Goal: Task Accomplishment & Management: Manage account settings

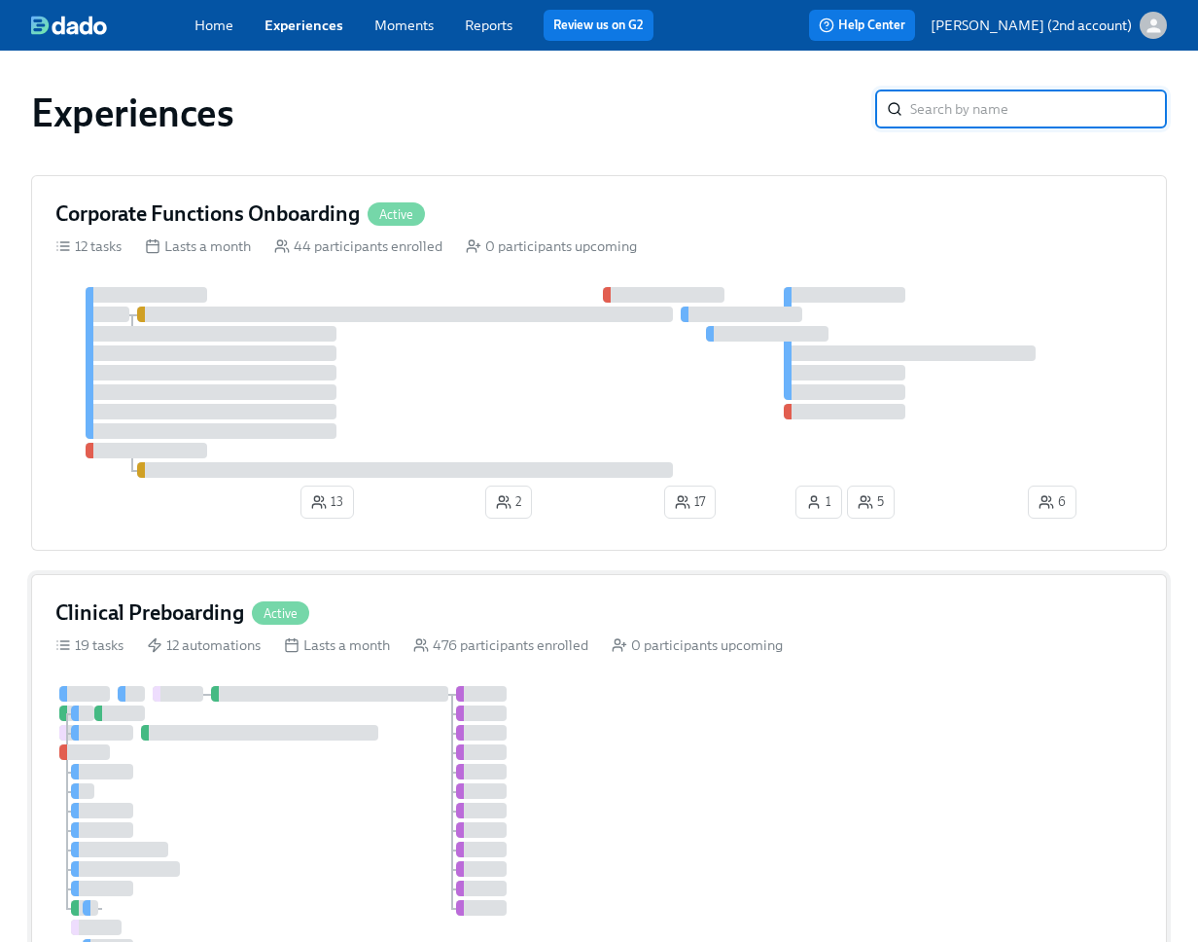
click at [518, 615] on div "Clinical Preboarding Active" at bounding box center [599, 612] width 1088 height 29
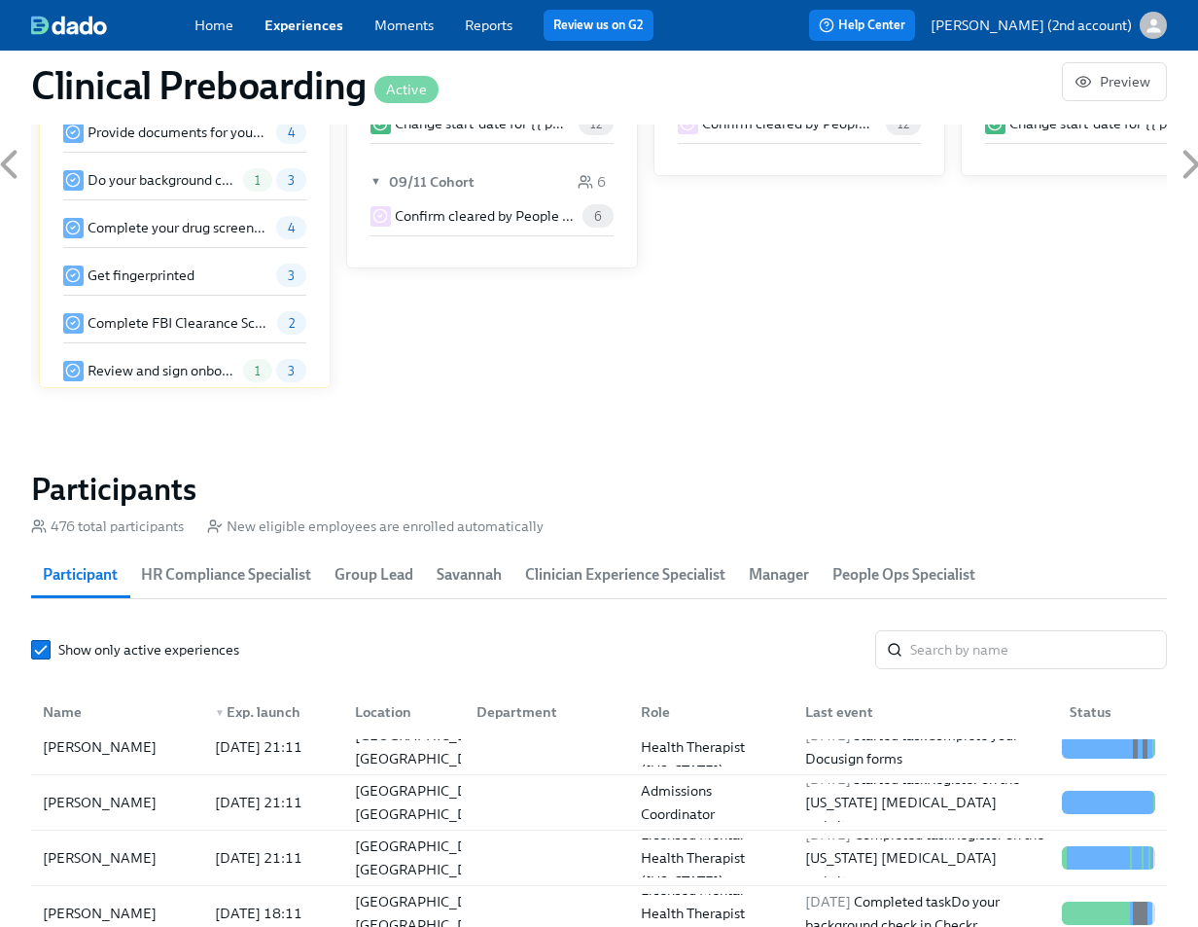
scroll to position [23, 0]
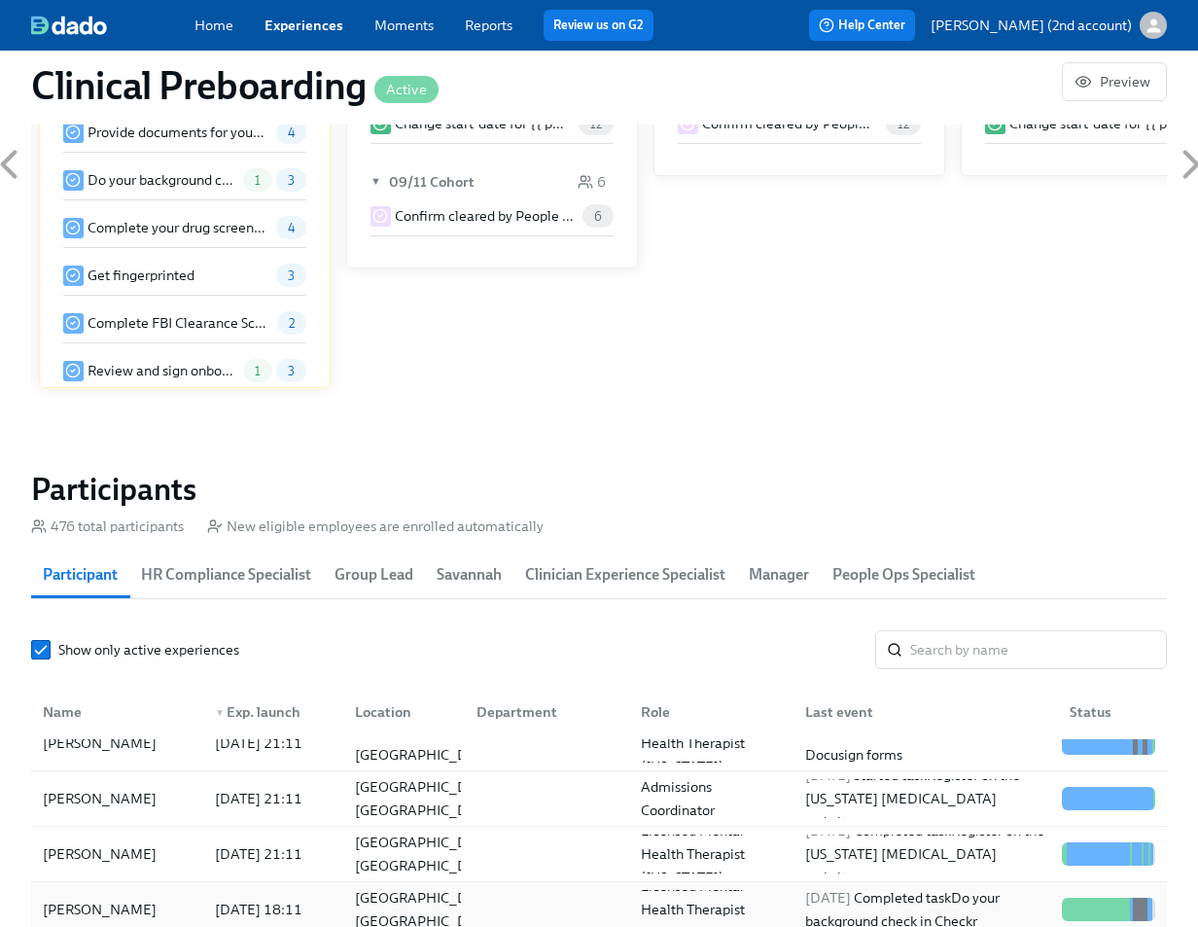
click at [223, 902] on div "[DATE] 18:11" at bounding box center [258, 909] width 103 height 23
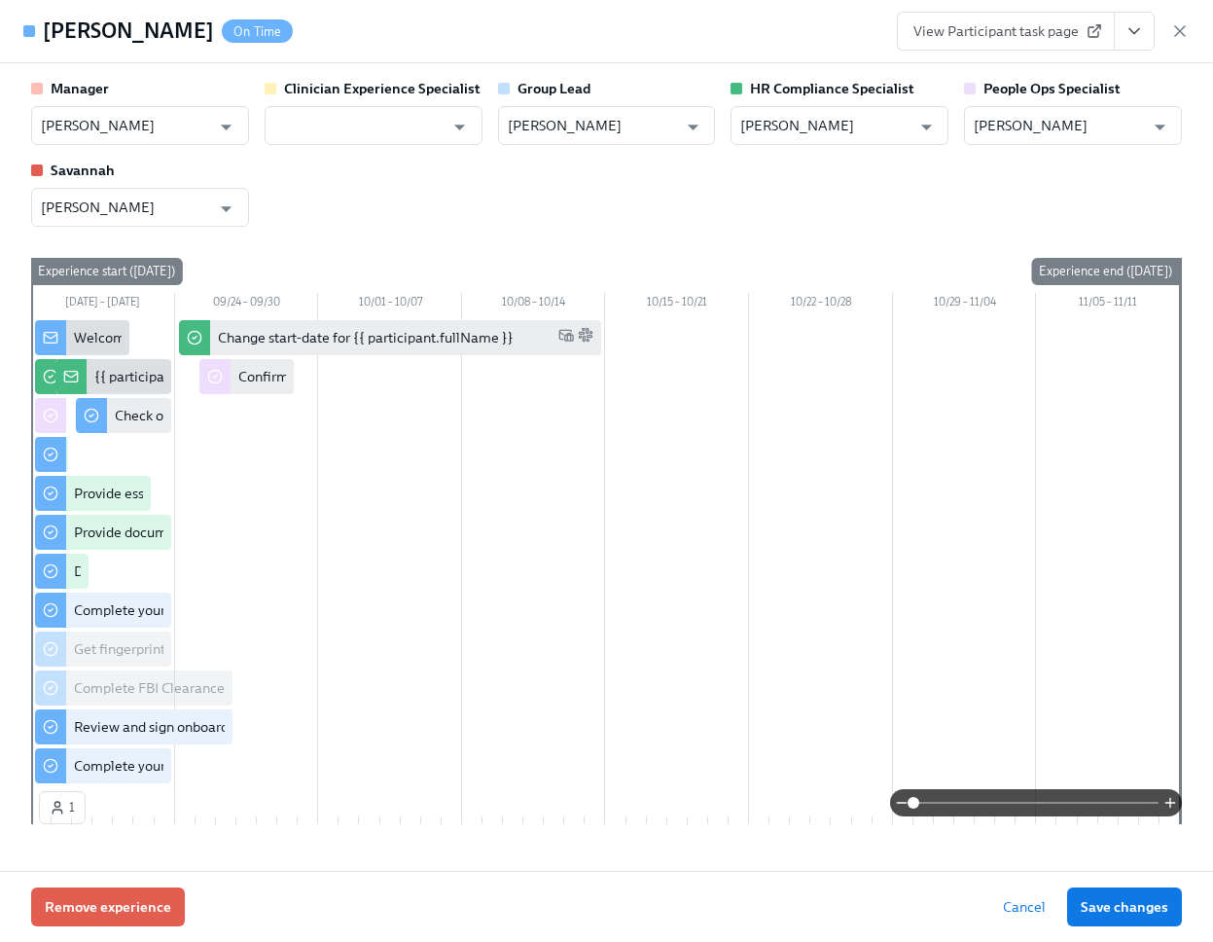
click at [121, 28] on h4 "[PERSON_NAME]" at bounding box center [128, 31] width 171 height 29
click at [121, 27] on h4 "[PERSON_NAME]" at bounding box center [128, 31] width 171 height 29
copy h4 "[PERSON_NAME]"
click at [1182, 29] on icon "button" at bounding box center [1179, 30] width 19 height 19
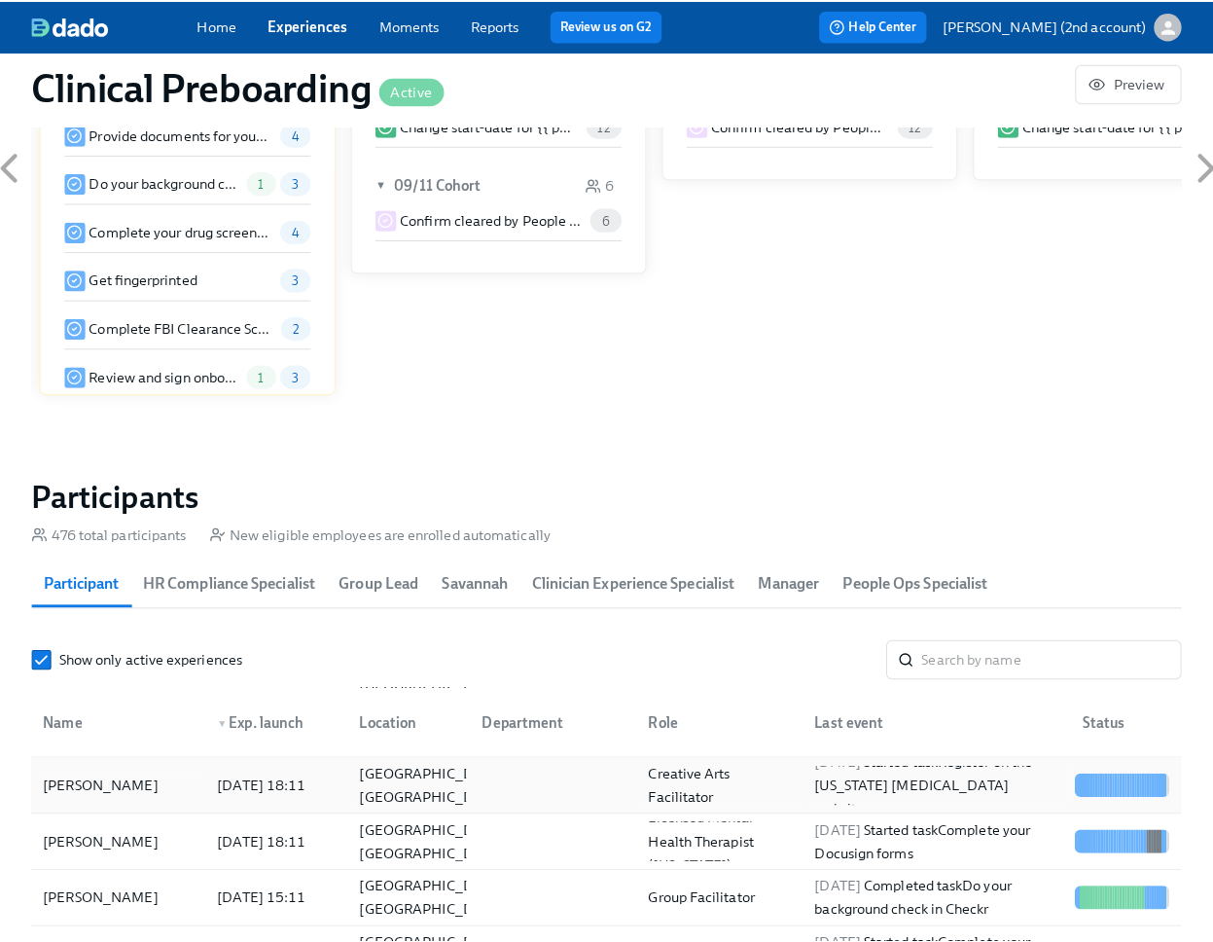
scroll to position [216, 0]
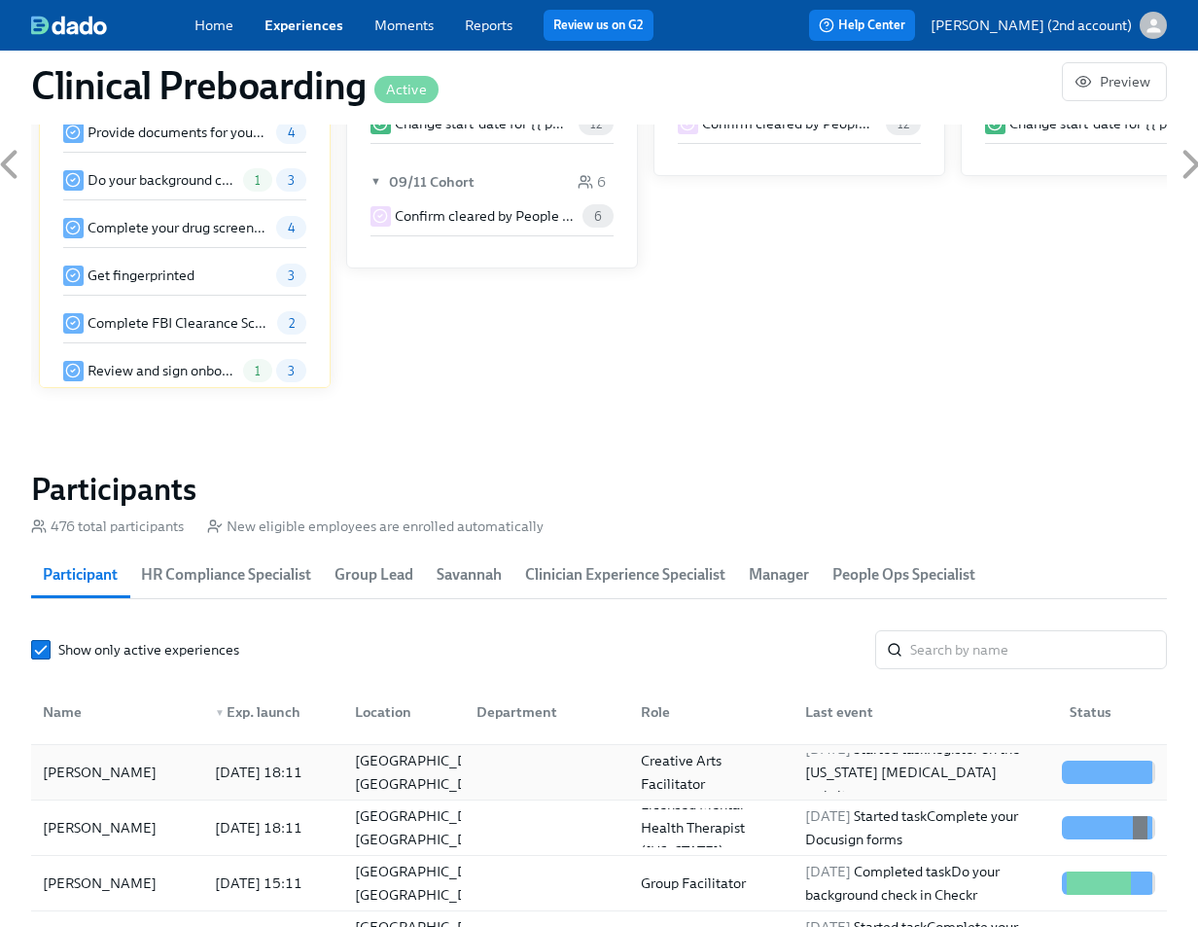
click at [201, 779] on div "[DATE] 18:11" at bounding box center [269, 772] width 140 height 39
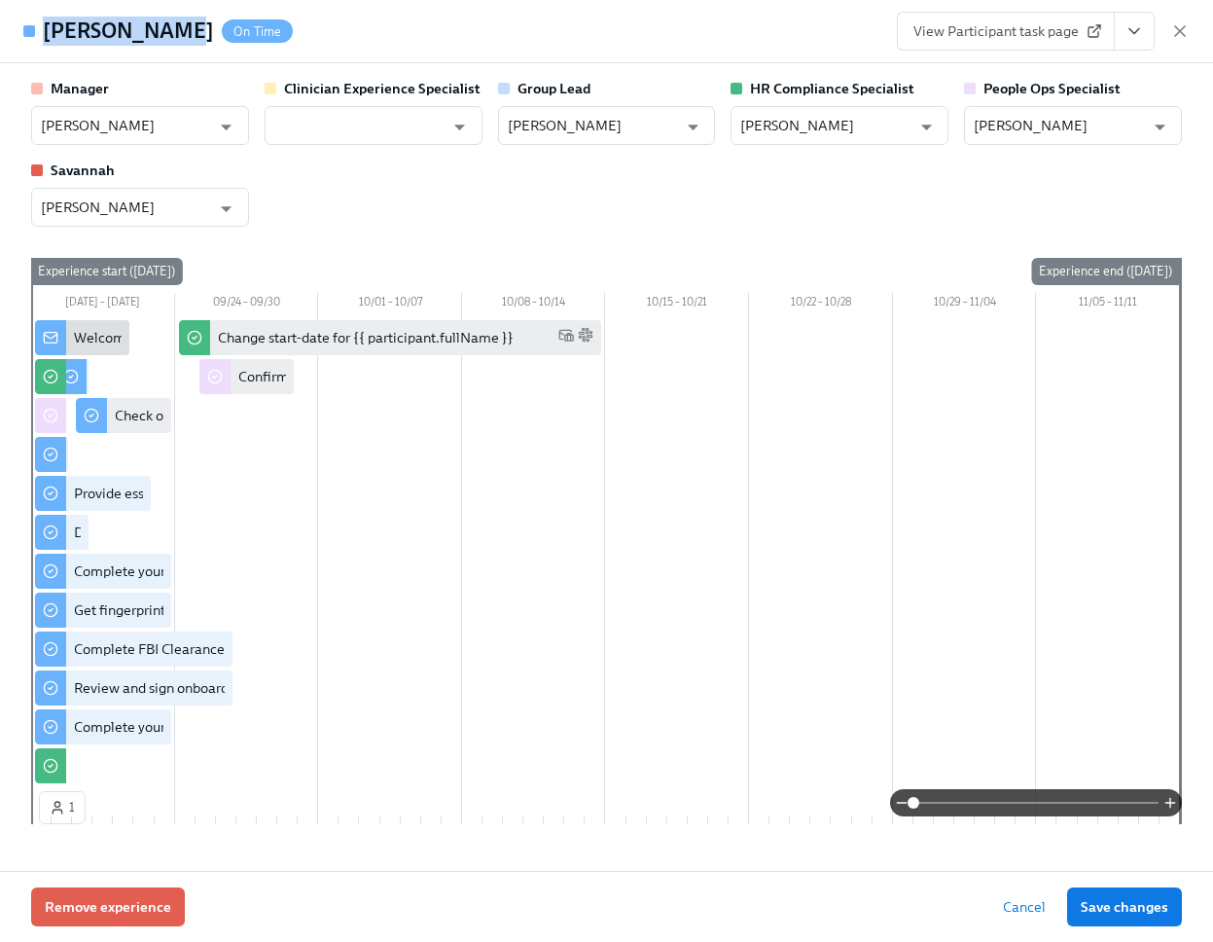
drag, startPoint x: 125, startPoint y: 41, endPoint x: 46, endPoint y: 41, distance: 79.8
click at [46, 41] on h4 "[PERSON_NAME]" at bounding box center [128, 31] width 171 height 29
copy h4 "[PERSON_NAME]"
click at [1050, 120] on input "[PERSON_NAME]" at bounding box center [1059, 125] width 170 height 39
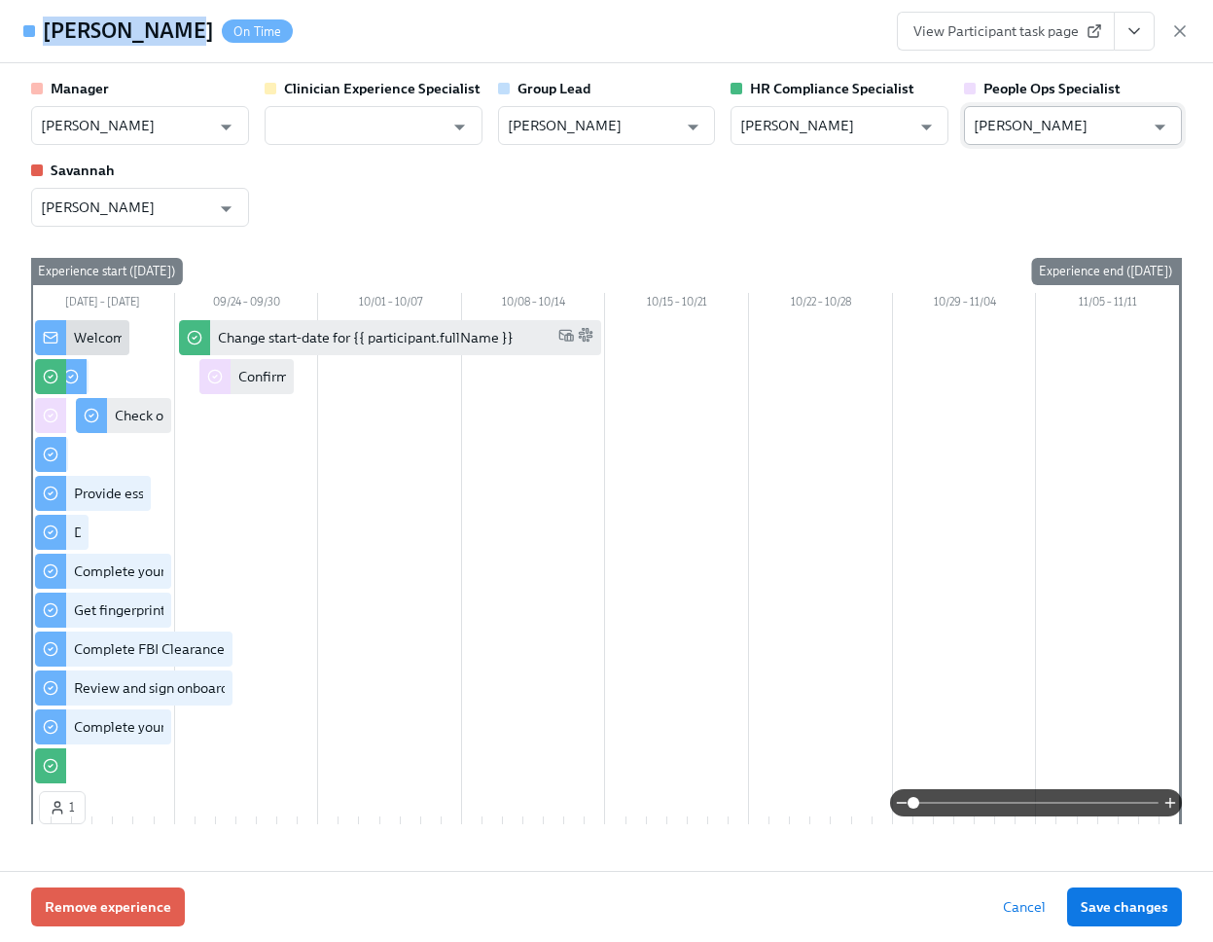
click at [1050, 120] on input "[PERSON_NAME]" at bounding box center [1059, 125] width 170 height 39
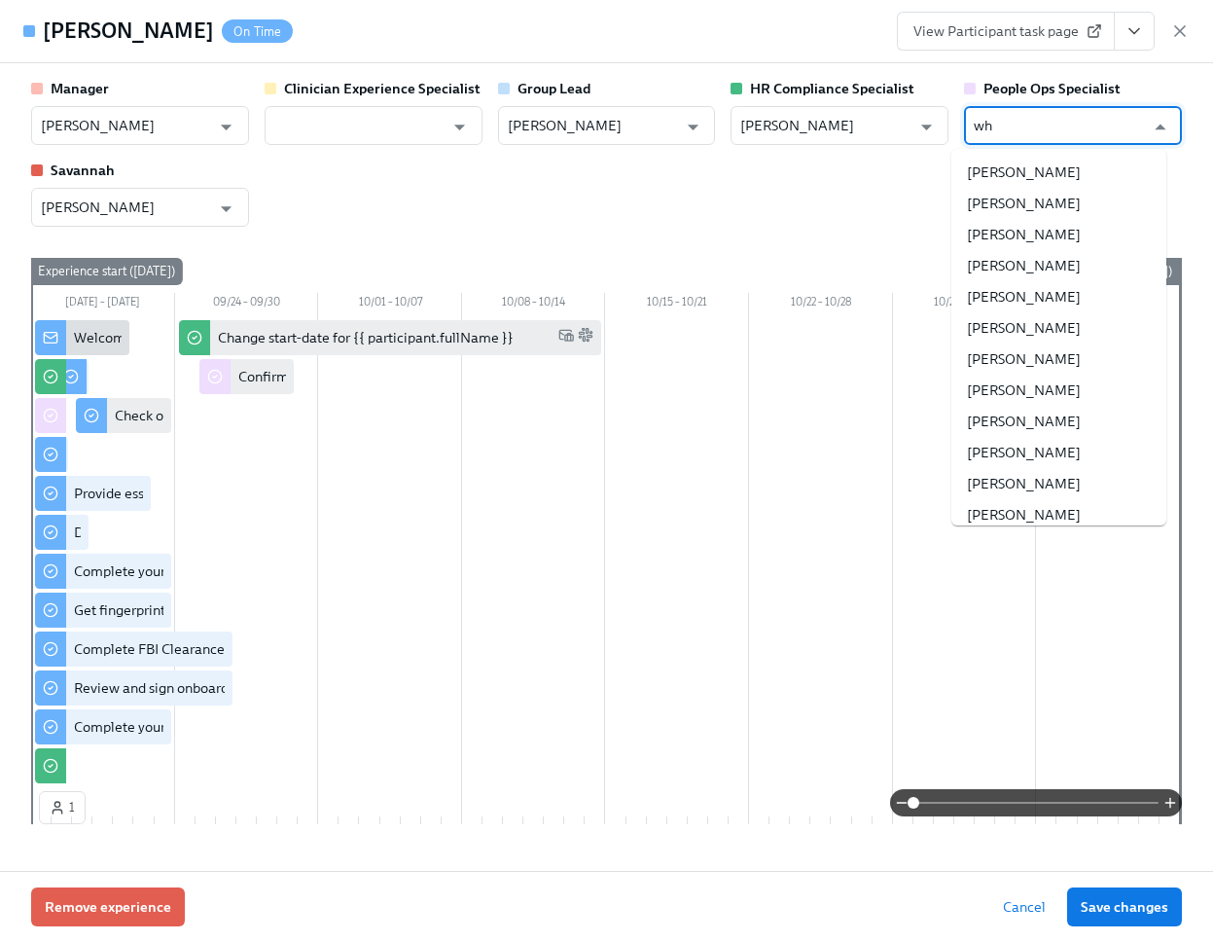
type input "w"
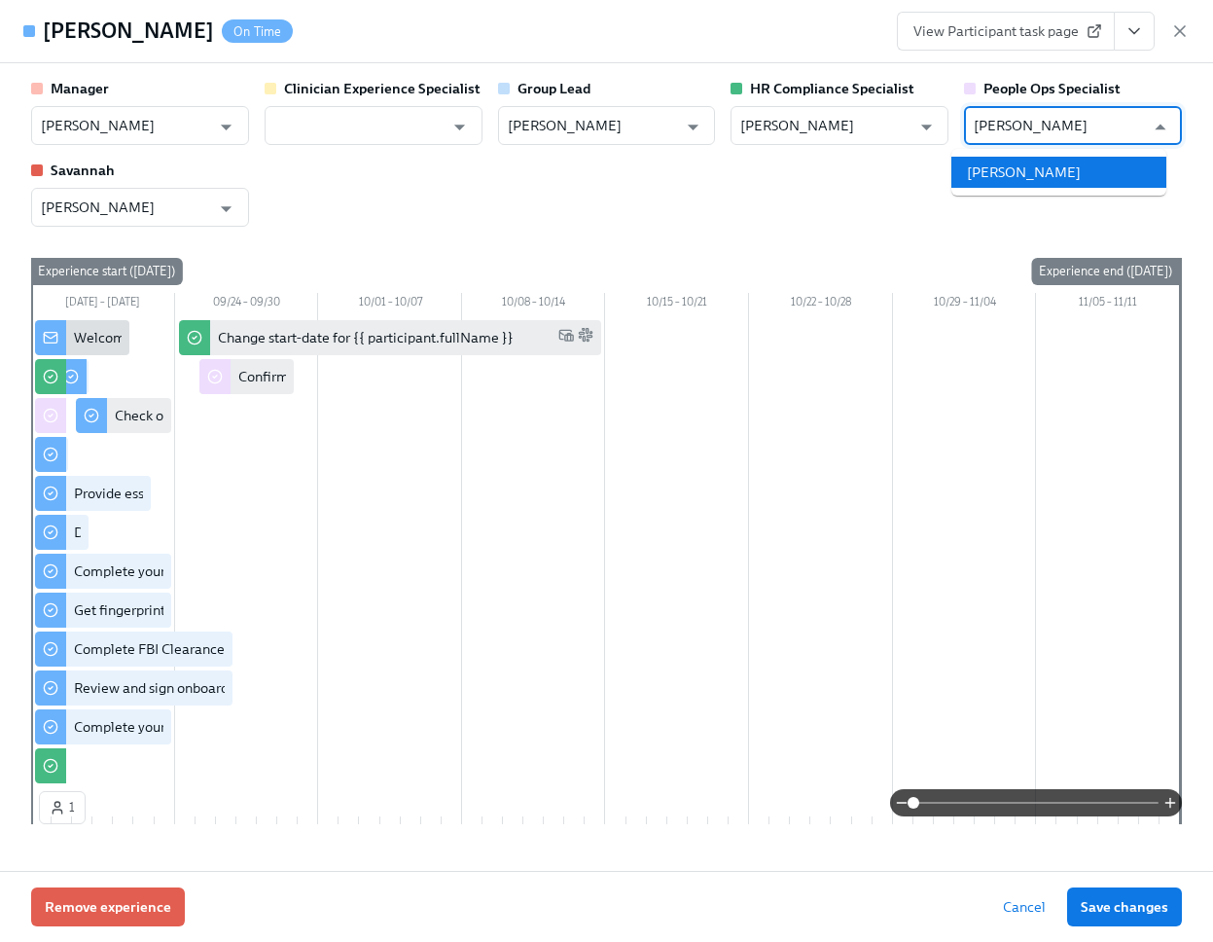
click at [1039, 165] on li "[PERSON_NAME]" at bounding box center [1058, 172] width 215 height 31
type input "[PERSON_NAME]"
click at [1136, 899] on span "Save changes" at bounding box center [1125, 906] width 88 height 19
type input "[PERSON_NAME]"
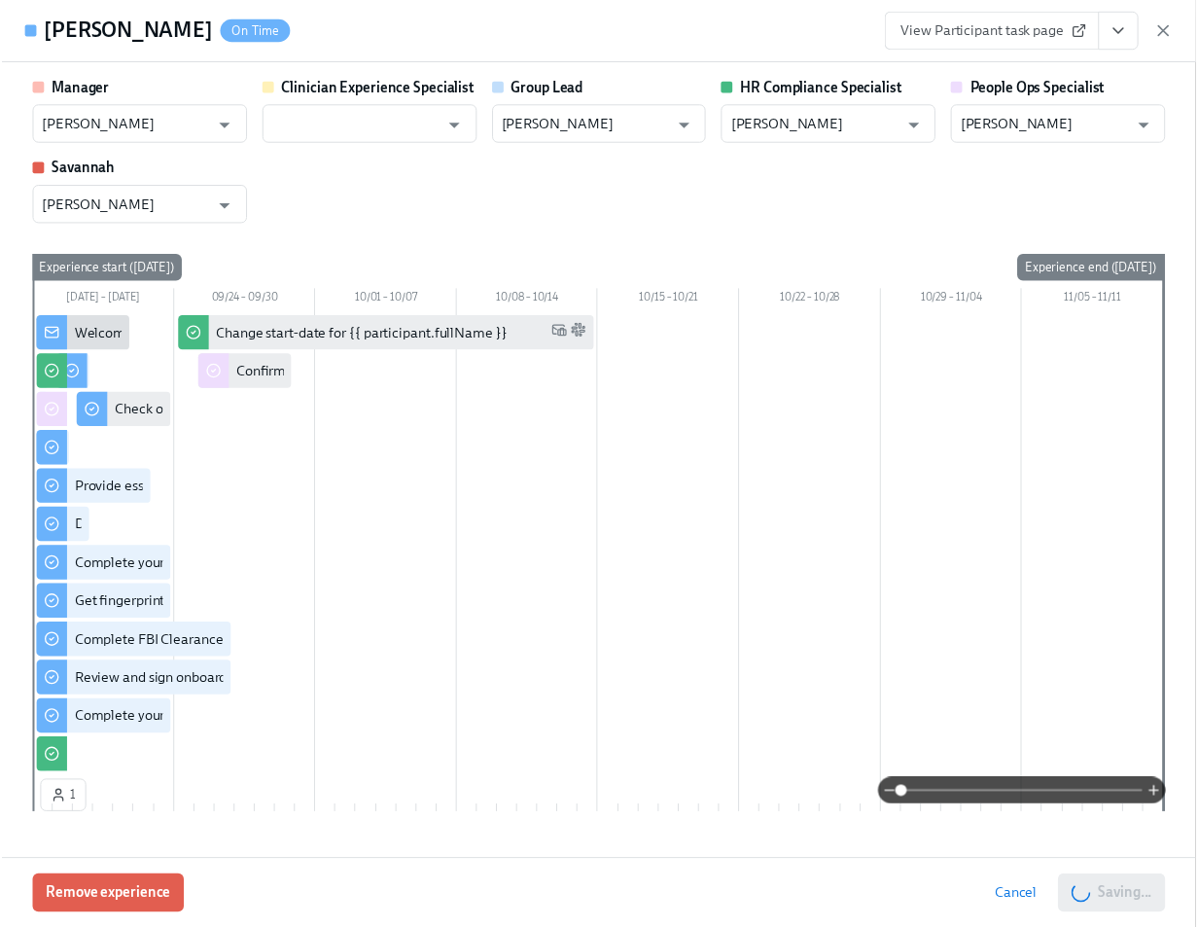
scroll to position [0, 23747]
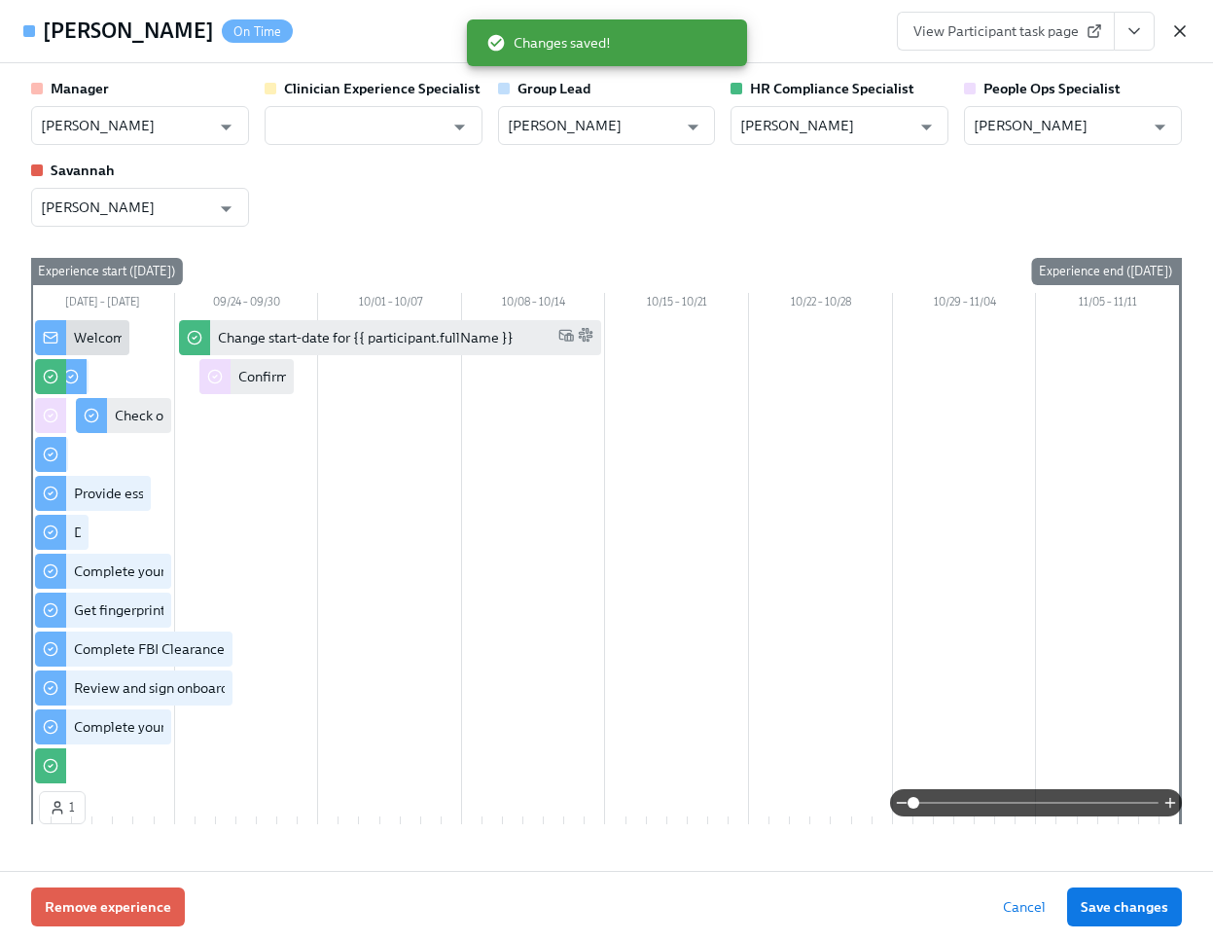
click at [1182, 34] on icon "button" at bounding box center [1180, 31] width 10 height 10
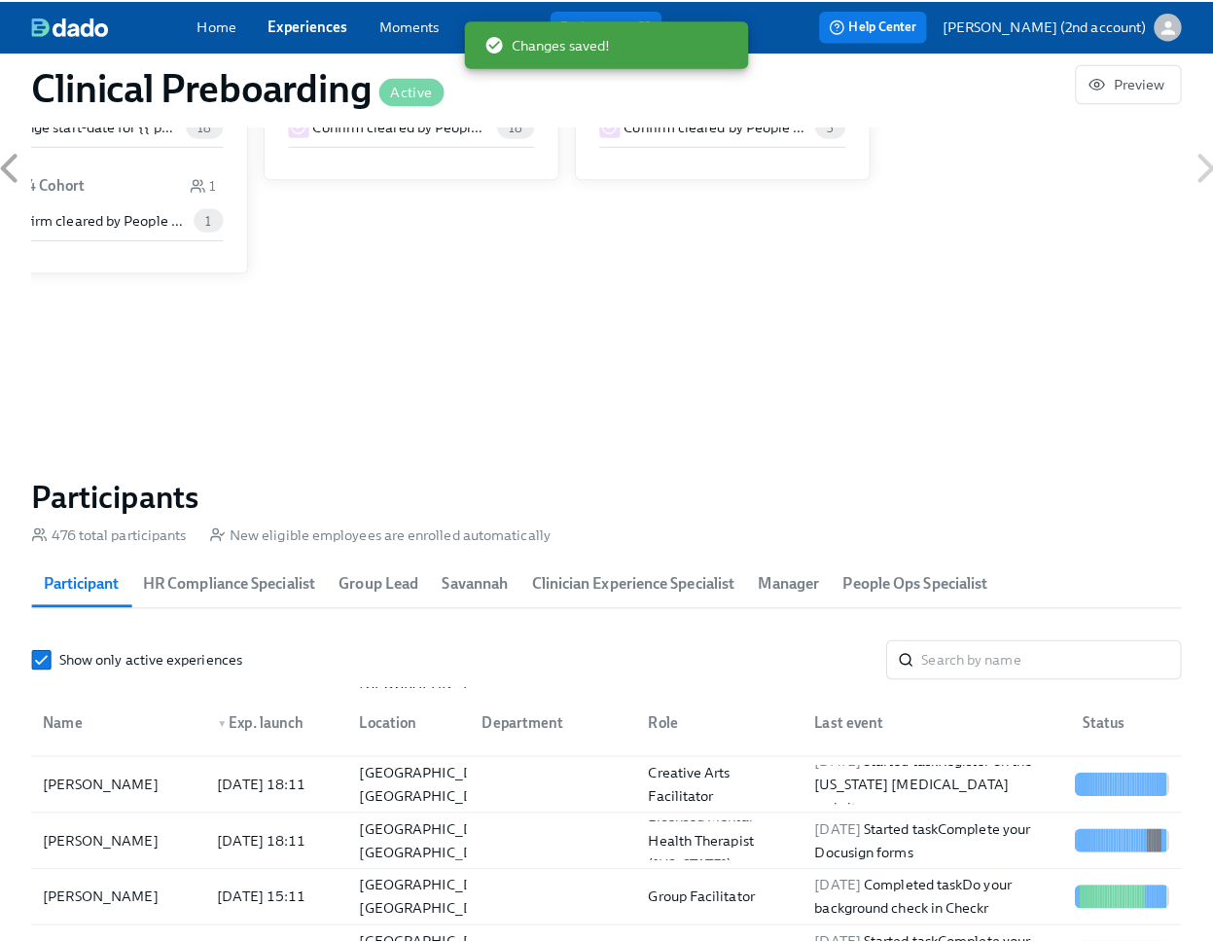
scroll to position [0, 23732]
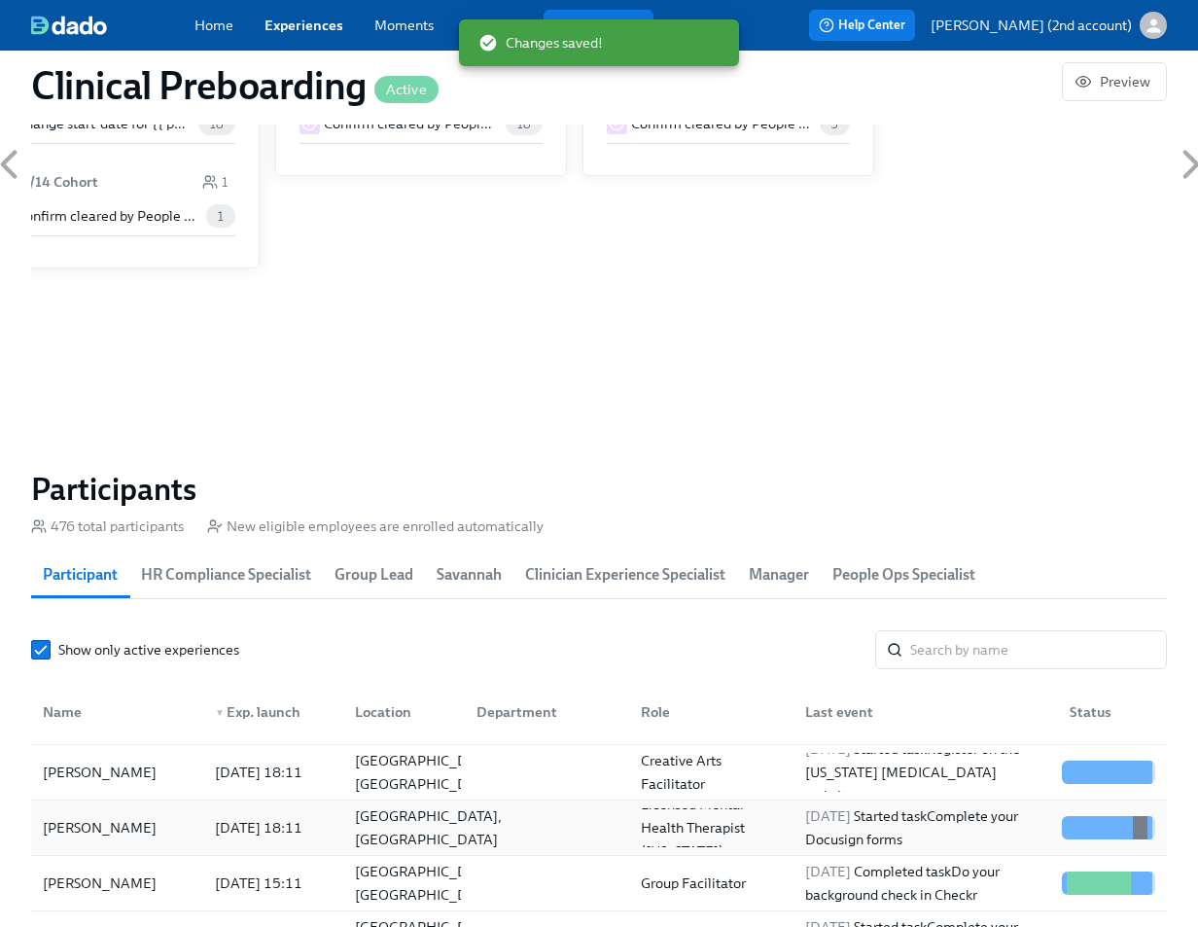
click at [357, 837] on div "[GEOGRAPHIC_DATA], [GEOGRAPHIC_DATA]" at bounding box center [428, 827] width 162 height 47
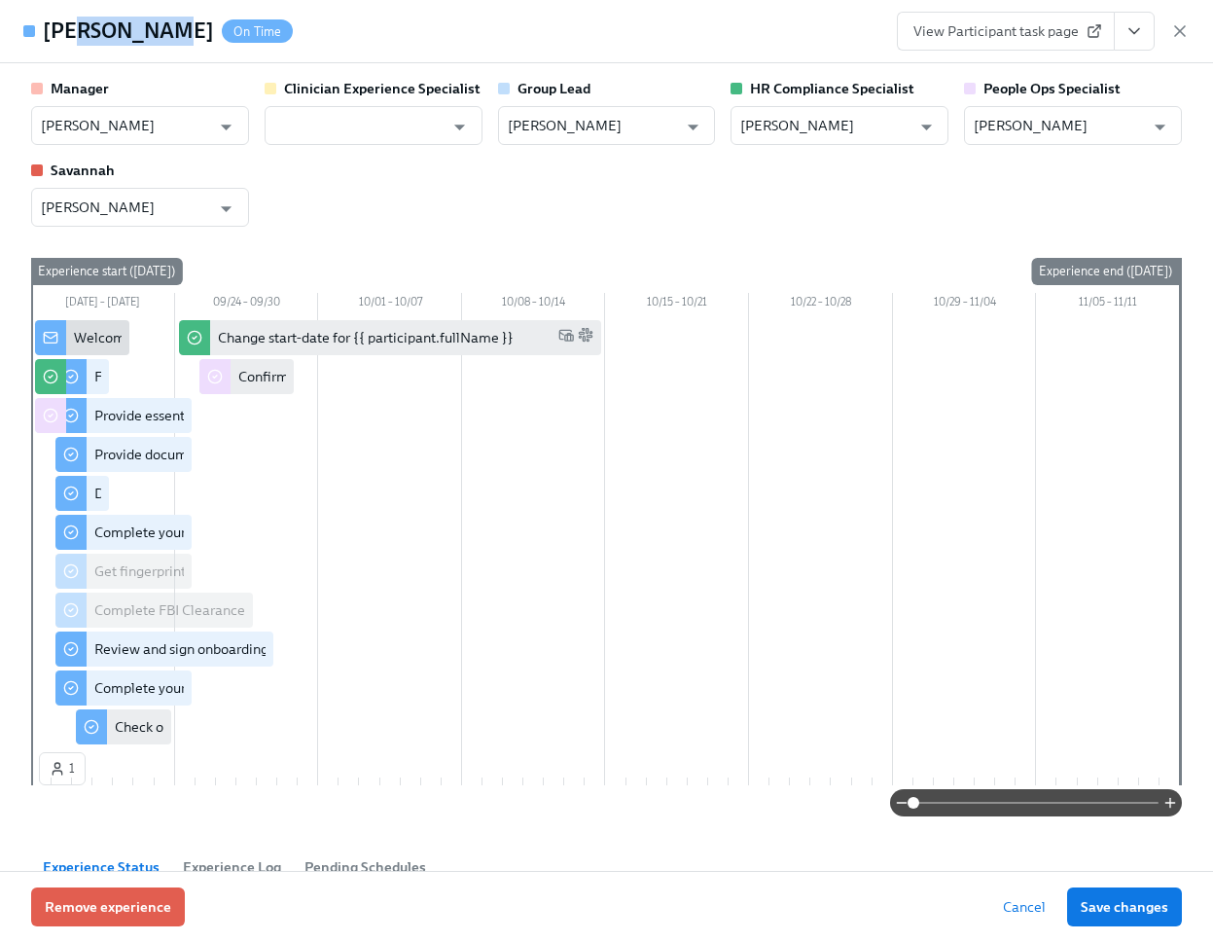
drag, startPoint x: 154, startPoint y: 35, endPoint x: 82, endPoint y: 41, distance: 72.2
click at [71, 41] on div "[PERSON_NAME] On Time" at bounding box center [168, 31] width 250 height 29
click at [92, 42] on h4 "[PERSON_NAME]" at bounding box center [128, 31] width 171 height 29
drag, startPoint x: 40, startPoint y: 29, endPoint x: 154, endPoint y: 37, distance: 114.1
click at [154, 37] on div "[PERSON_NAME] On Time" at bounding box center [157, 31] width 269 height 29
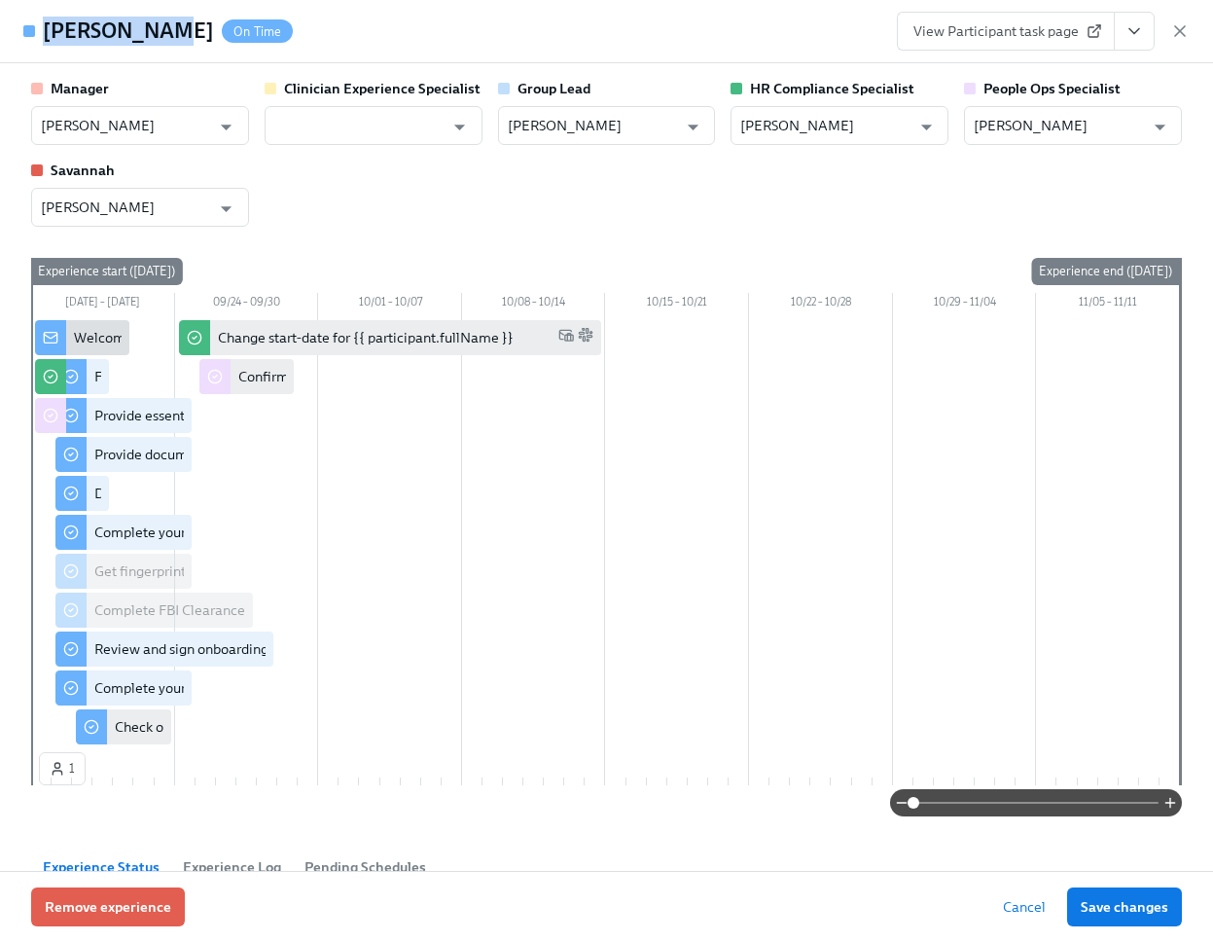
copy h4 "[PERSON_NAME]"
click at [1032, 115] on input "[PERSON_NAME]" at bounding box center [1059, 125] width 170 height 39
click at [1032, 114] on input "[PERSON_NAME]" at bounding box center [1059, 125] width 170 height 39
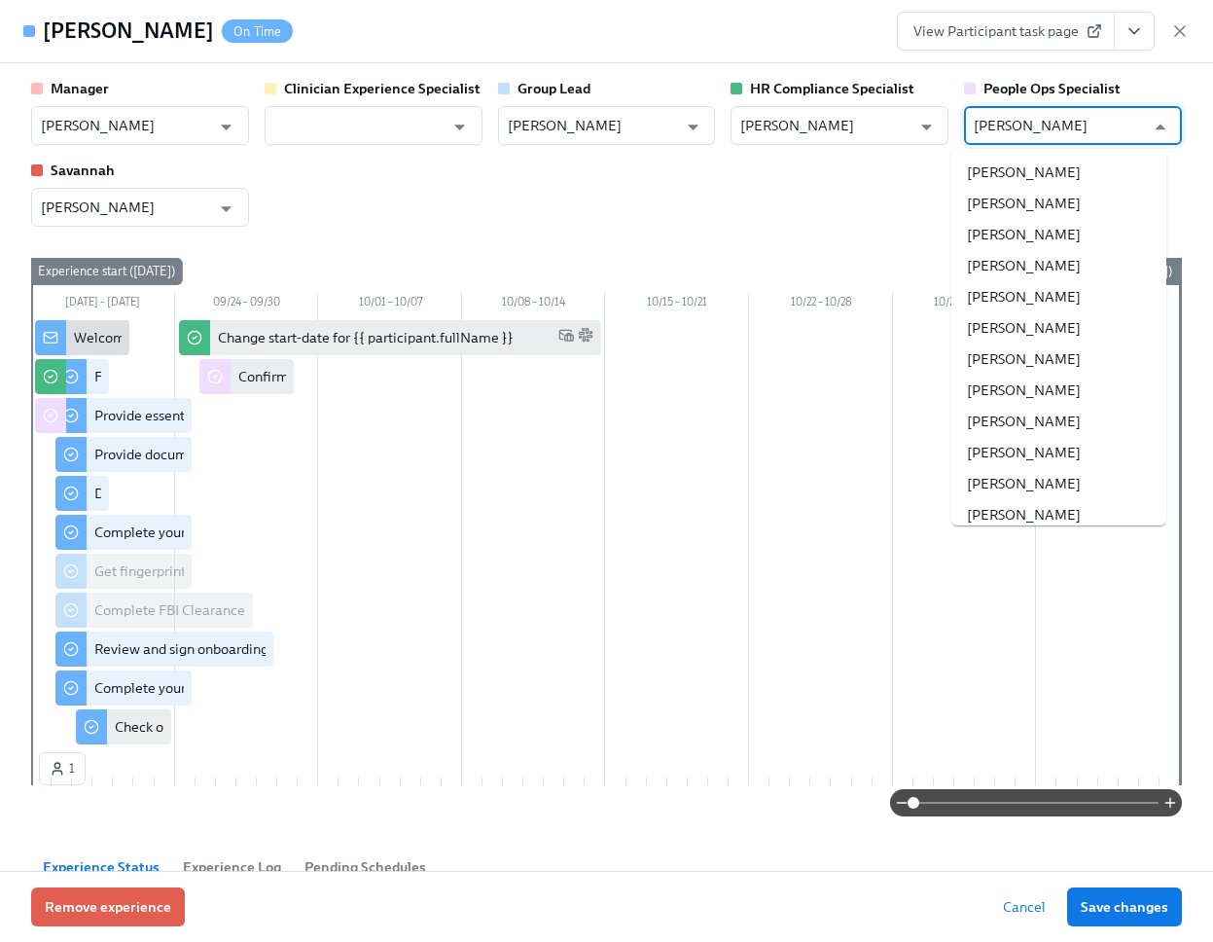
scroll to position [174970, 0]
click at [1032, 114] on input "[PERSON_NAME]" at bounding box center [1059, 125] width 170 height 39
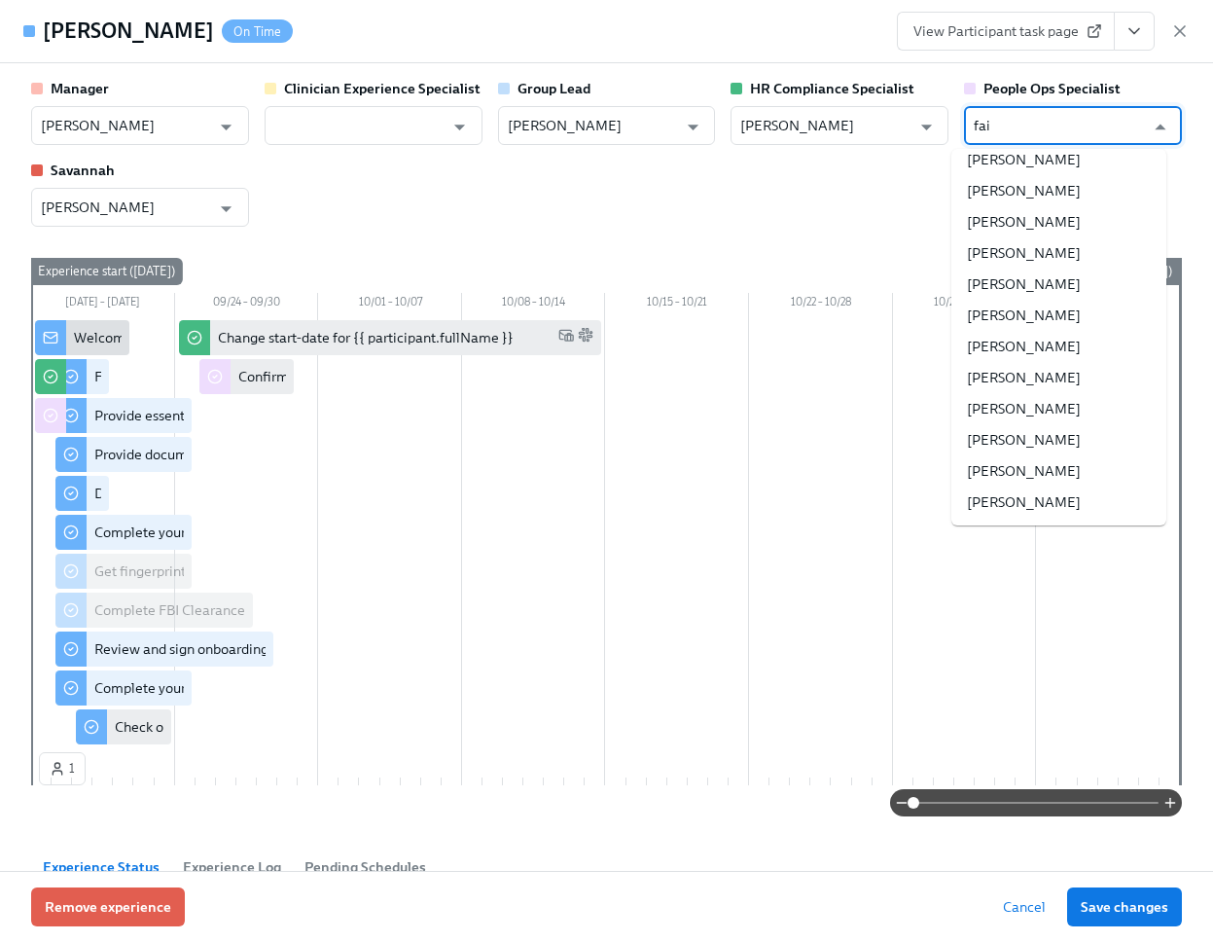
scroll to position [0, 0]
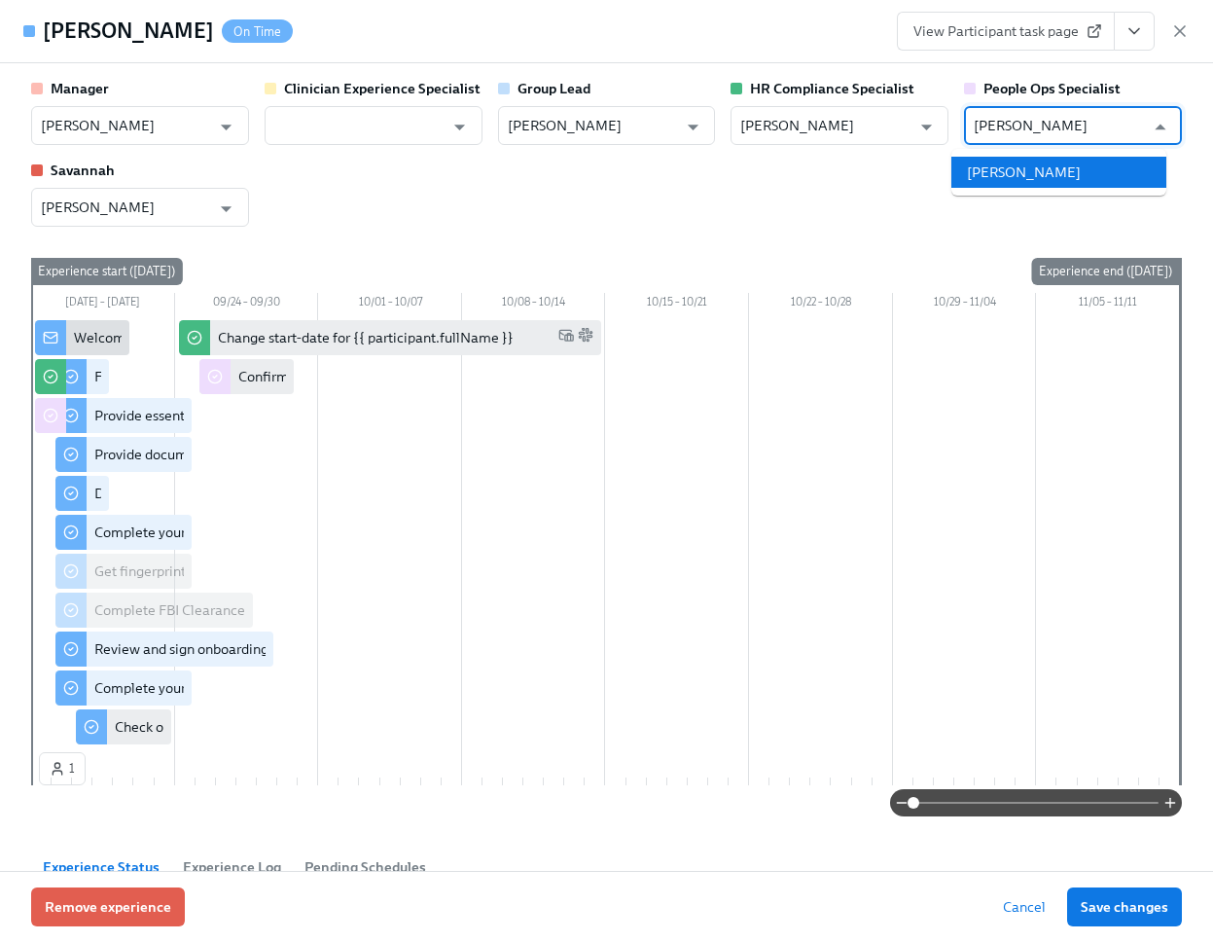
click at [1024, 166] on li "[PERSON_NAME]" at bounding box center [1058, 172] width 215 height 31
type input "[PERSON_NAME]"
click at [1113, 902] on span "Save changes" at bounding box center [1125, 906] width 88 height 19
type input "[PERSON_NAME]"
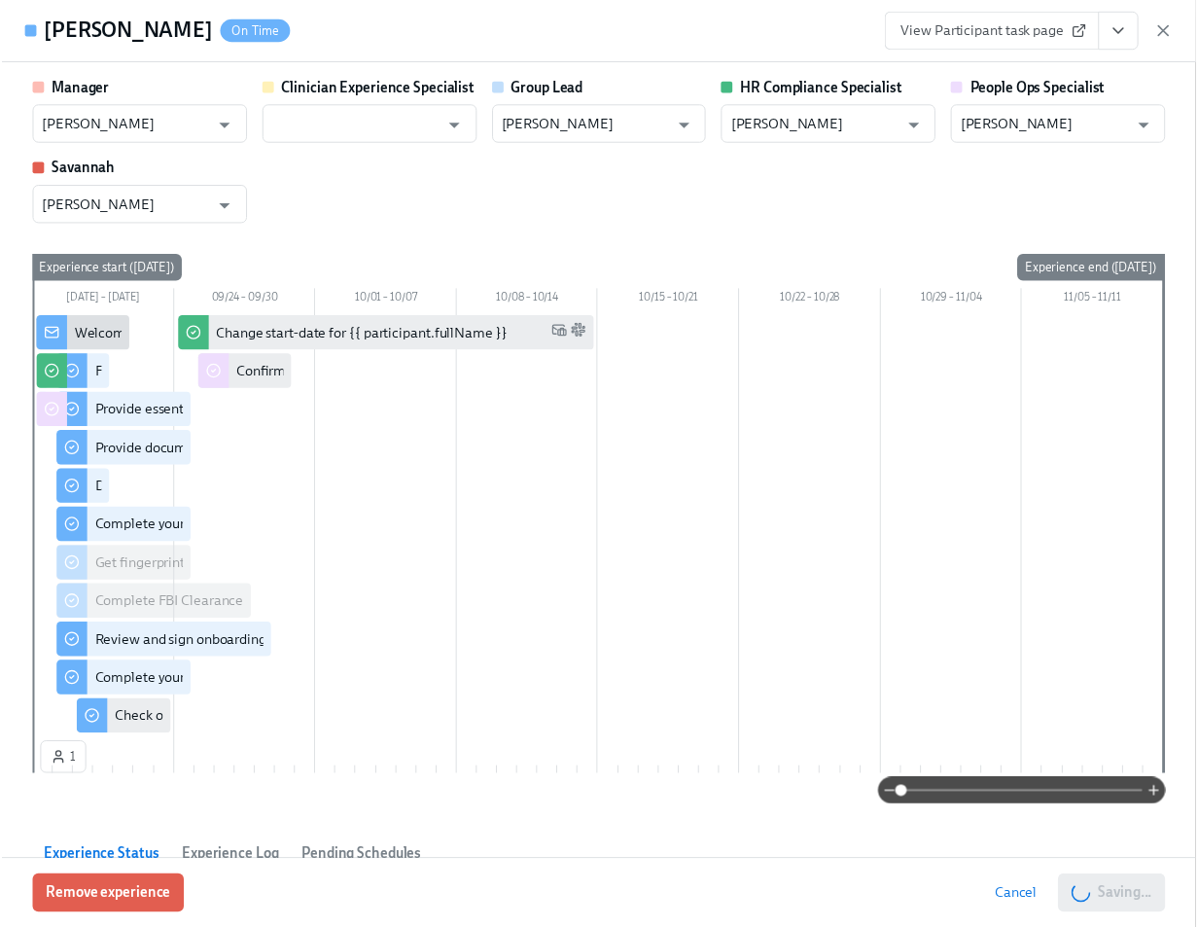
scroll to position [0, 23747]
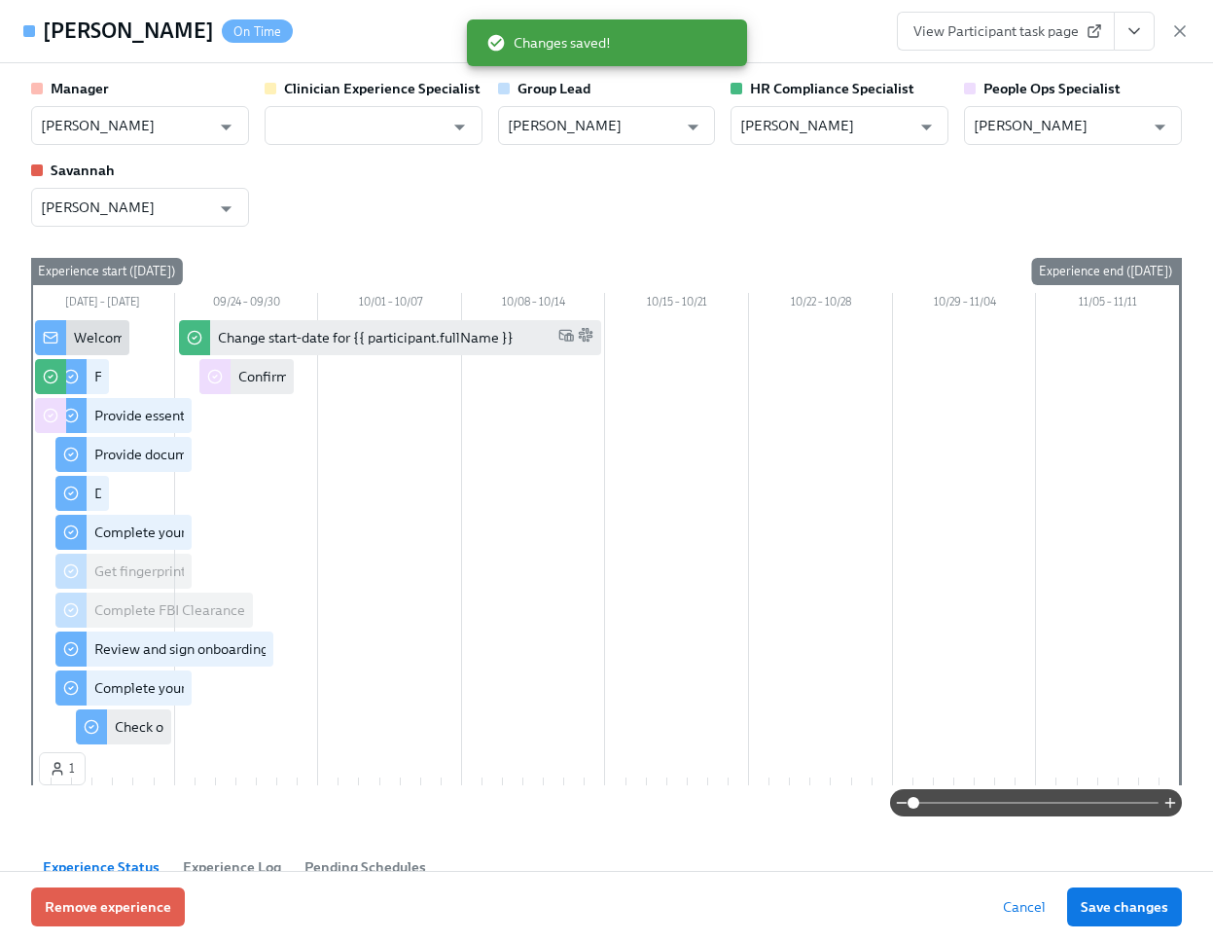
click at [1183, 29] on icon "button" at bounding box center [1180, 31] width 10 height 10
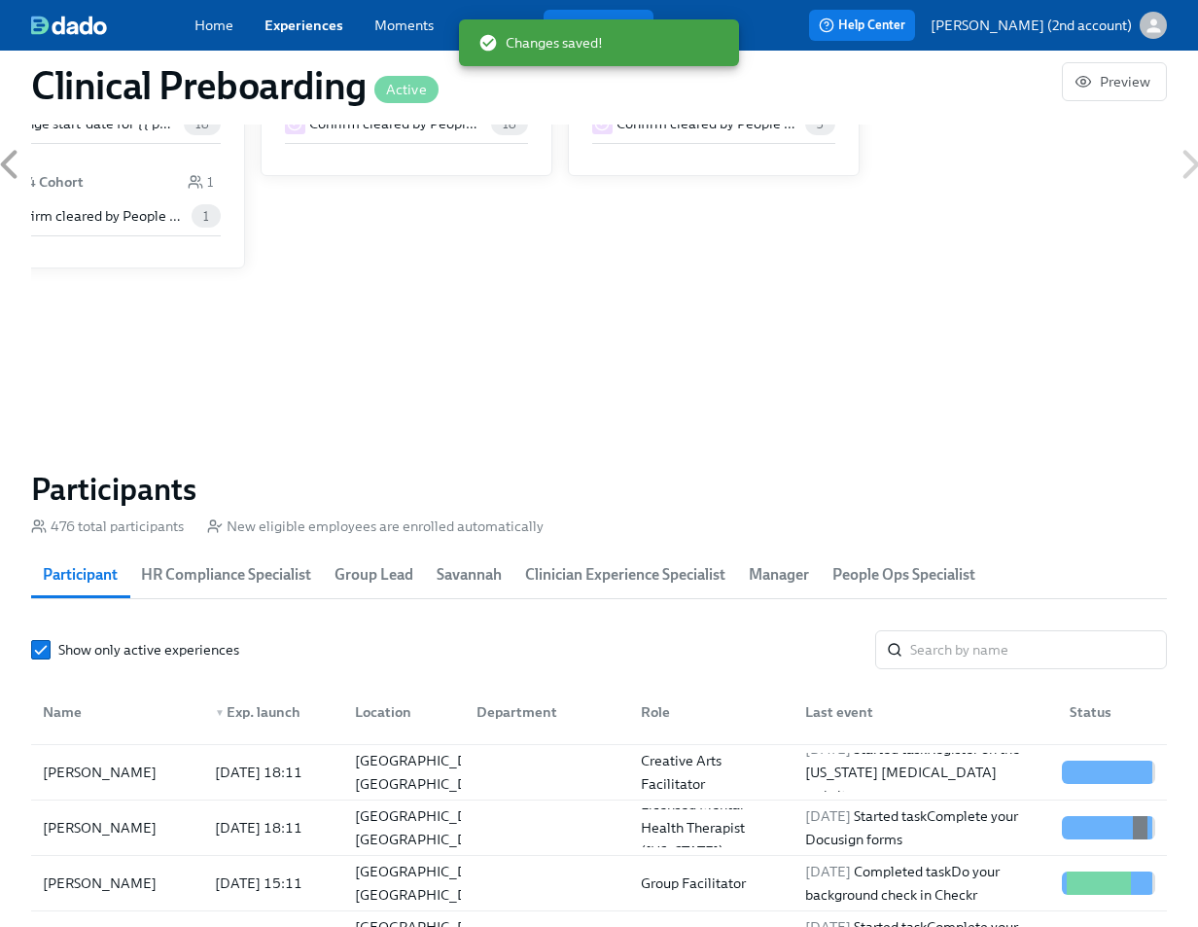
scroll to position [0, 23732]
click at [215, 886] on div "[DATE] 15:11" at bounding box center [258, 883] width 103 height 23
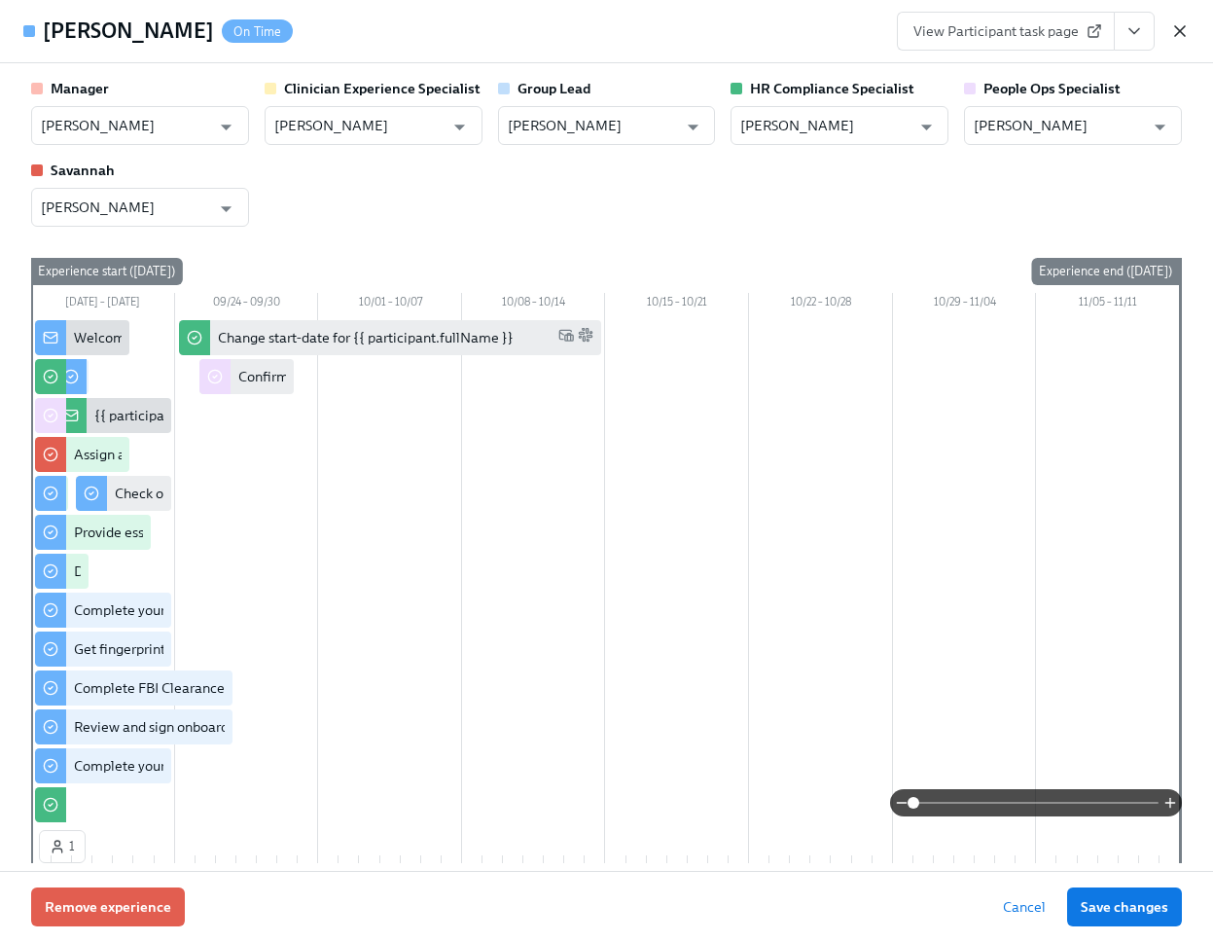
click at [1184, 36] on icon "button" at bounding box center [1179, 30] width 19 height 19
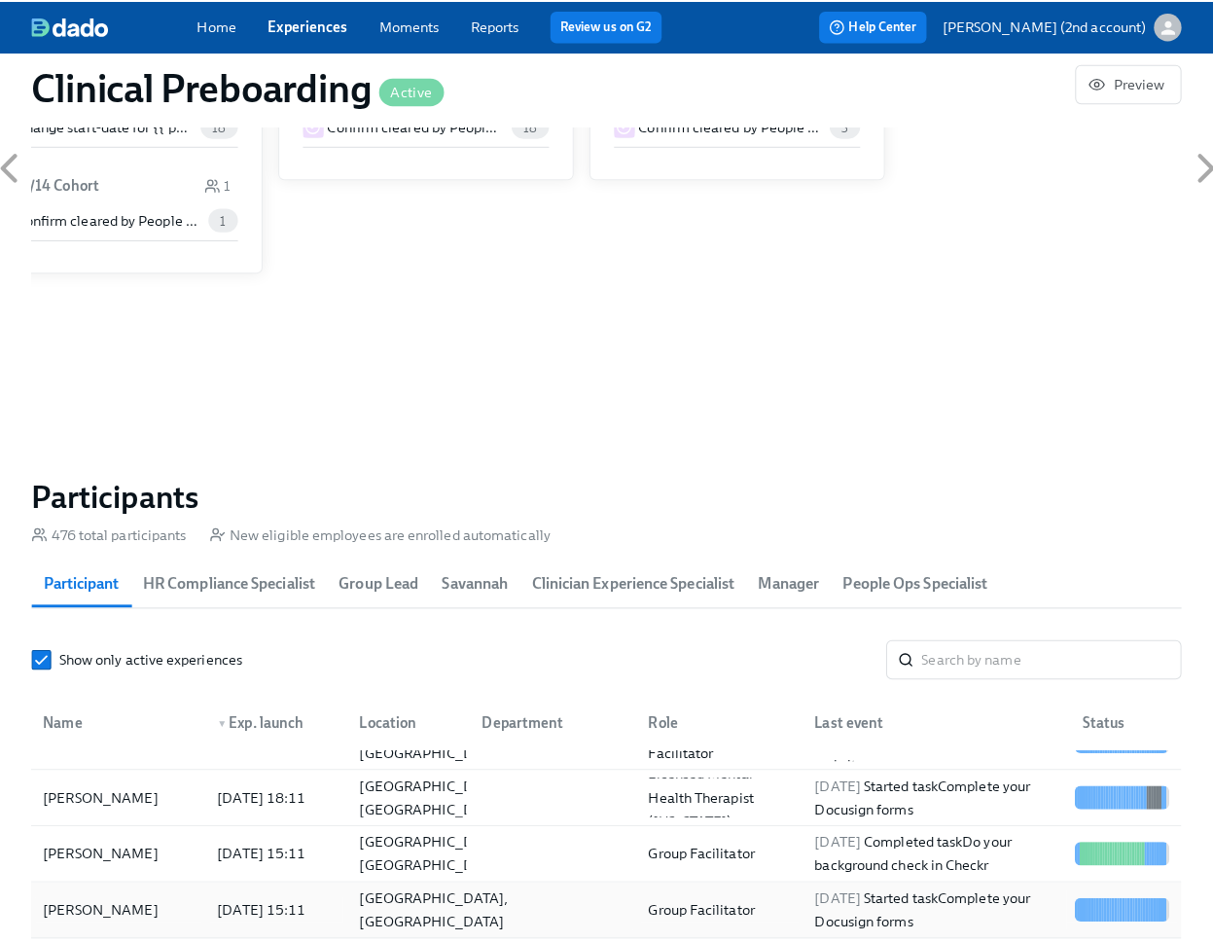
scroll to position [259, 0]
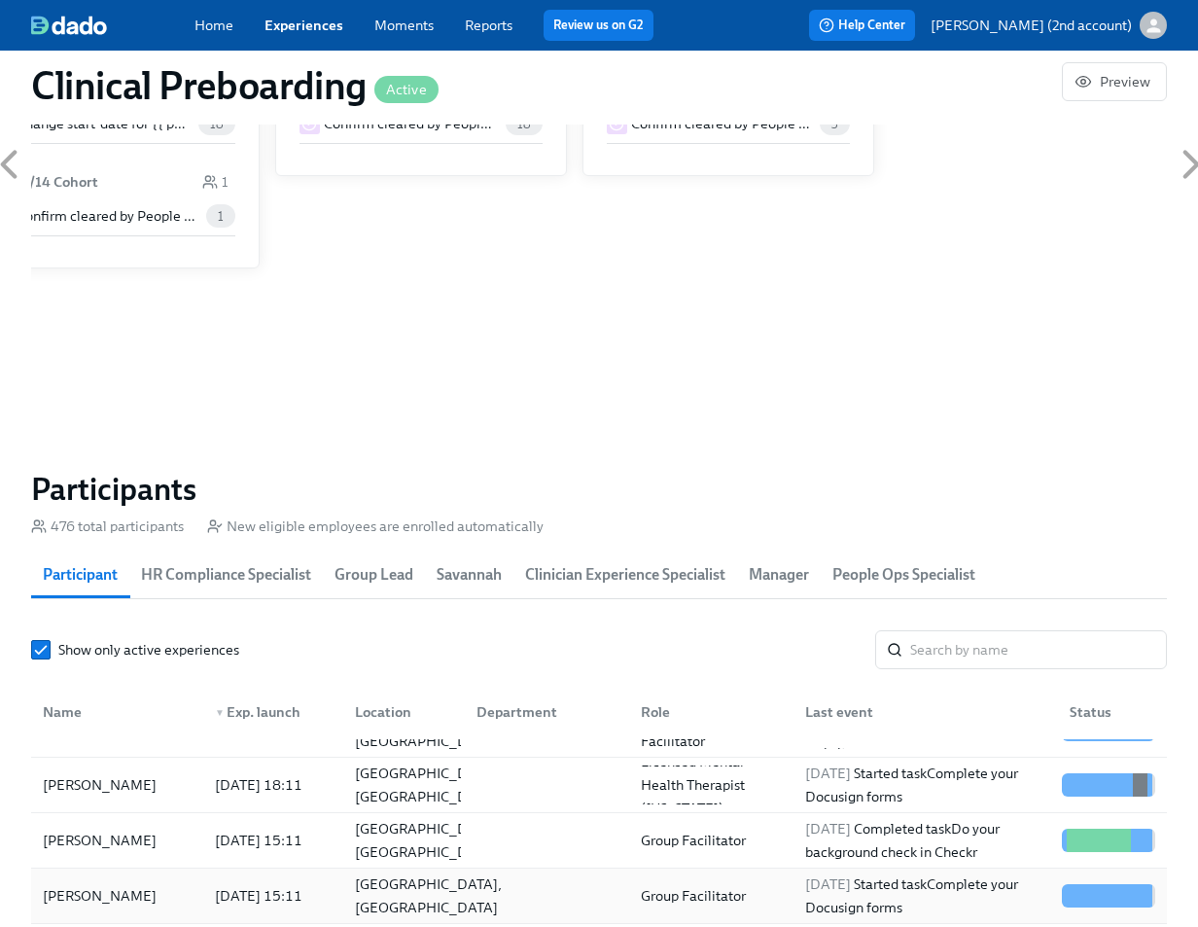
click at [359, 880] on div "[GEOGRAPHIC_DATA], [GEOGRAPHIC_DATA]" at bounding box center [399, 895] width 121 height 39
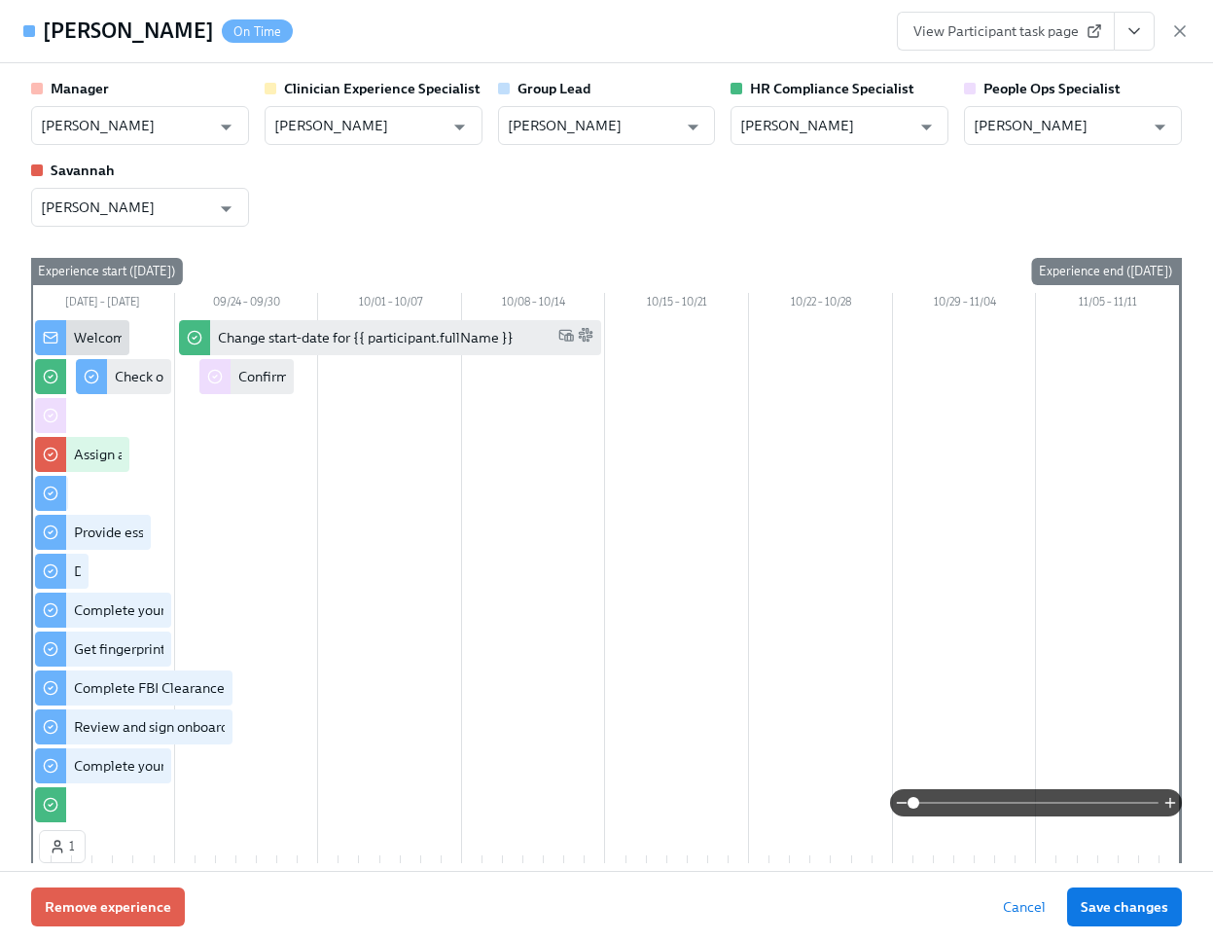
drag, startPoint x: 154, startPoint y: 39, endPoint x: 52, endPoint y: 8, distance: 106.8
click at [52, 8] on div "[PERSON_NAME] On Time View Participant task page" at bounding box center [606, 31] width 1213 height 63
copy h4 "[PERSON_NAME]"
click at [1033, 119] on input "[PERSON_NAME]" at bounding box center [1059, 125] width 170 height 39
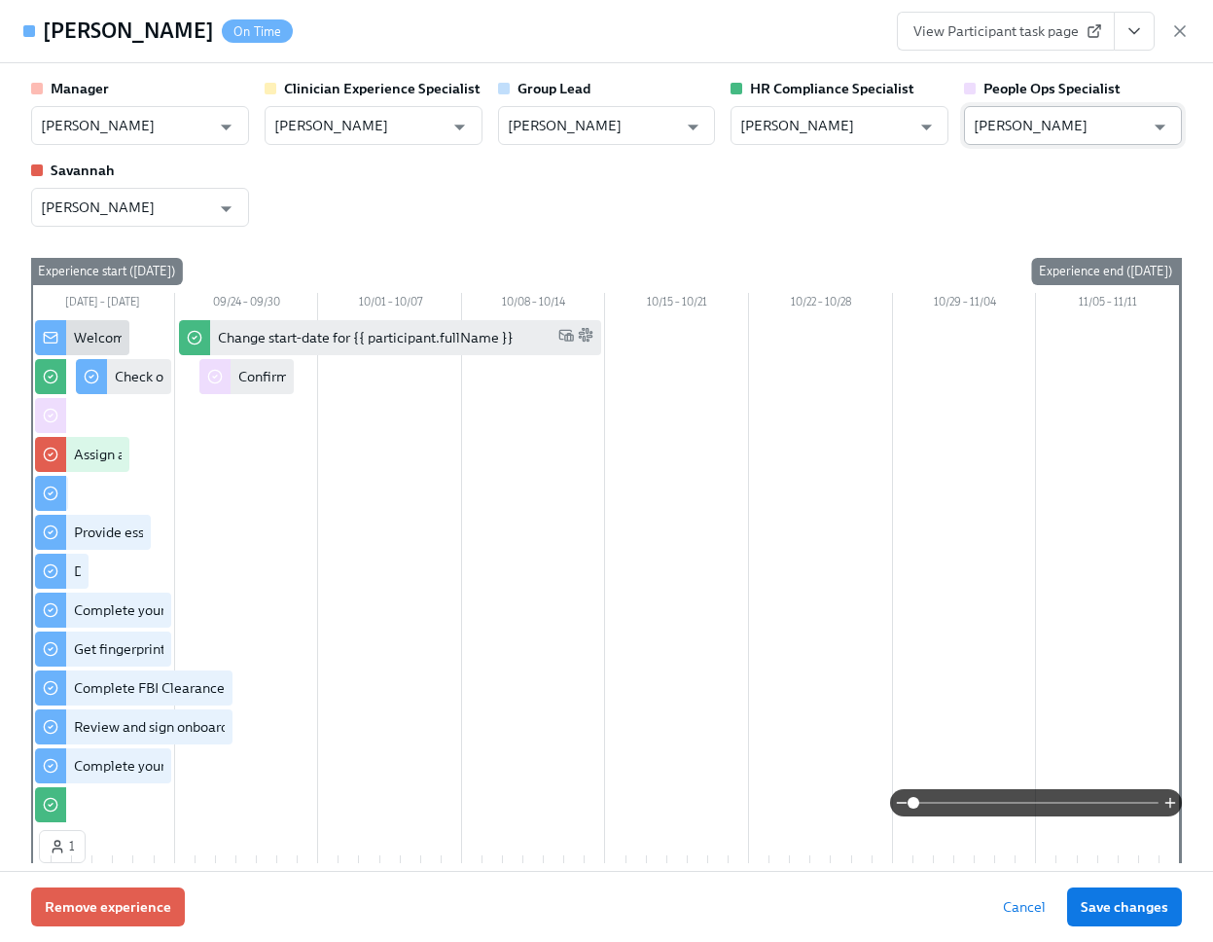
click at [1033, 119] on input "[PERSON_NAME]" at bounding box center [1059, 125] width 170 height 39
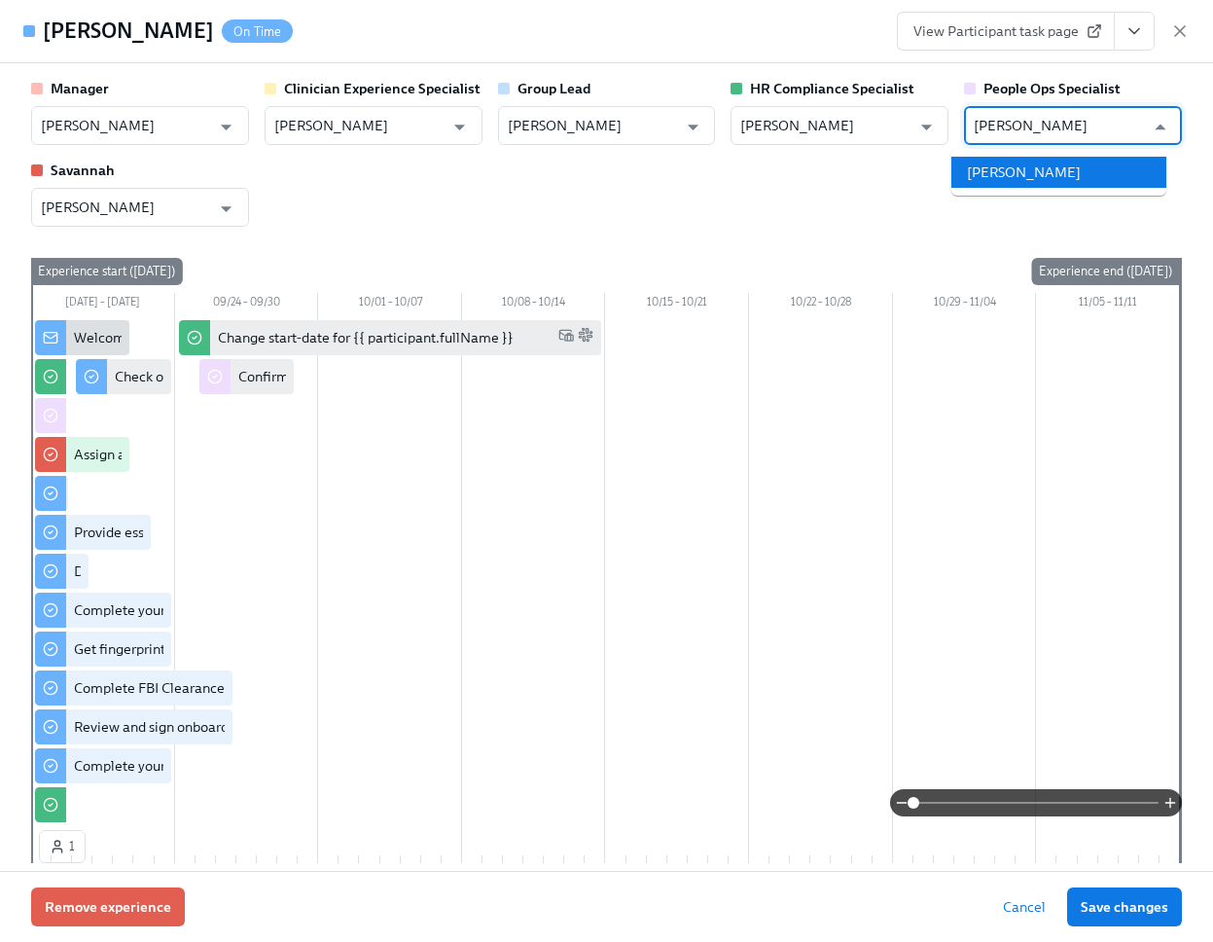
click at [1047, 184] on li "[PERSON_NAME]" at bounding box center [1058, 172] width 215 height 31
type input "[PERSON_NAME]"
click at [1114, 910] on span "Save changes" at bounding box center [1125, 906] width 88 height 19
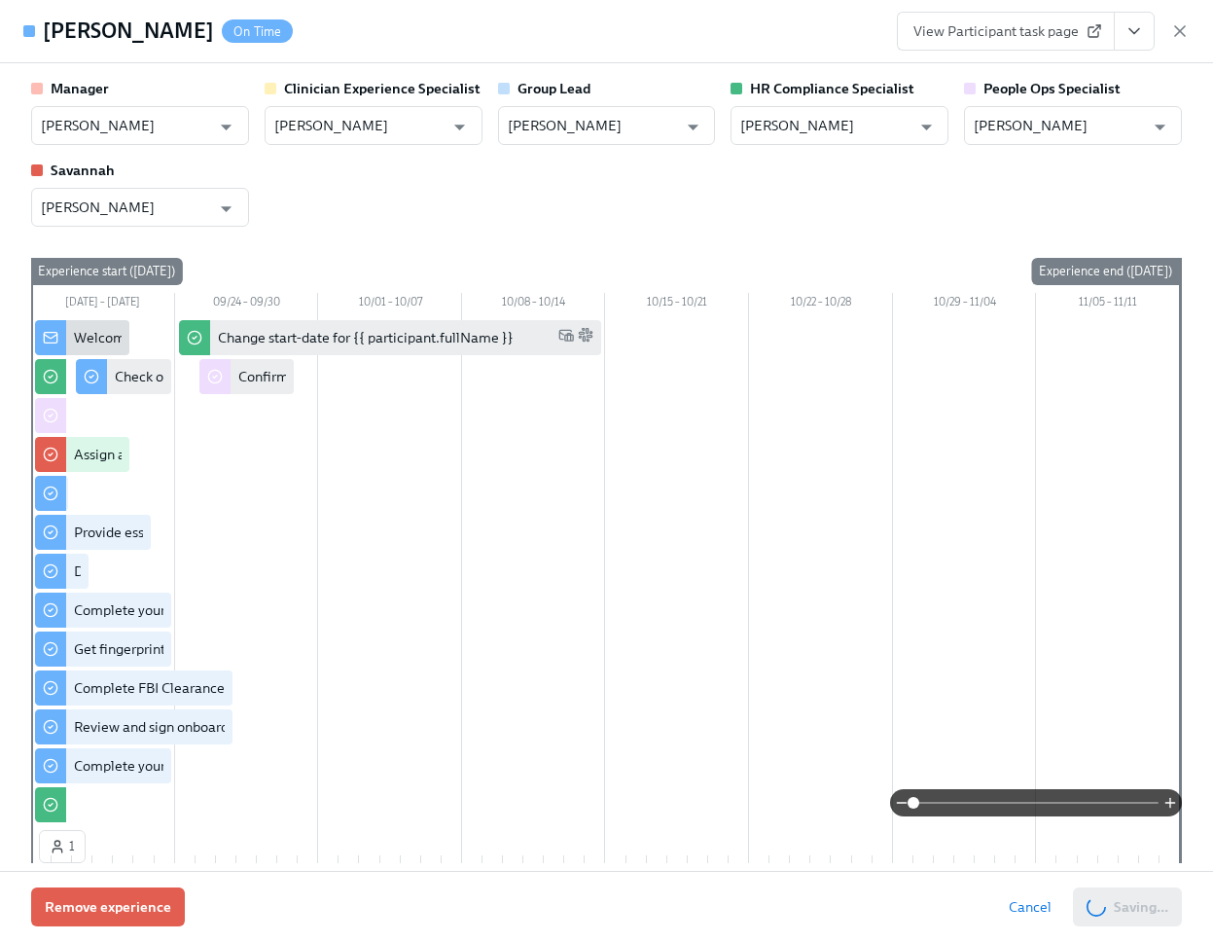
type input "[PERSON_NAME]"
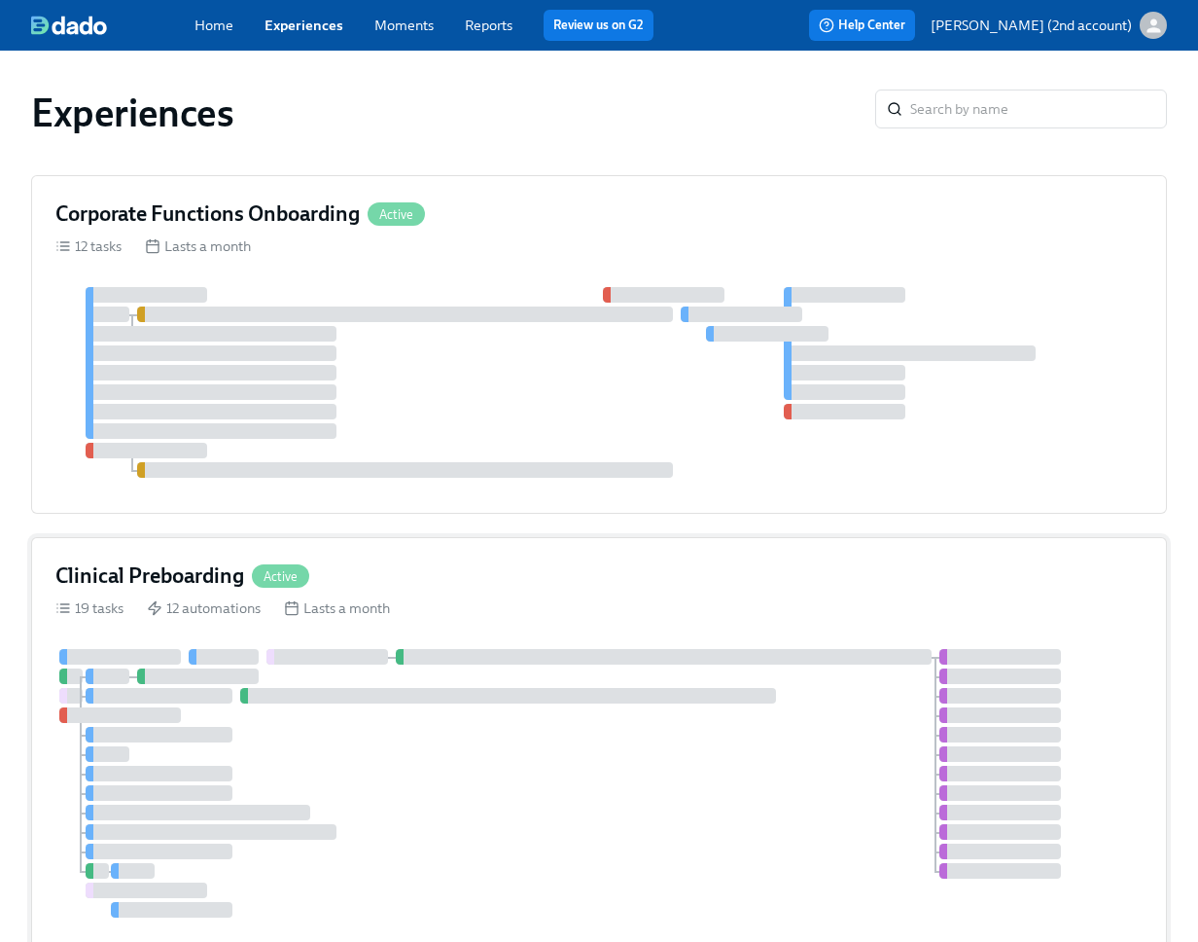
click at [360, 640] on div "Clinical Preboarding Active 19 tasks 12 automations Lasts a month" at bounding box center [599, 745] width 1136 height 416
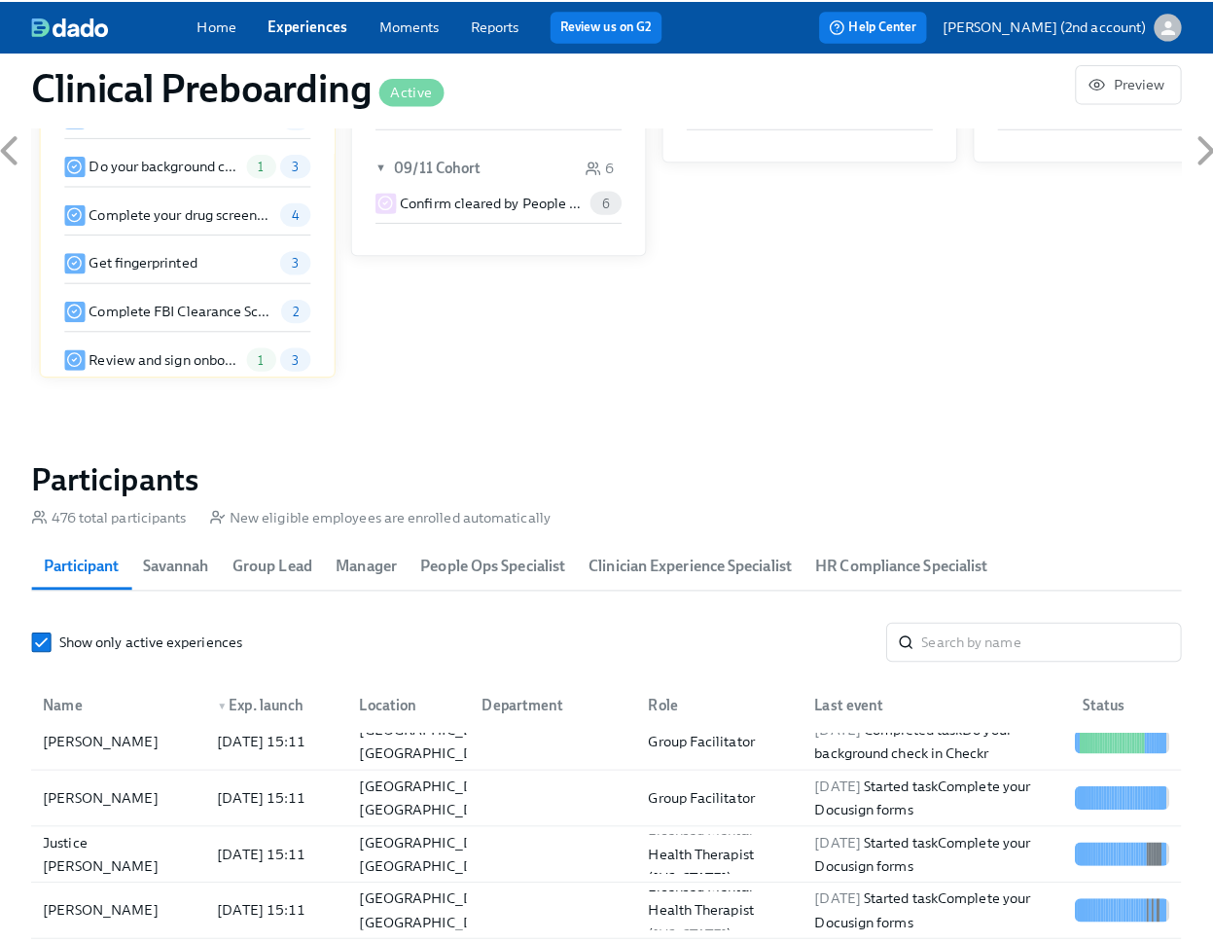
scroll to position [395, 0]
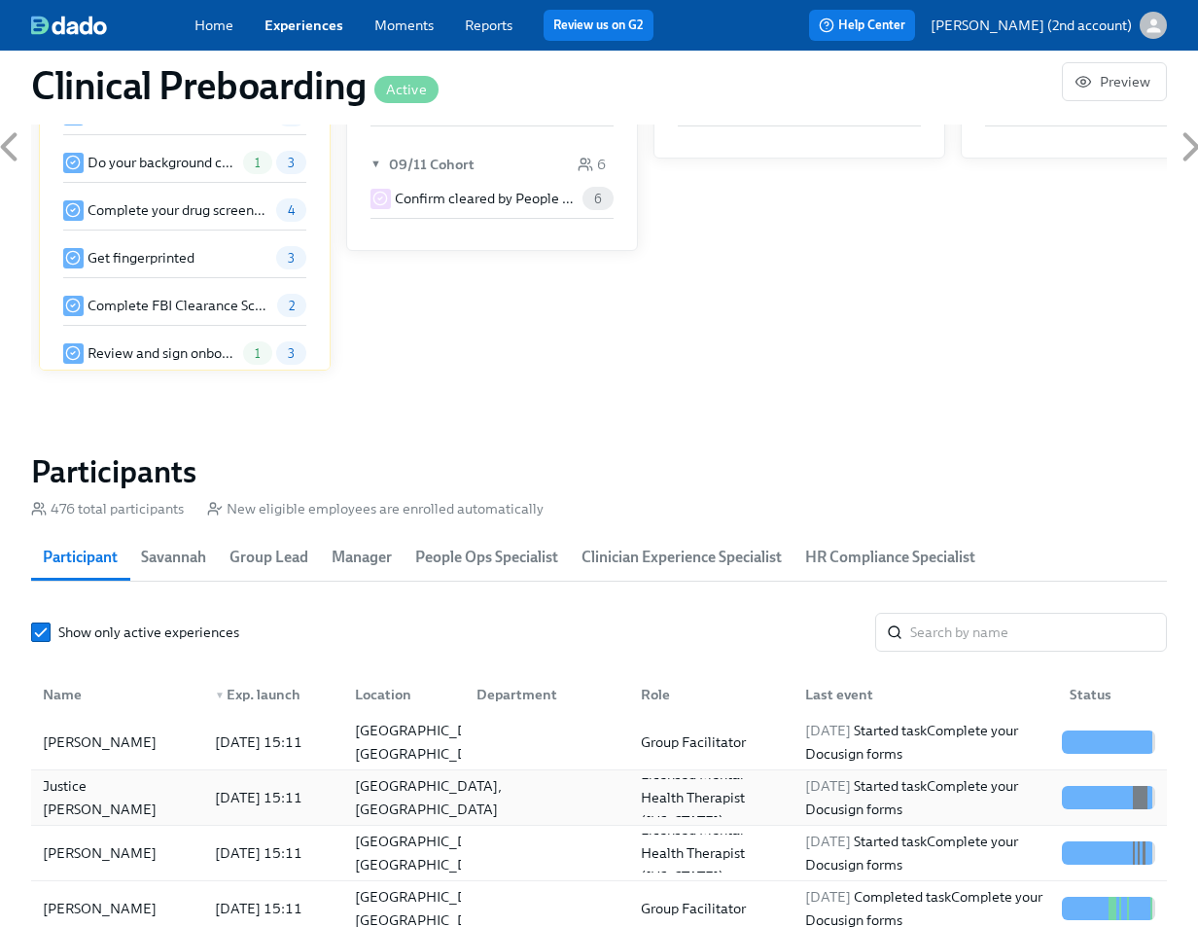
click at [347, 805] on div "[GEOGRAPHIC_DATA], [GEOGRAPHIC_DATA]" at bounding box center [428, 797] width 162 height 47
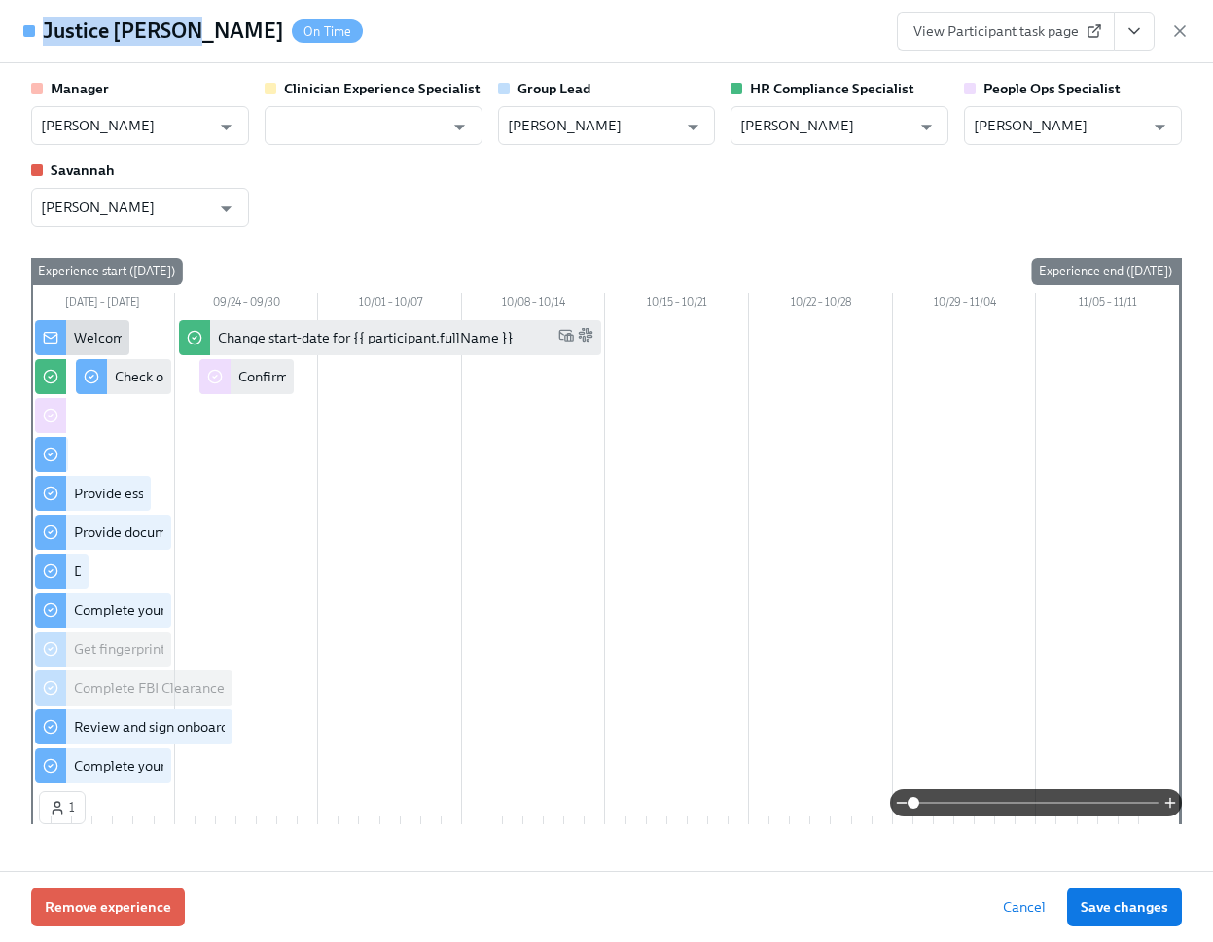
drag, startPoint x: 175, startPoint y: 37, endPoint x: 29, endPoint y: 31, distance: 146.0
click at [29, 31] on div "Justice Erikson On Time" at bounding box center [192, 31] width 339 height 29
copy div "Justice [PERSON_NAME]"
click at [1044, 126] on input "[PERSON_NAME]" at bounding box center [1059, 125] width 170 height 39
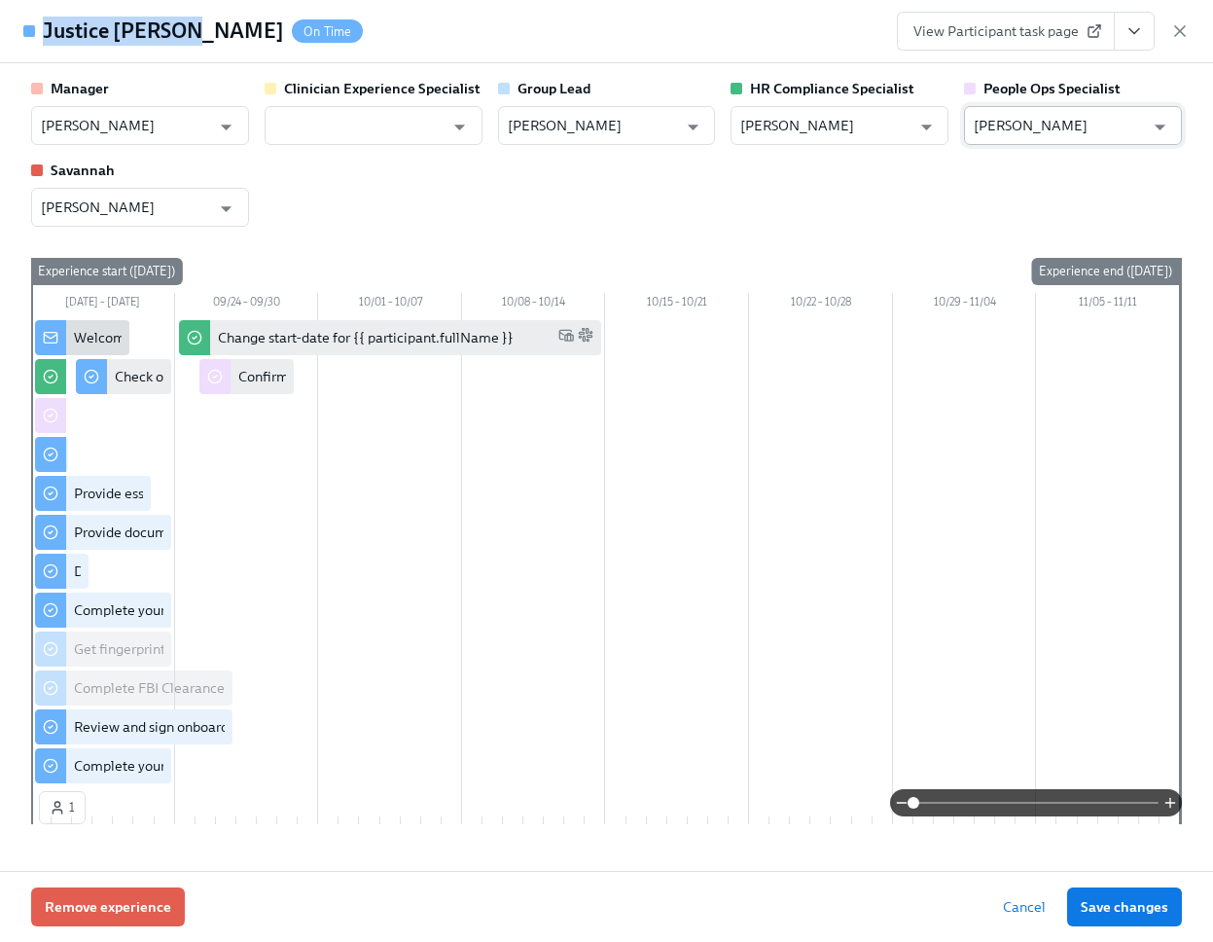
click at [1044, 126] on input "[PERSON_NAME]" at bounding box center [1059, 125] width 170 height 39
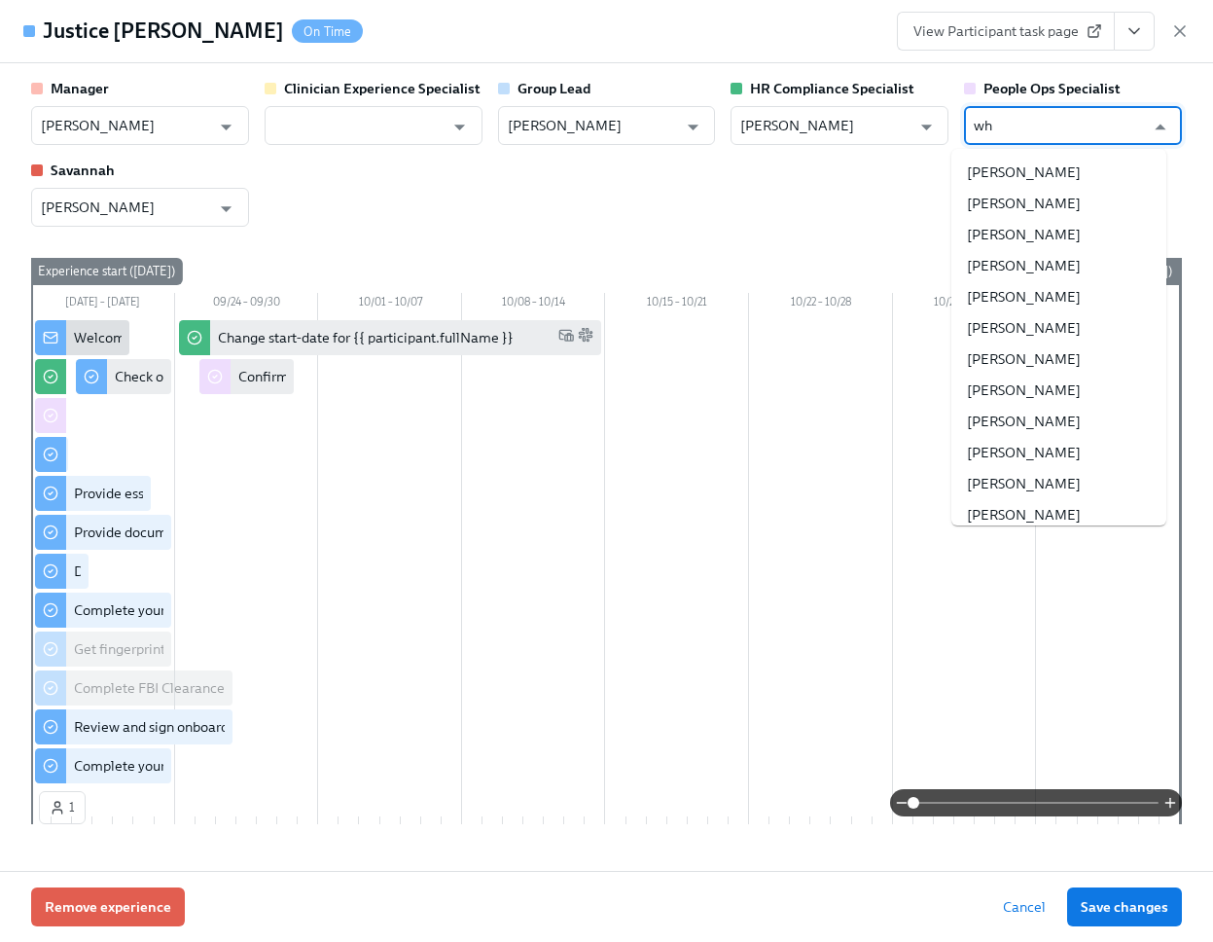
type input "w"
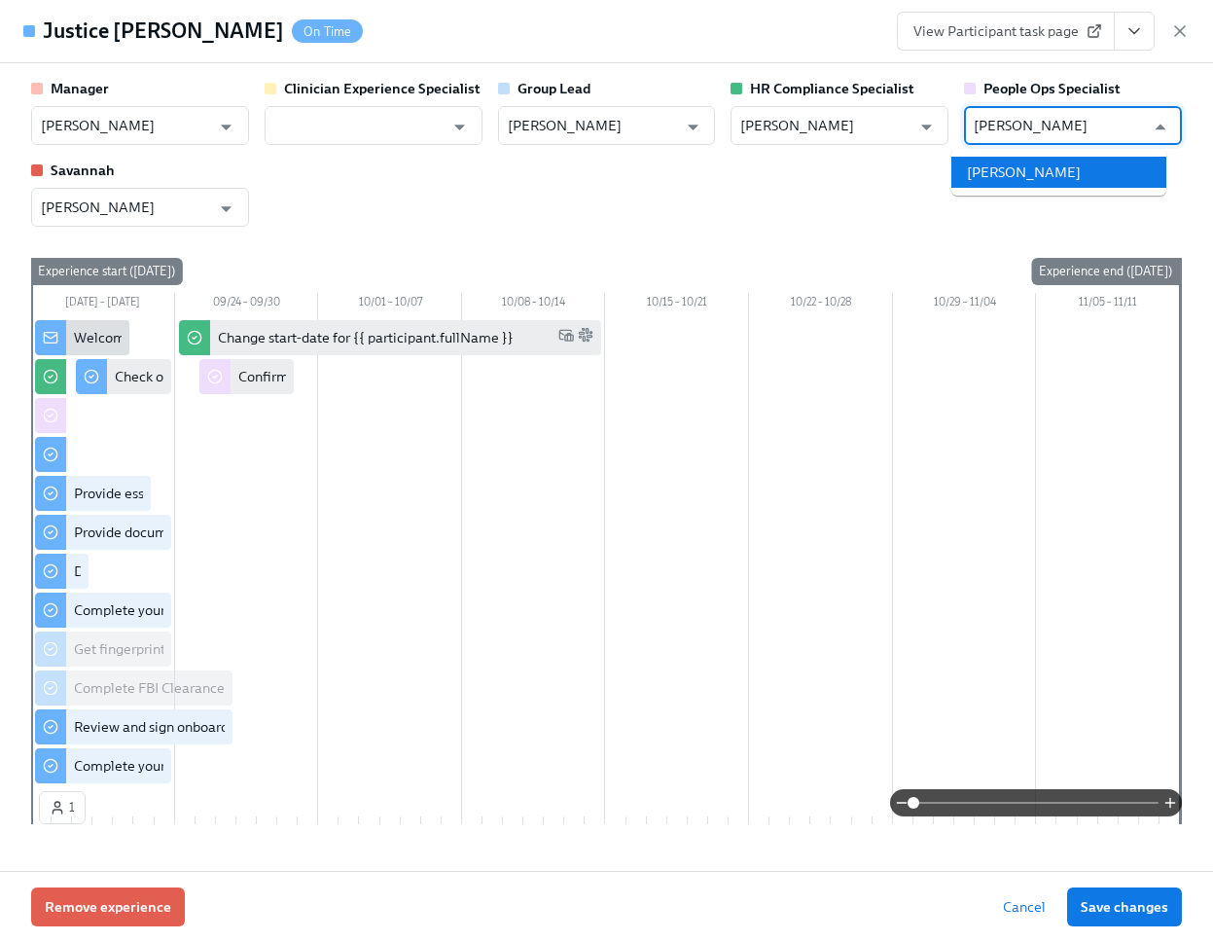
click at [1053, 166] on li "[PERSON_NAME]" at bounding box center [1058, 172] width 215 height 31
type input "[PERSON_NAME]"
click at [1127, 908] on span "Save changes" at bounding box center [1125, 906] width 88 height 19
type input "[PERSON_NAME]"
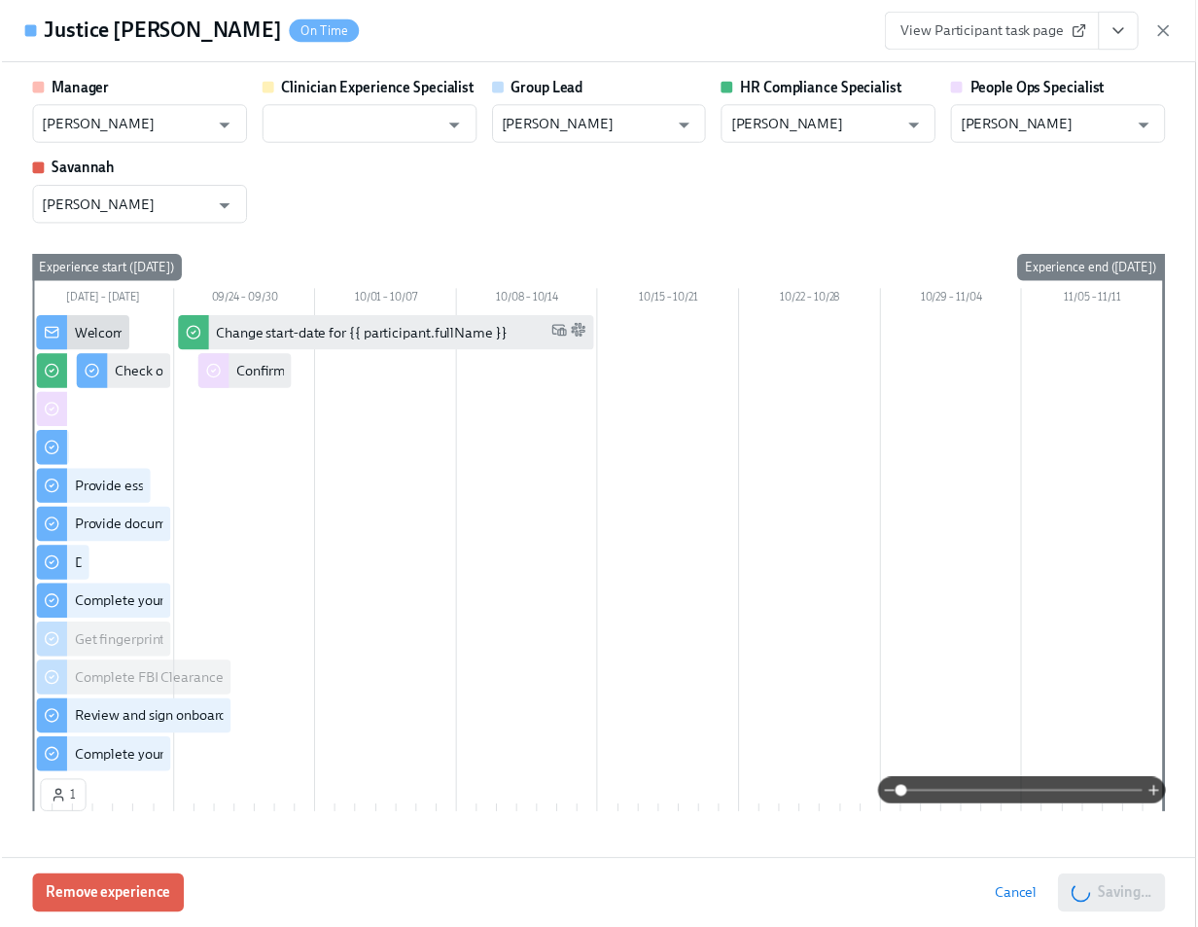
scroll to position [0, 23747]
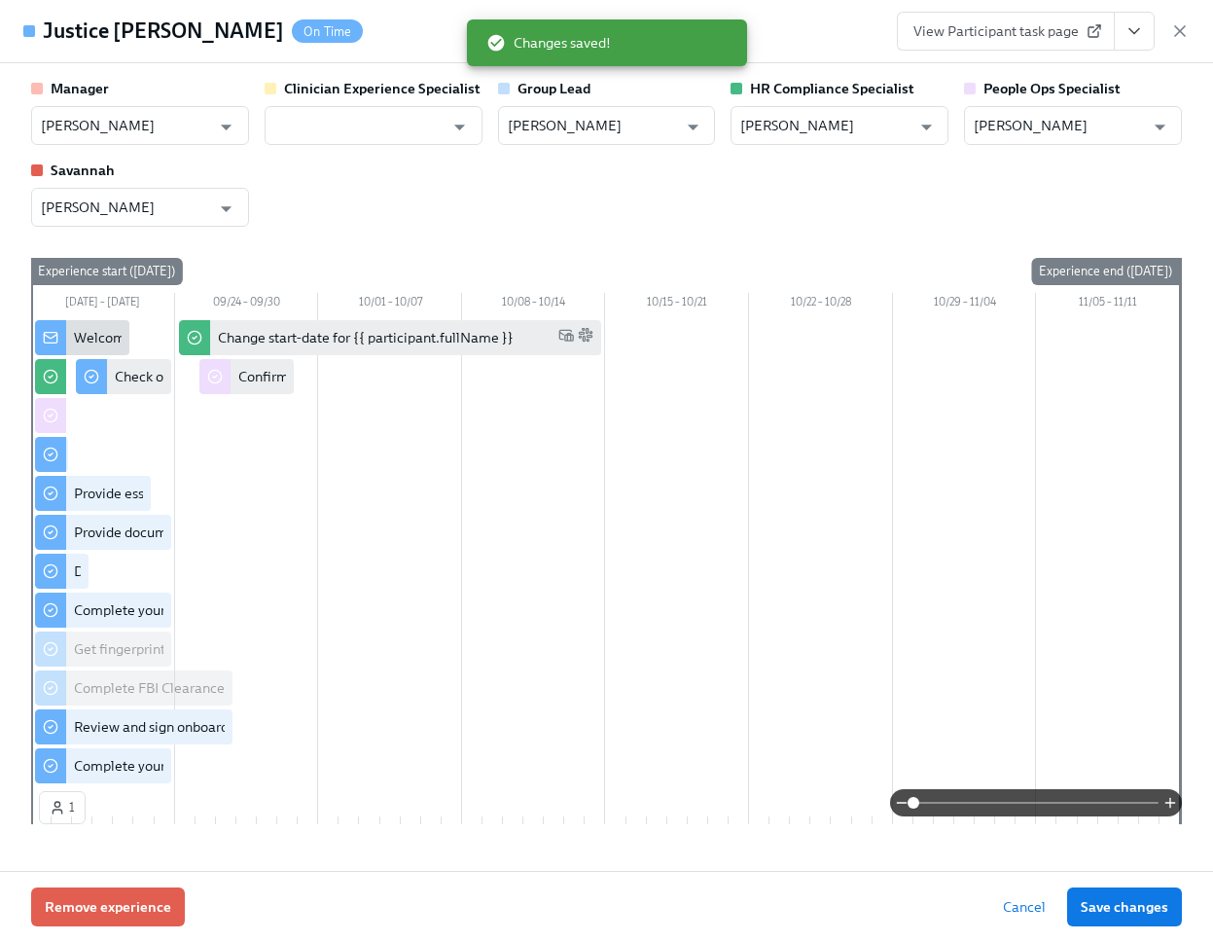
click at [1183, 27] on icon "button" at bounding box center [1180, 31] width 10 height 10
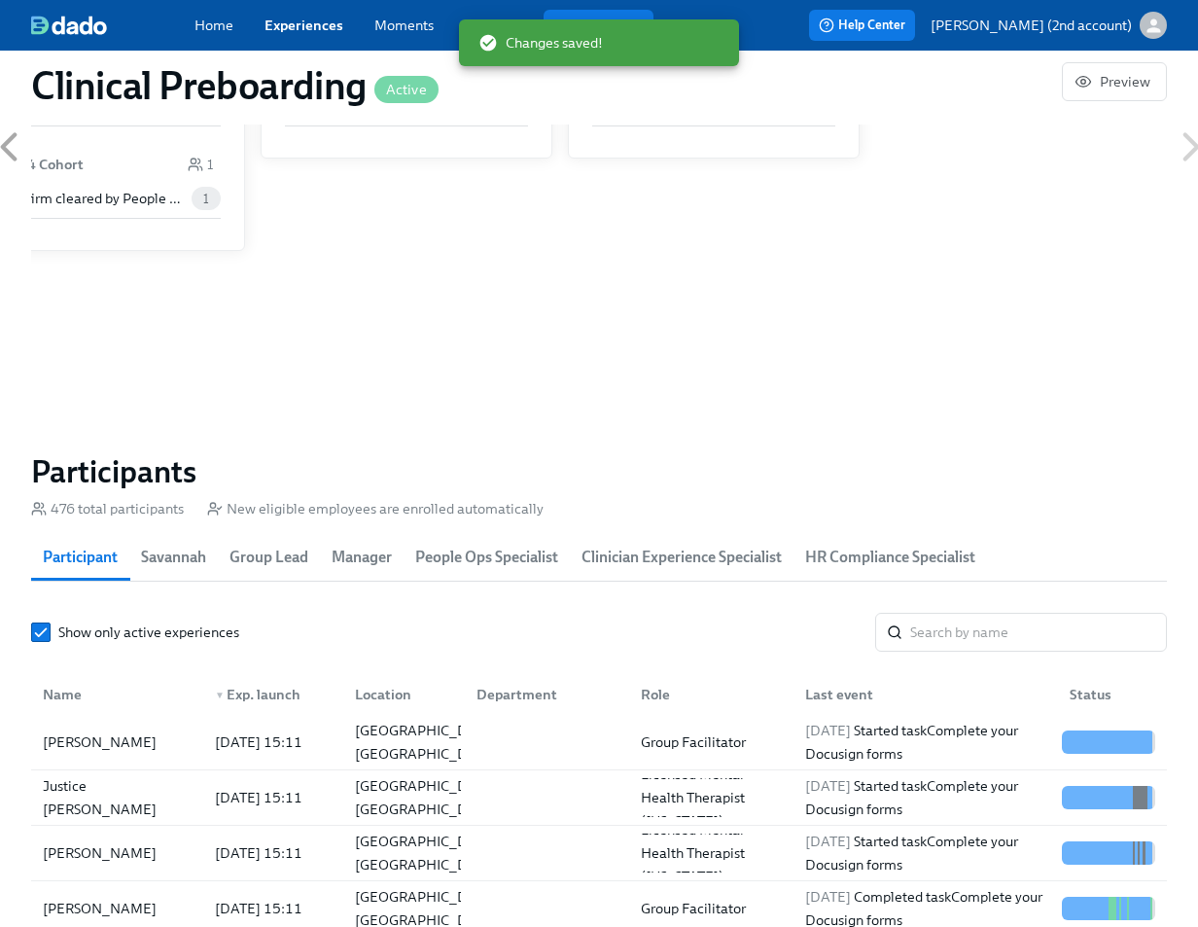
scroll to position [0, 23732]
click at [119, 854] on div "[PERSON_NAME]" at bounding box center [99, 852] width 129 height 23
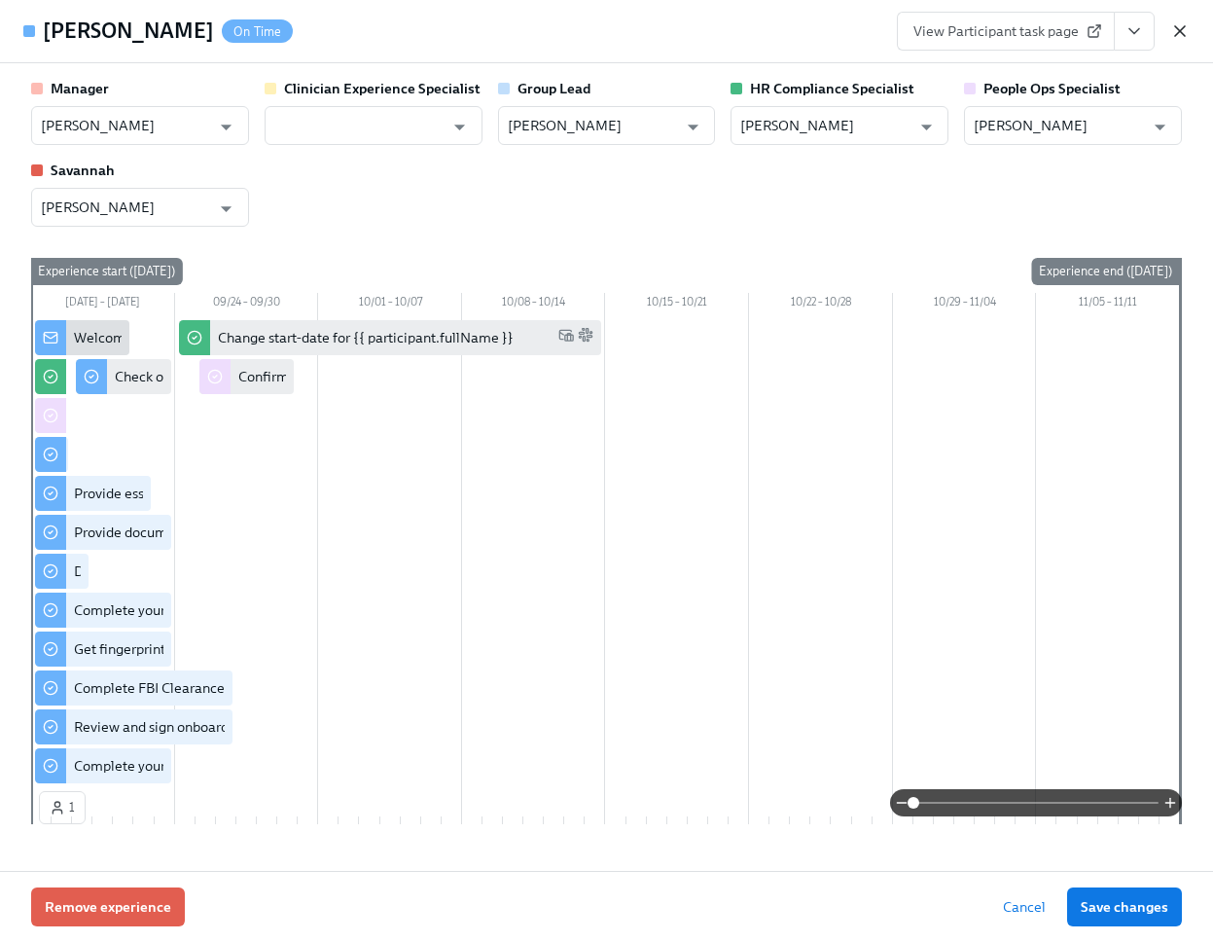
click at [1177, 29] on icon "button" at bounding box center [1180, 31] width 10 height 10
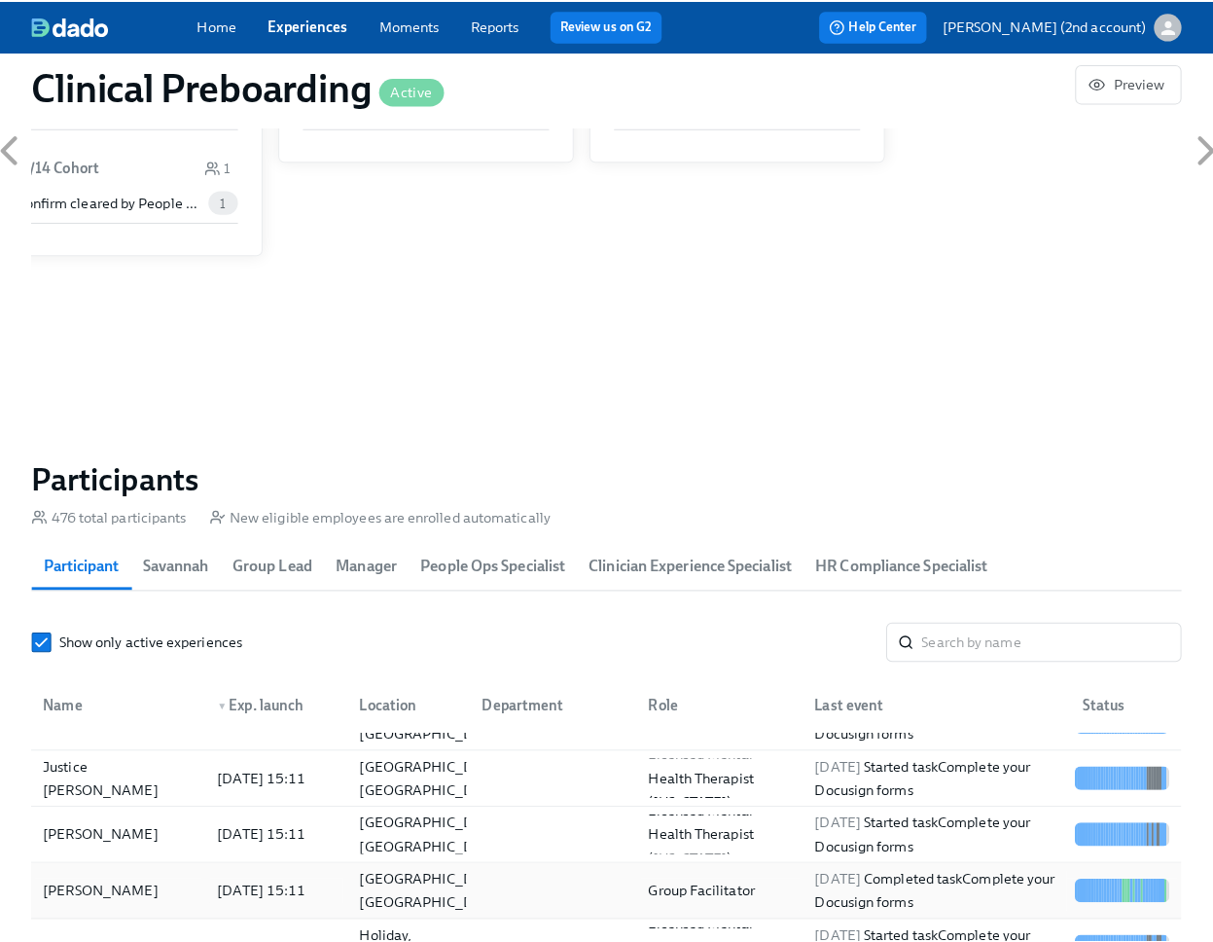
scroll to position [430, 0]
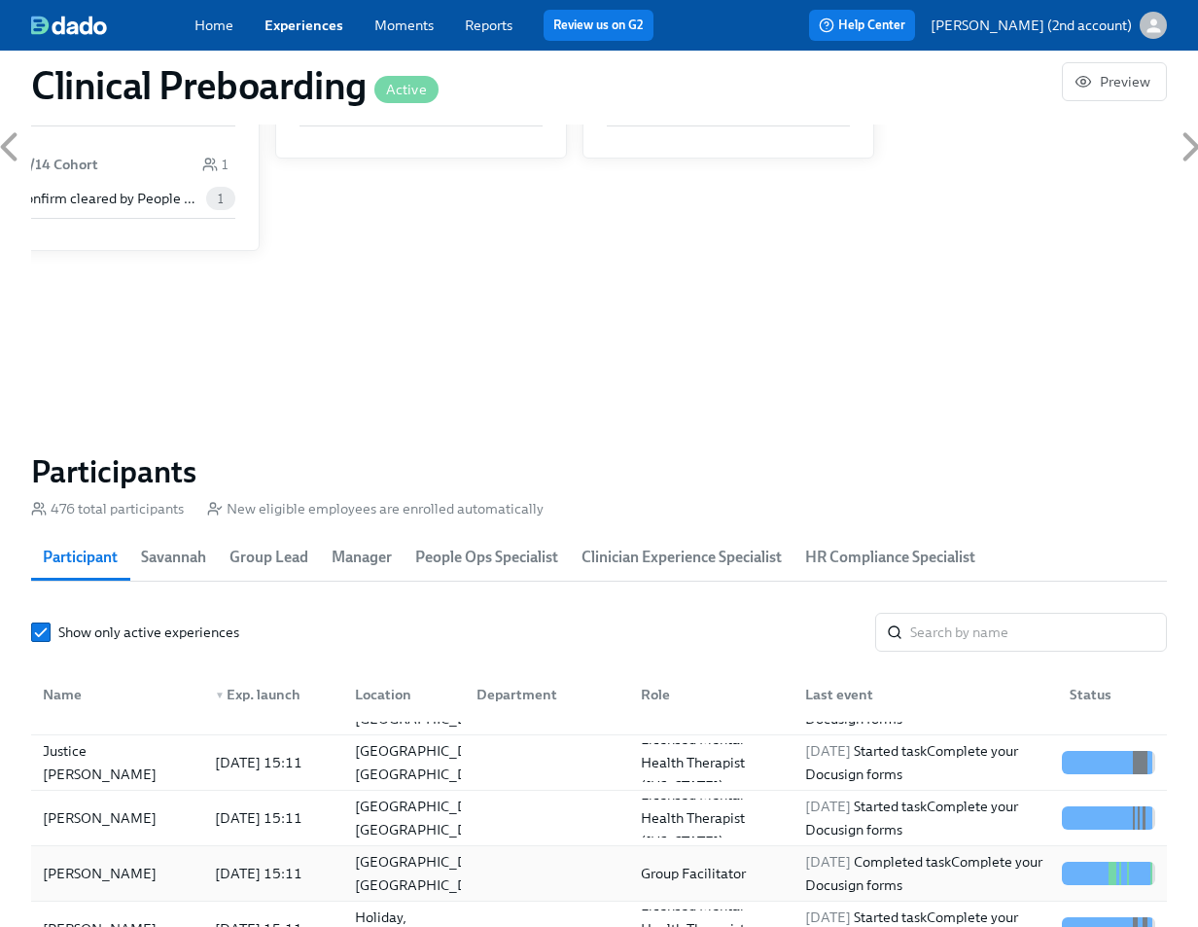
click at [243, 879] on div "[DATE] 15:11" at bounding box center [258, 873] width 103 height 23
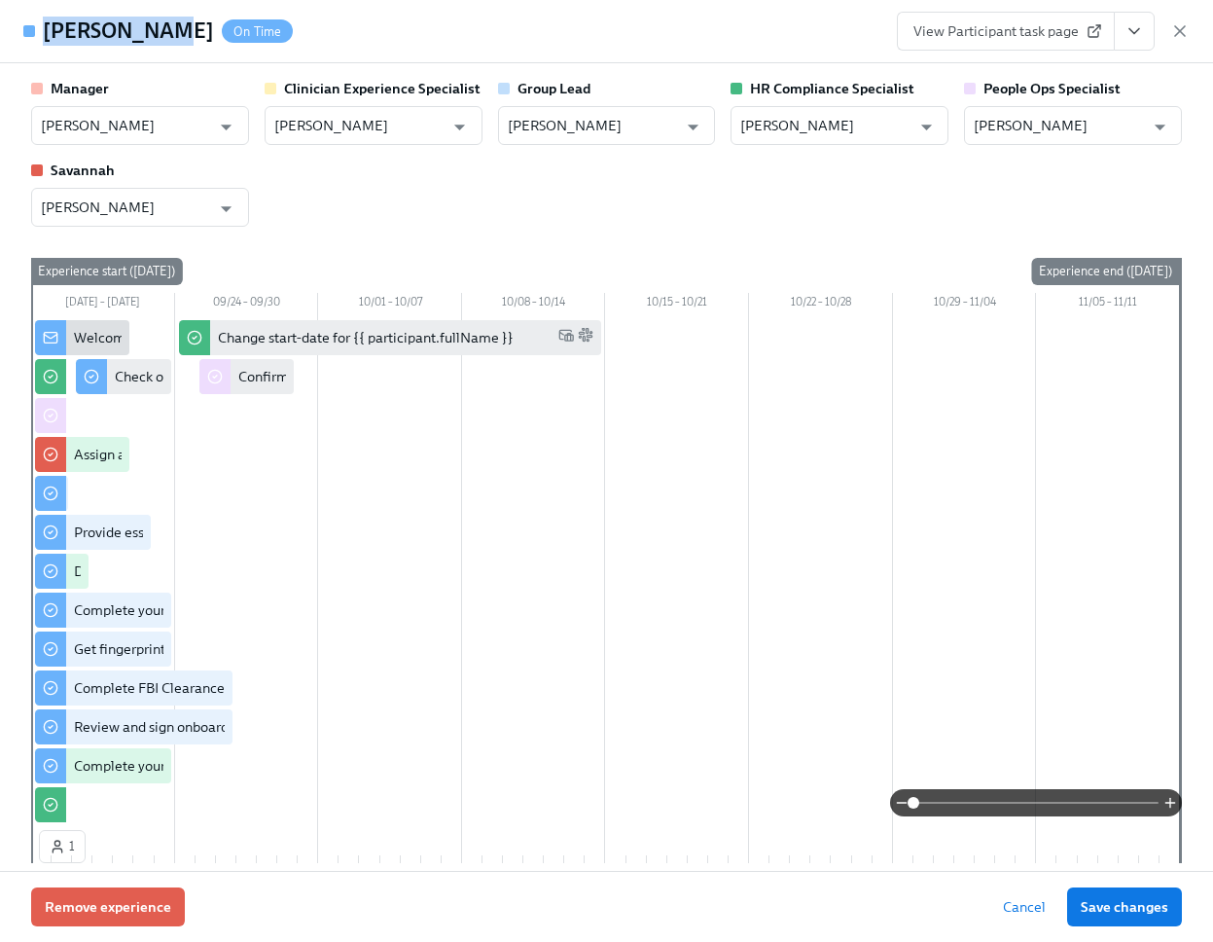
drag, startPoint x: 156, startPoint y: 33, endPoint x: 48, endPoint y: 31, distance: 108.0
click at [48, 31] on div "Amena Aamir On Time" at bounding box center [168, 31] width 250 height 29
click at [1036, 136] on input "[PERSON_NAME]" at bounding box center [1059, 125] width 170 height 39
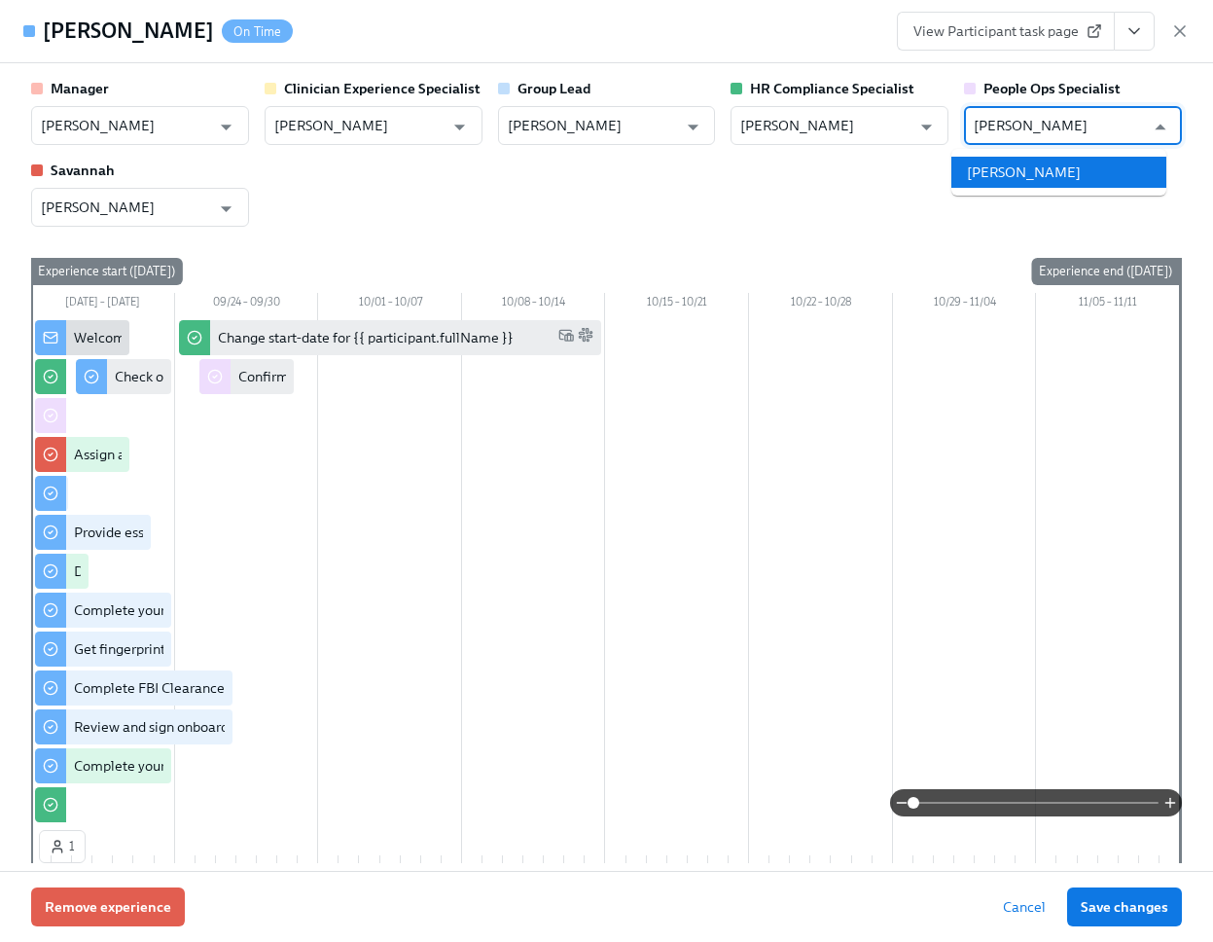
click at [1088, 175] on li "[PERSON_NAME]" at bounding box center [1058, 172] width 215 height 31
type input "[PERSON_NAME]"
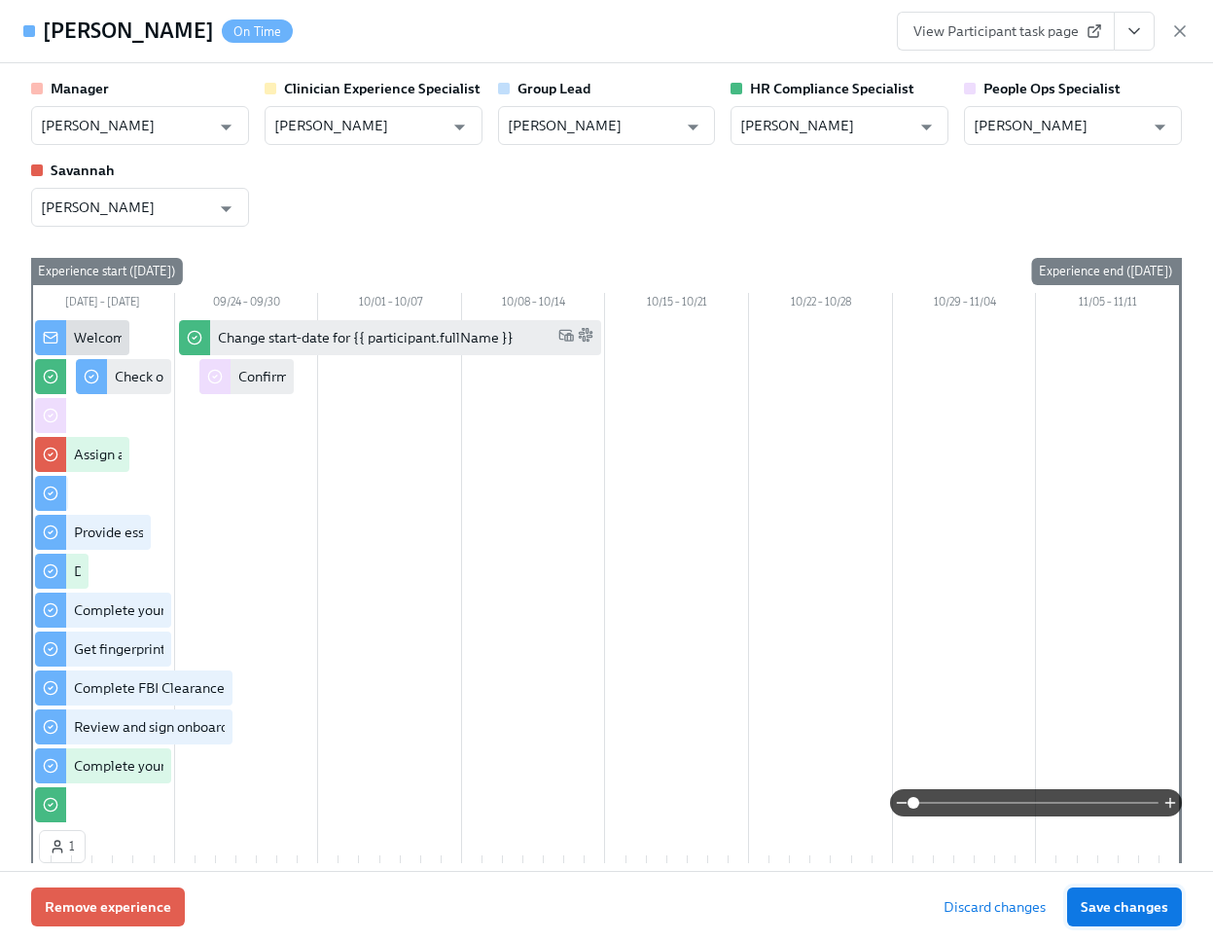
click at [1156, 920] on button "Save changes" at bounding box center [1124, 906] width 115 height 39
type input "[PERSON_NAME]"
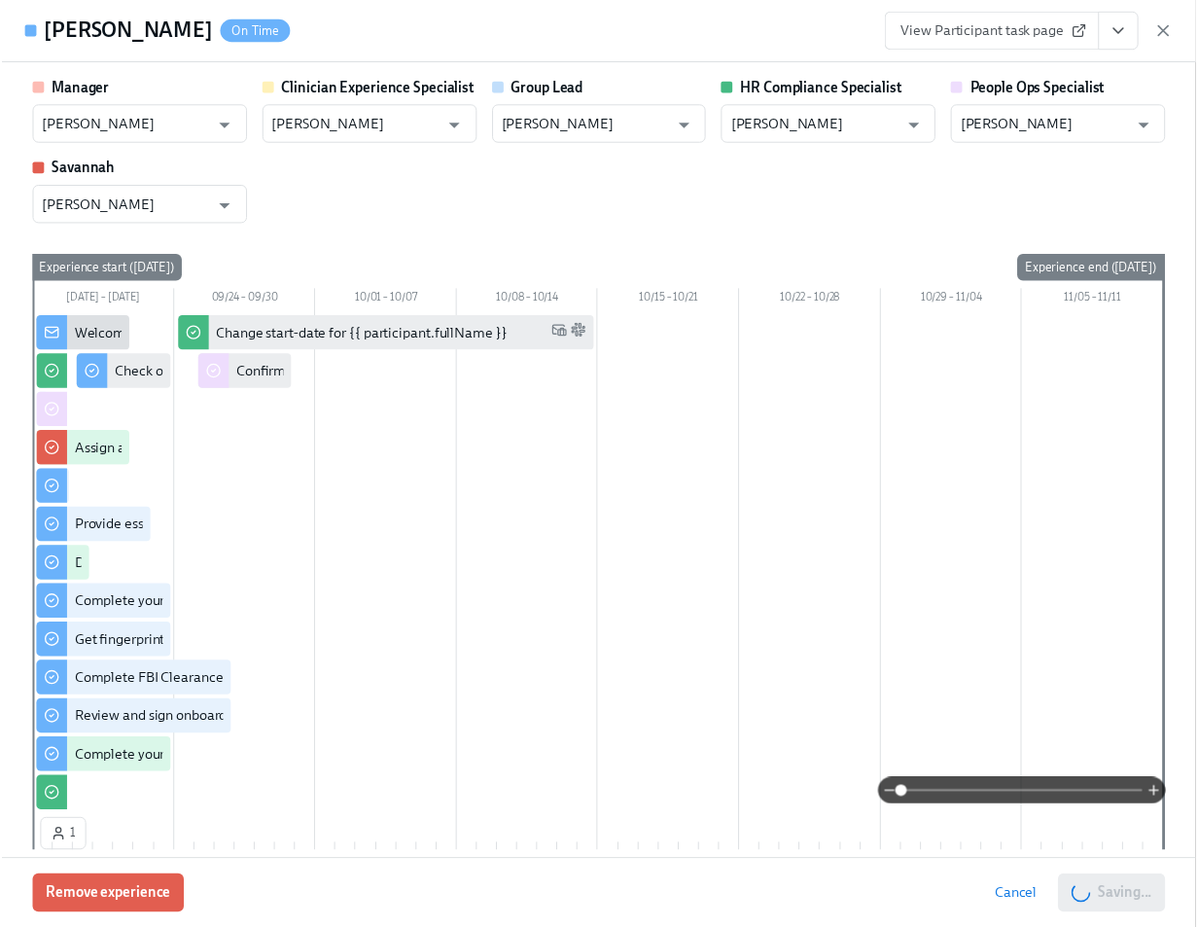
scroll to position [0, 23747]
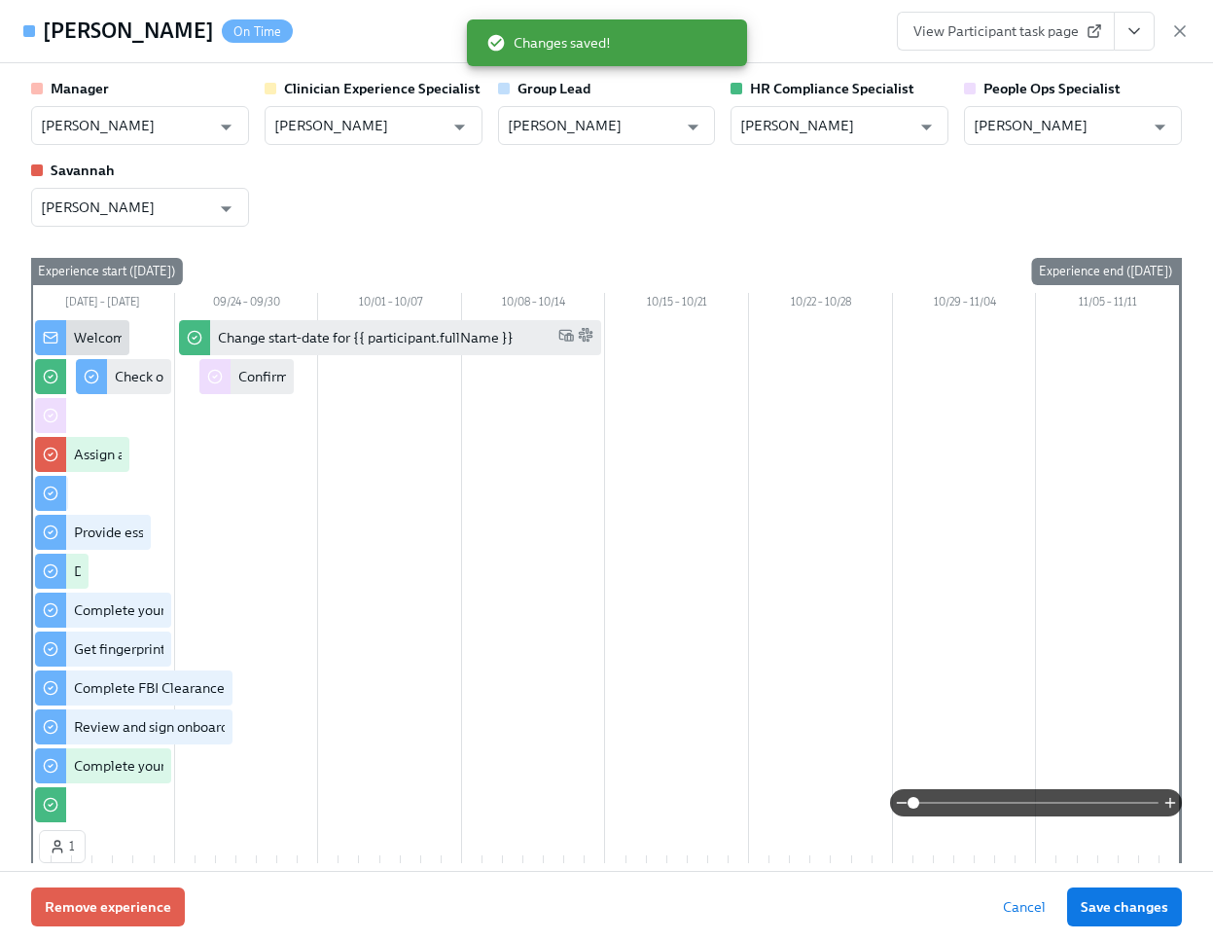
click at [1176, 35] on icon "button" at bounding box center [1179, 30] width 19 height 19
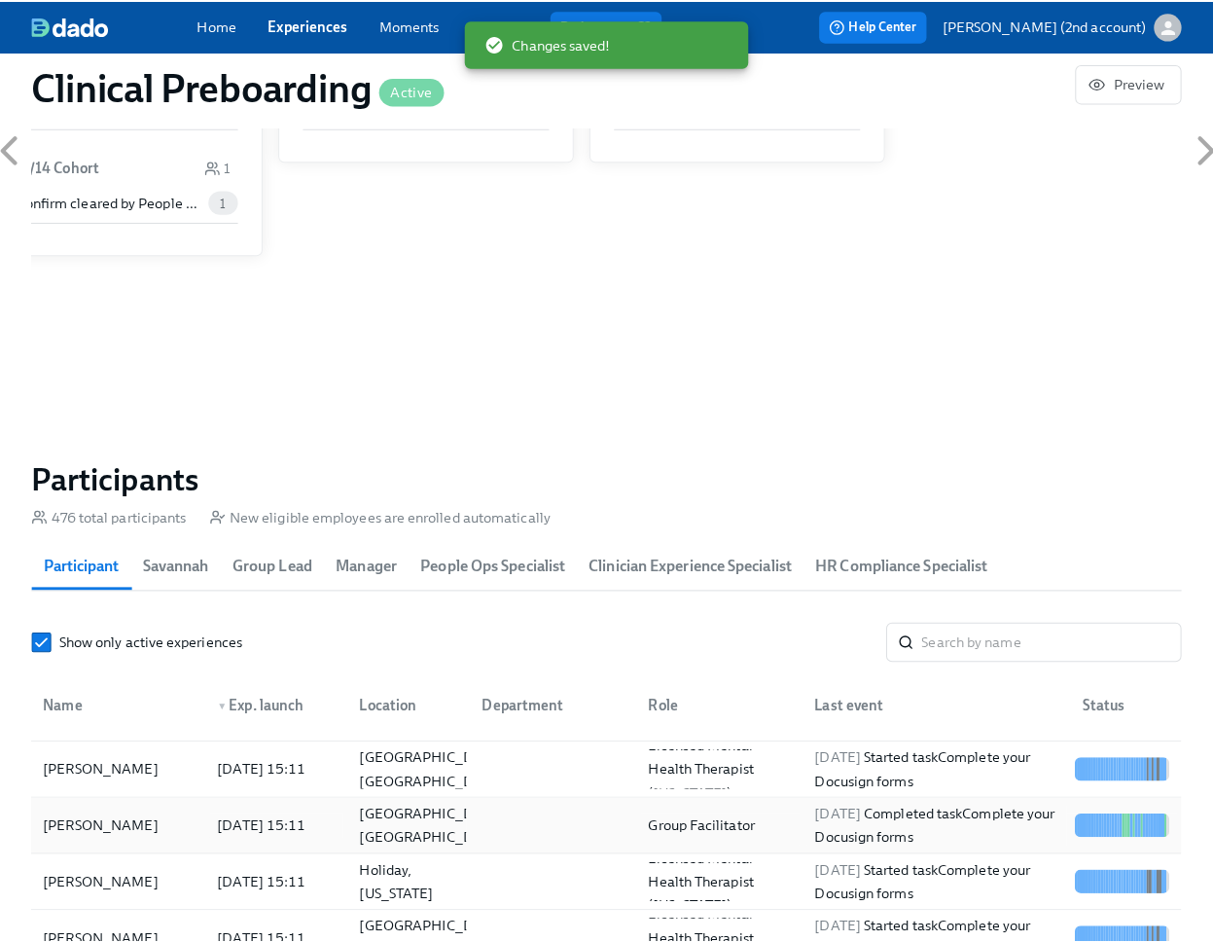
scroll to position [497, 0]
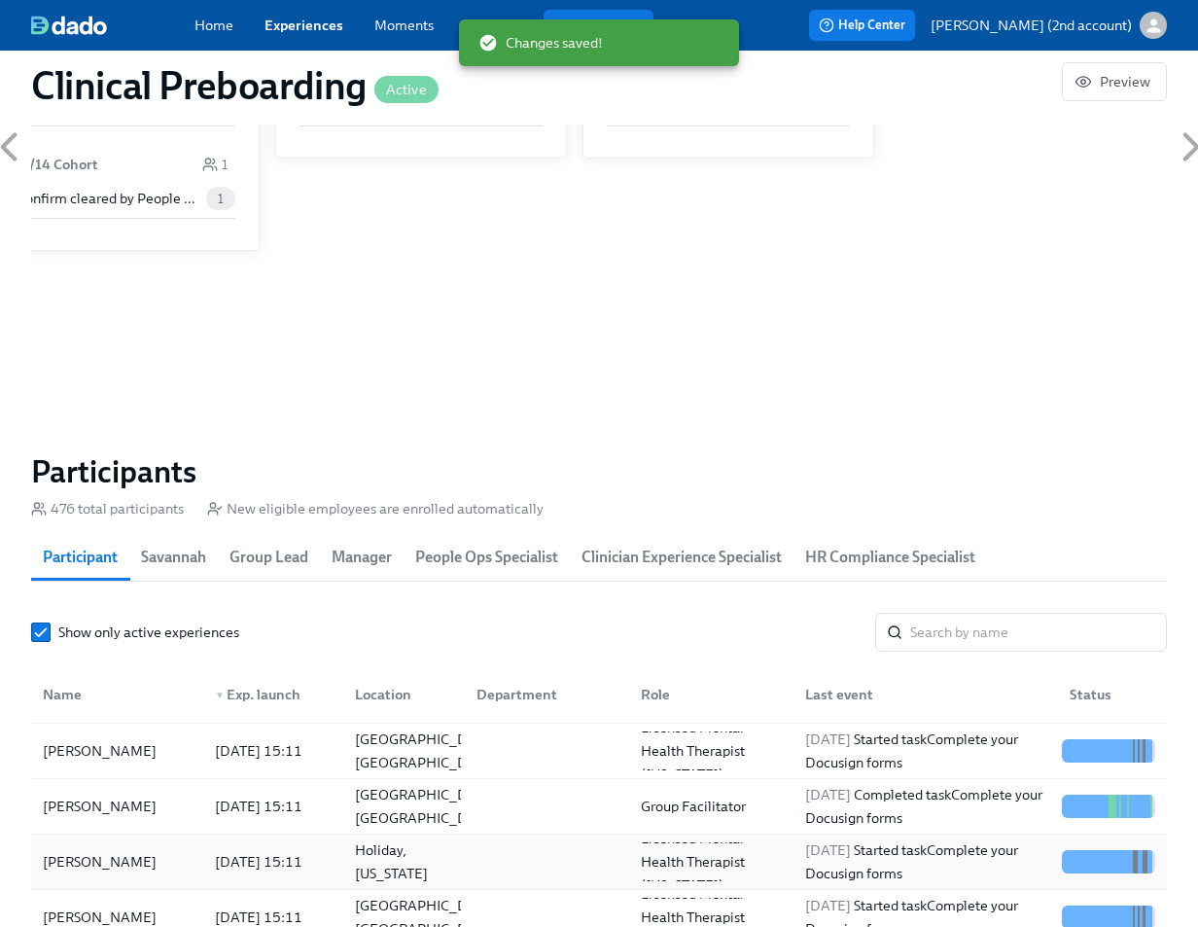
click at [152, 868] on div "[PERSON_NAME]" at bounding box center [117, 861] width 164 height 39
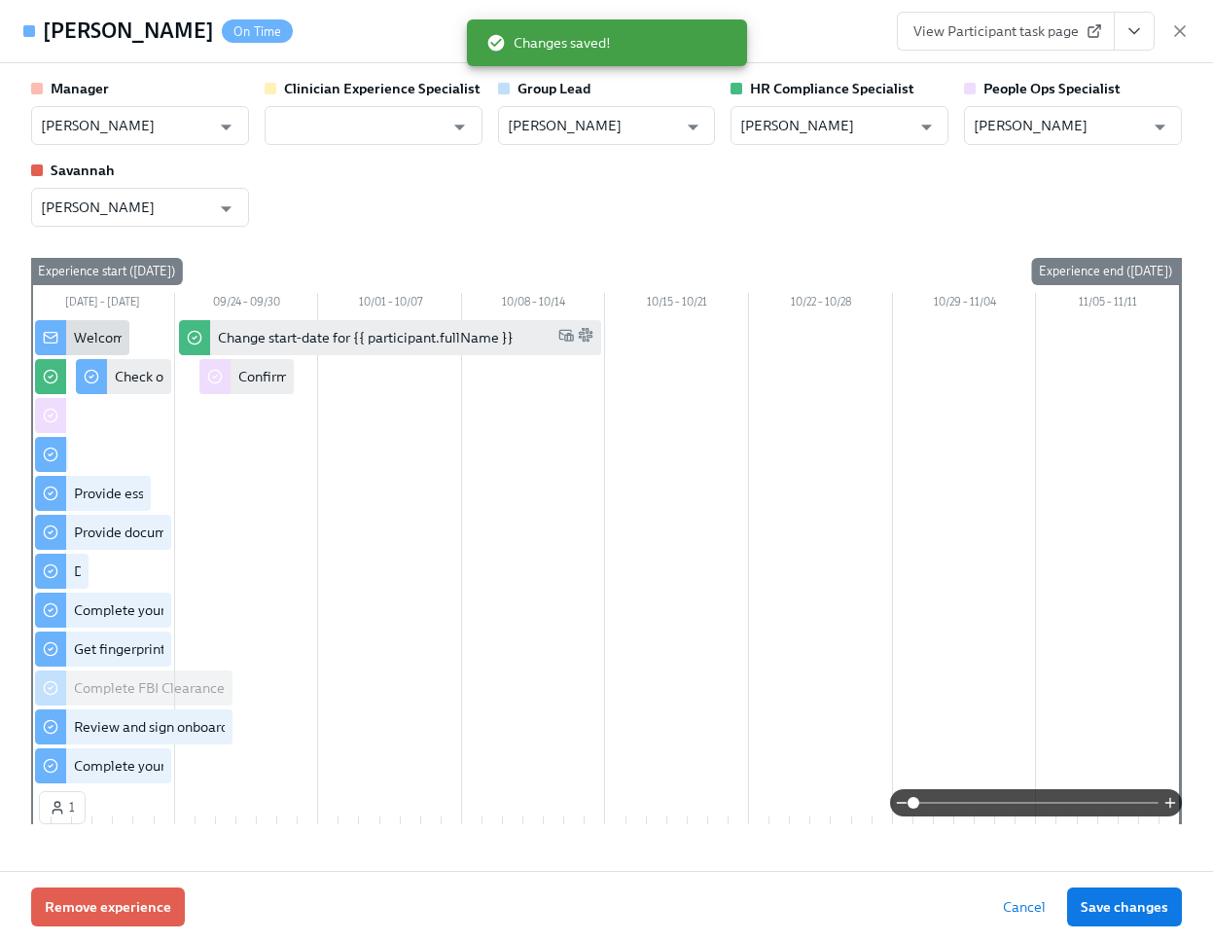
drag, startPoint x: 123, startPoint y: 38, endPoint x: 48, endPoint y: 35, distance: 75.0
click at [48, 35] on div "Mykel Rietveld On Time" at bounding box center [168, 31] width 250 height 29
copy h4 "[PERSON_NAME]"
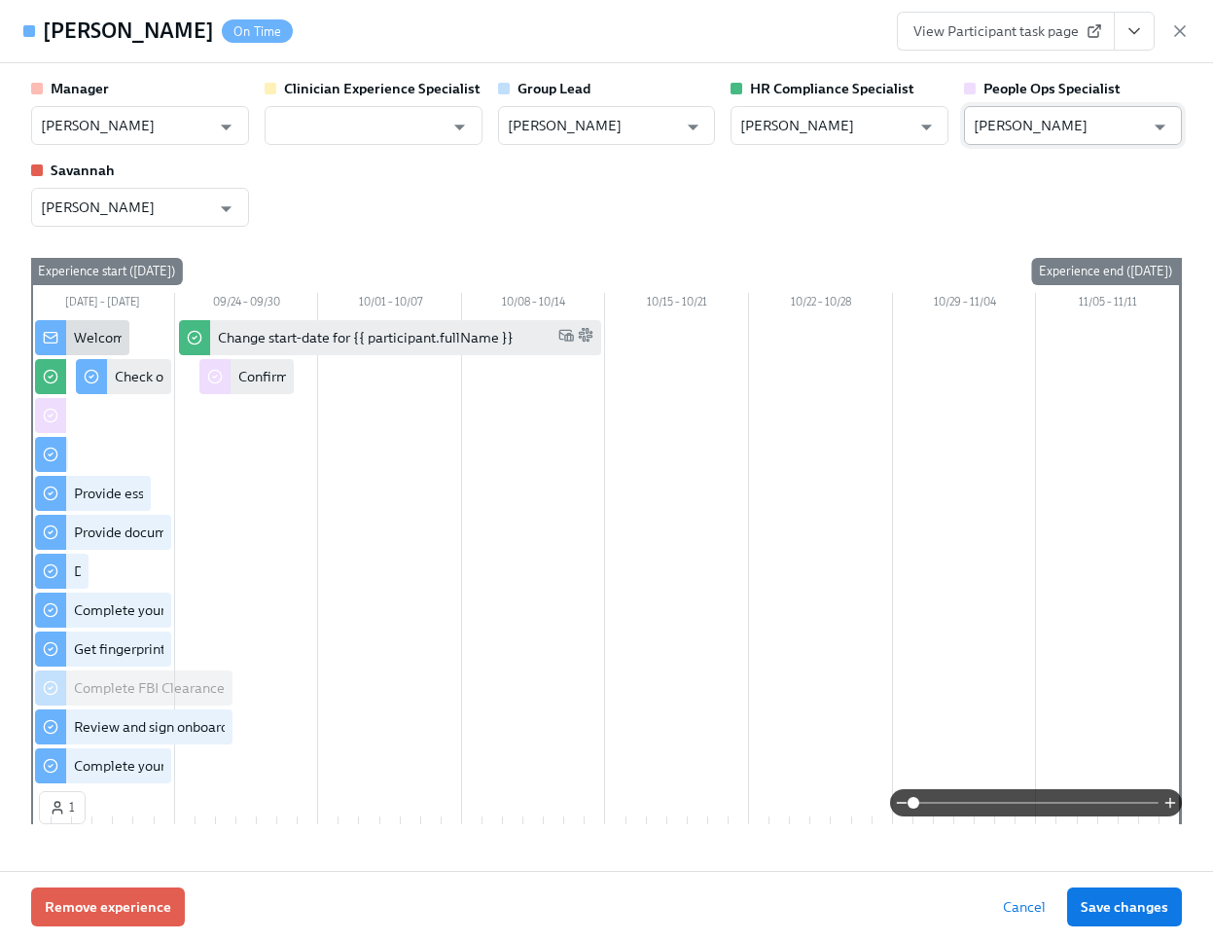
click at [1091, 126] on input "[PERSON_NAME]" at bounding box center [1059, 125] width 170 height 39
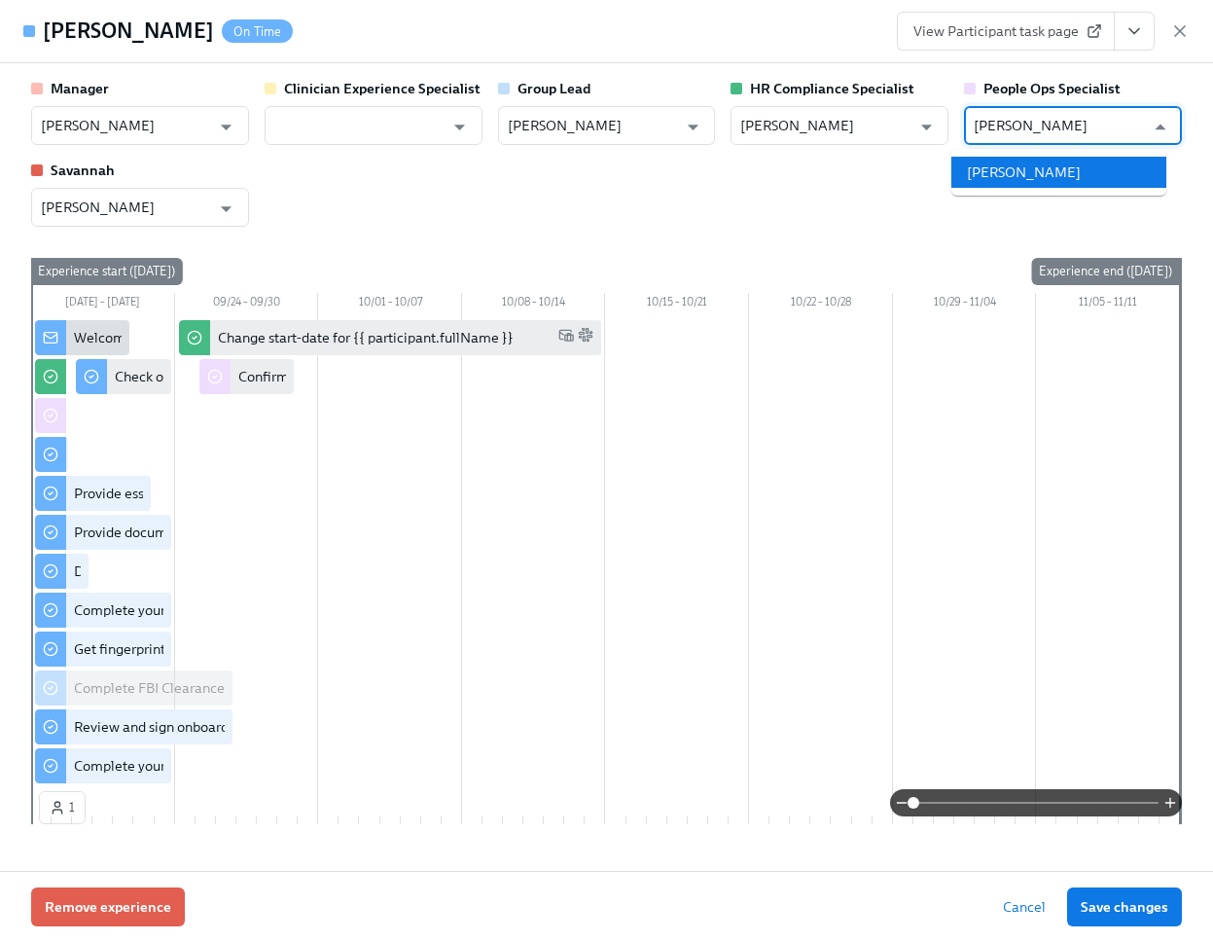
click at [1067, 161] on li "[PERSON_NAME]" at bounding box center [1058, 172] width 215 height 31
type input "[PERSON_NAME]"
click at [1120, 895] on button "Save changes" at bounding box center [1124, 906] width 115 height 39
type input "[PERSON_NAME]"
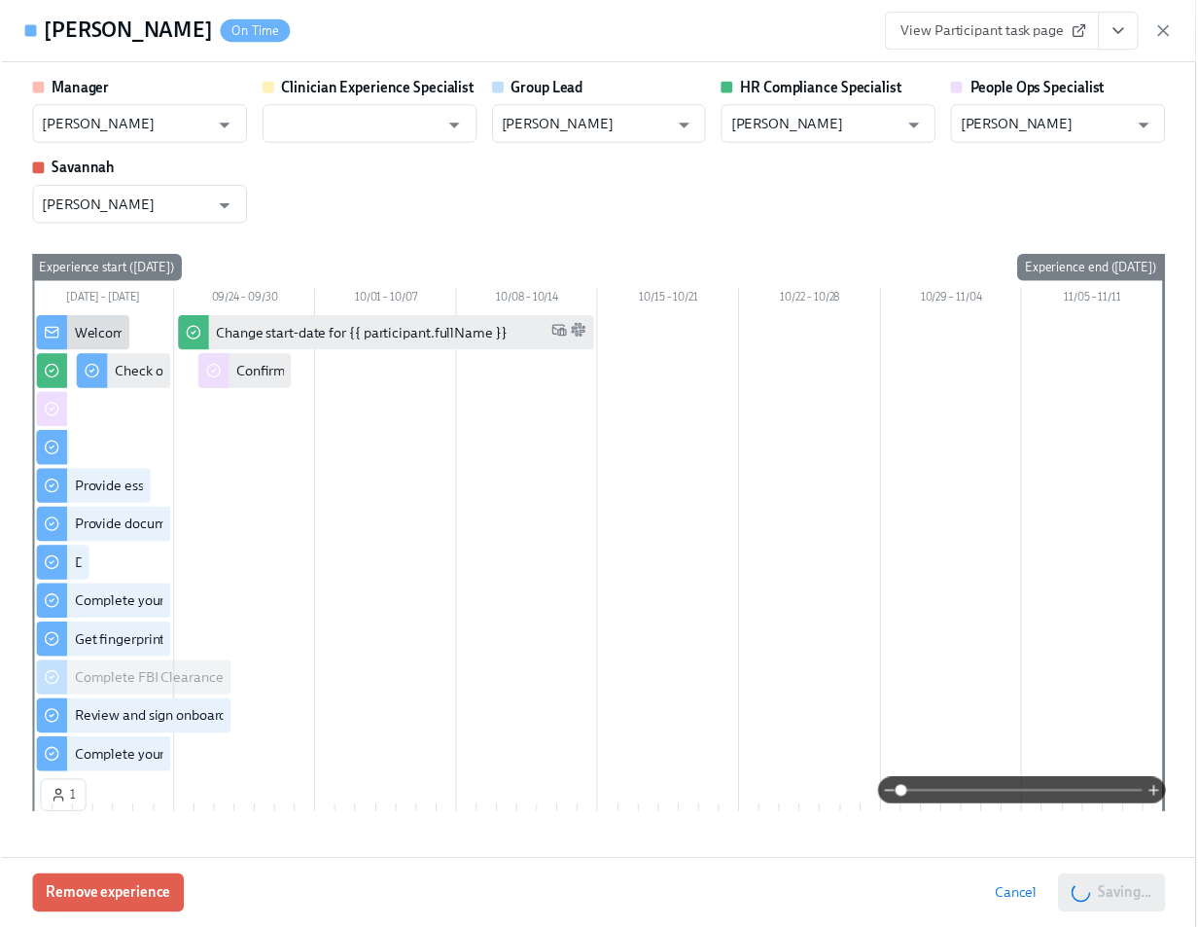
scroll to position [0, 23747]
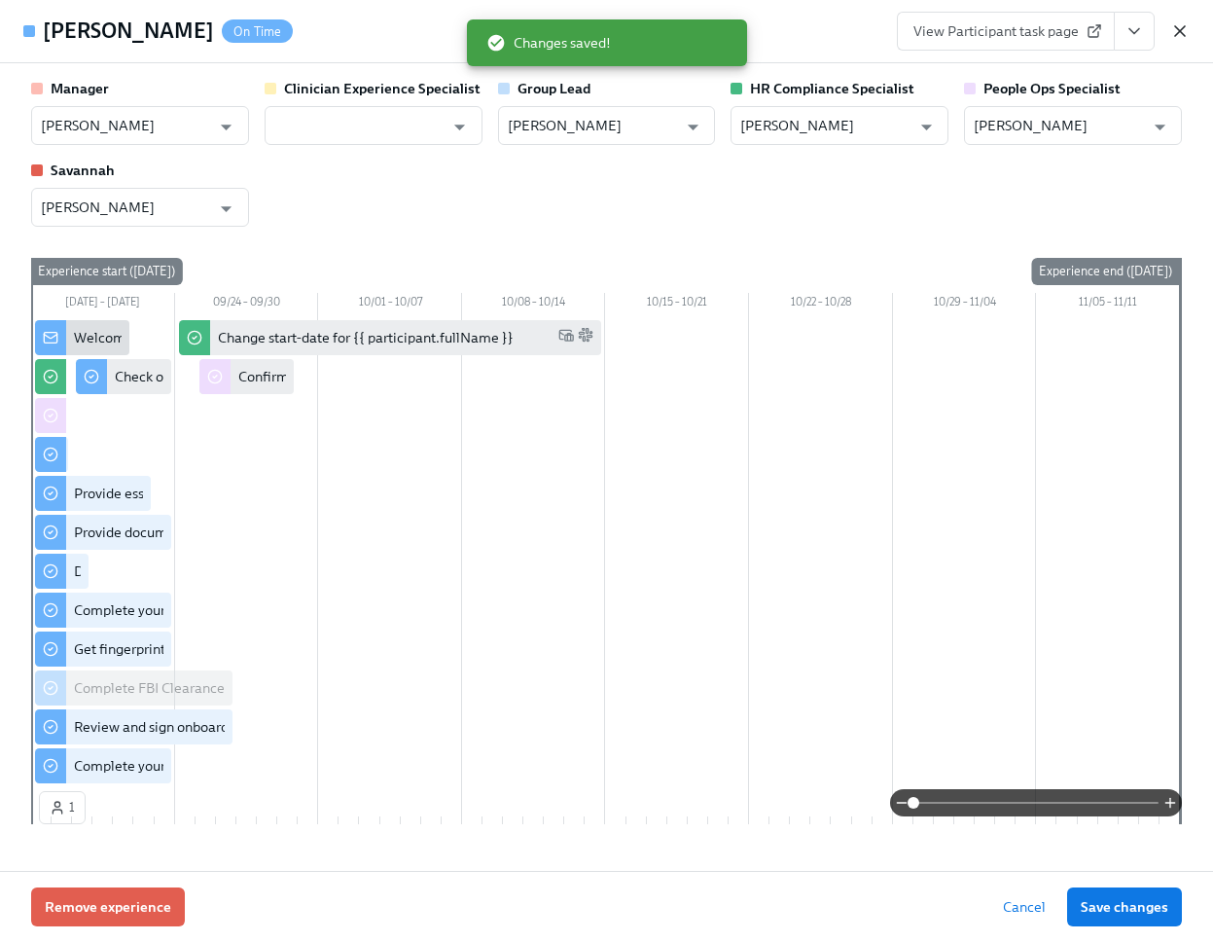
click at [1184, 33] on icon "button" at bounding box center [1179, 30] width 19 height 19
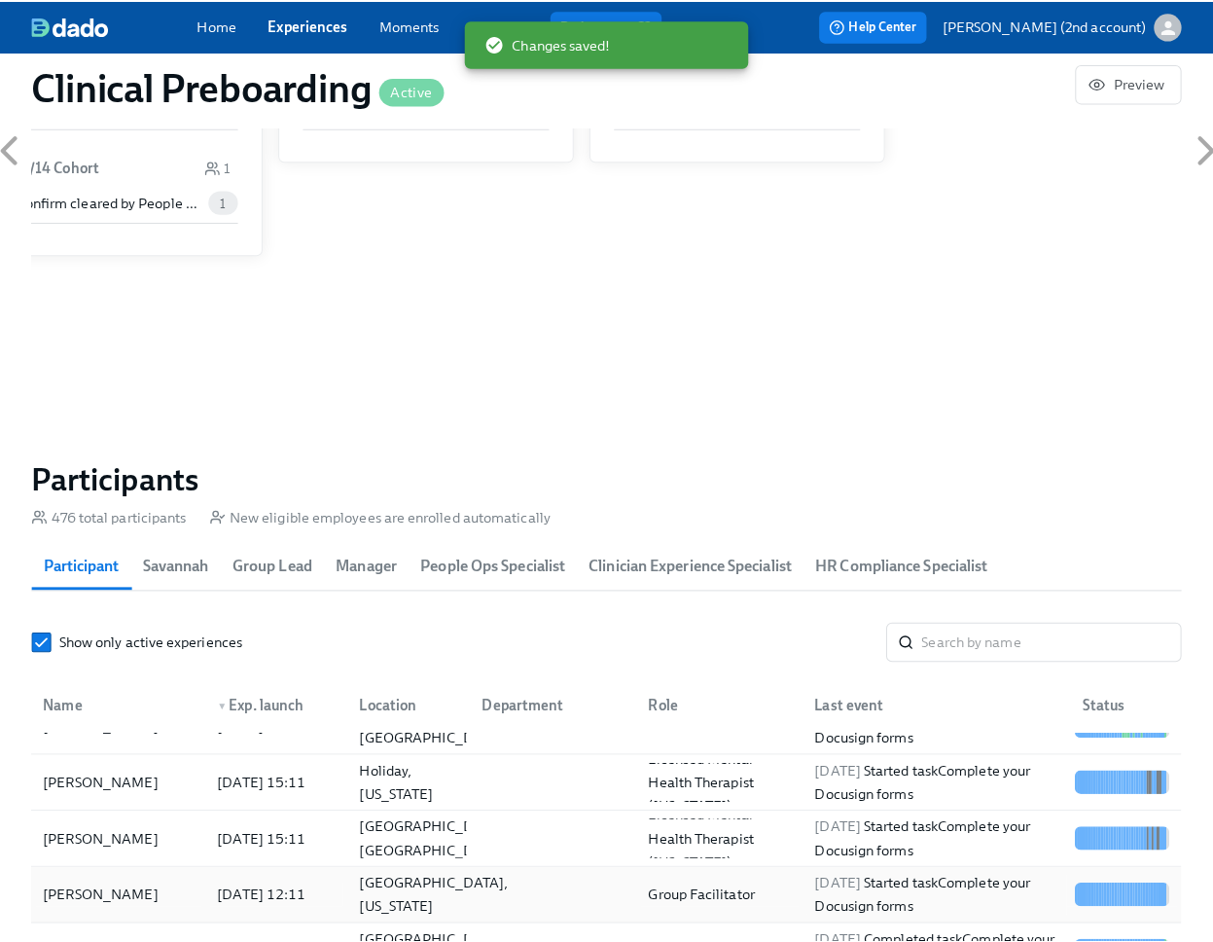
scroll to position [624, 0]
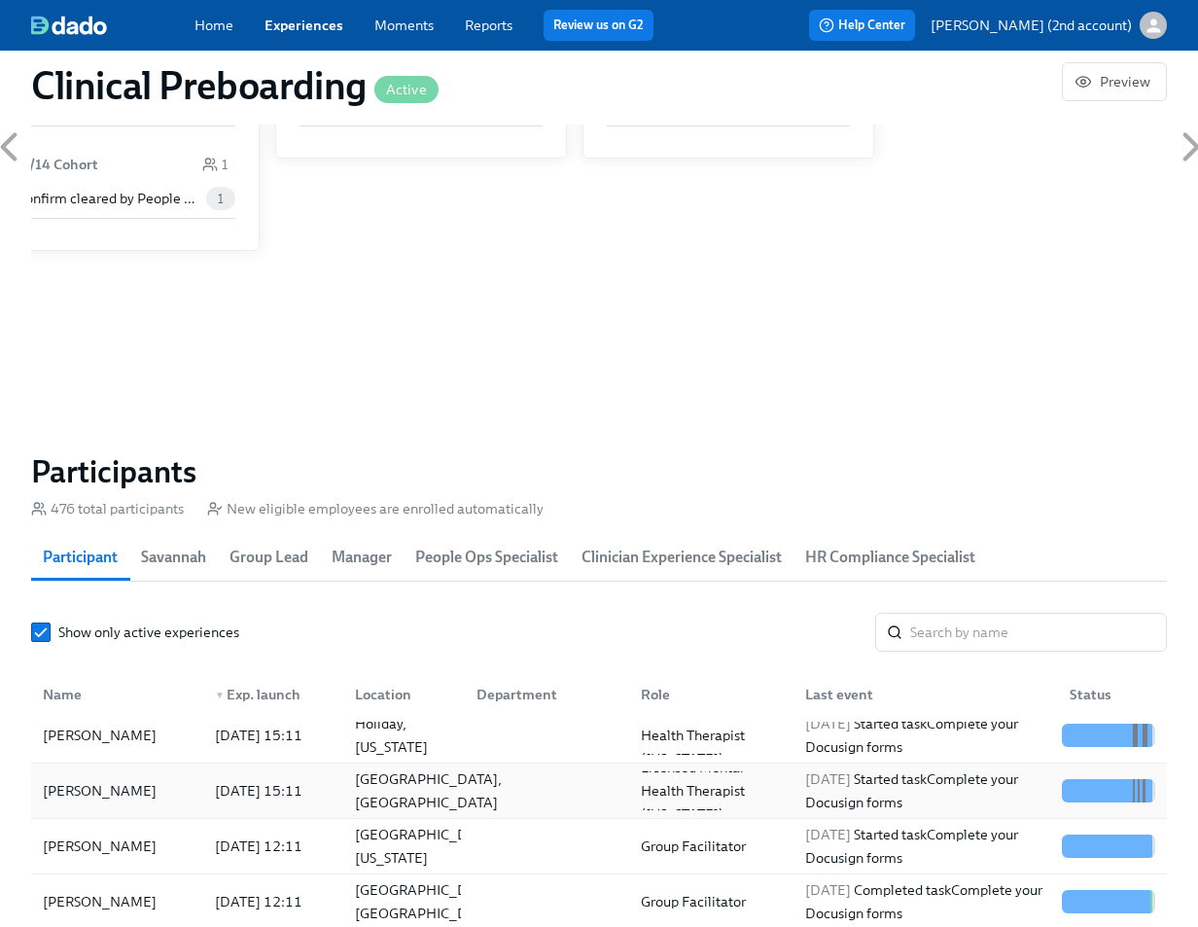
click at [381, 798] on div "[GEOGRAPHIC_DATA], [GEOGRAPHIC_DATA]" at bounding box center [428, 790] width 162 height 47
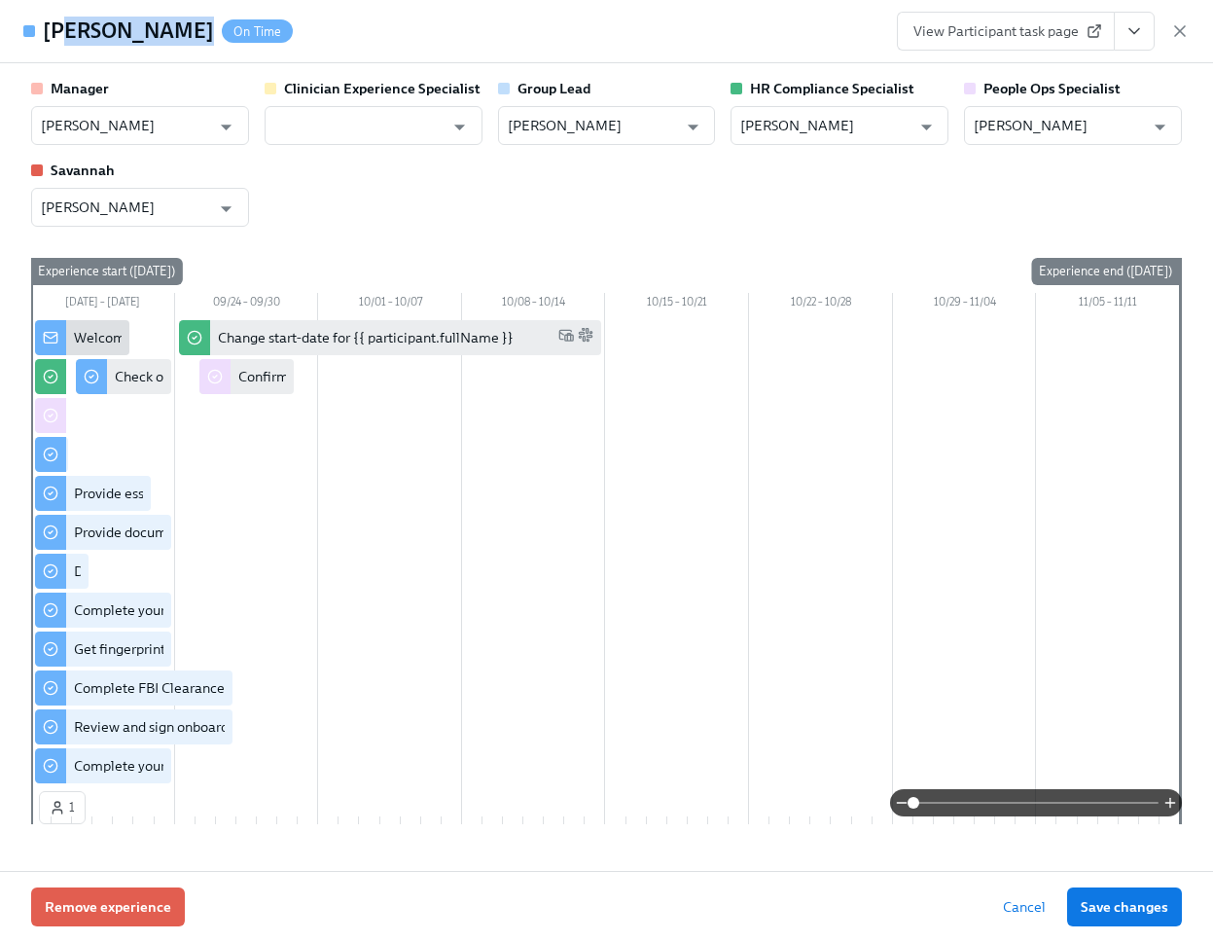
drag, startPoint x: 194, startPoint y: 38, endPoint x: 99, endPoint y: 63, distance: 97.7
click at [82, 48] on div "Mara Meersman On Time" at bounding box center [157, 31] width 269 height 39
click at [99, 63] on div "Manager Tina Rockwell ​ Clinician Experience Specialist ​ Group Lead Tina Rockw…" at bounding box center [606, 466] width 1213 height 807
drag, startPoint x: 43, startPoint y: 28, endPoint x: 190, endPoint y: 37, distance: 147.1
click at [190, 37] on h4 "[PERSON_NAME]" at bounding box center [128, 31] width 171 height 29
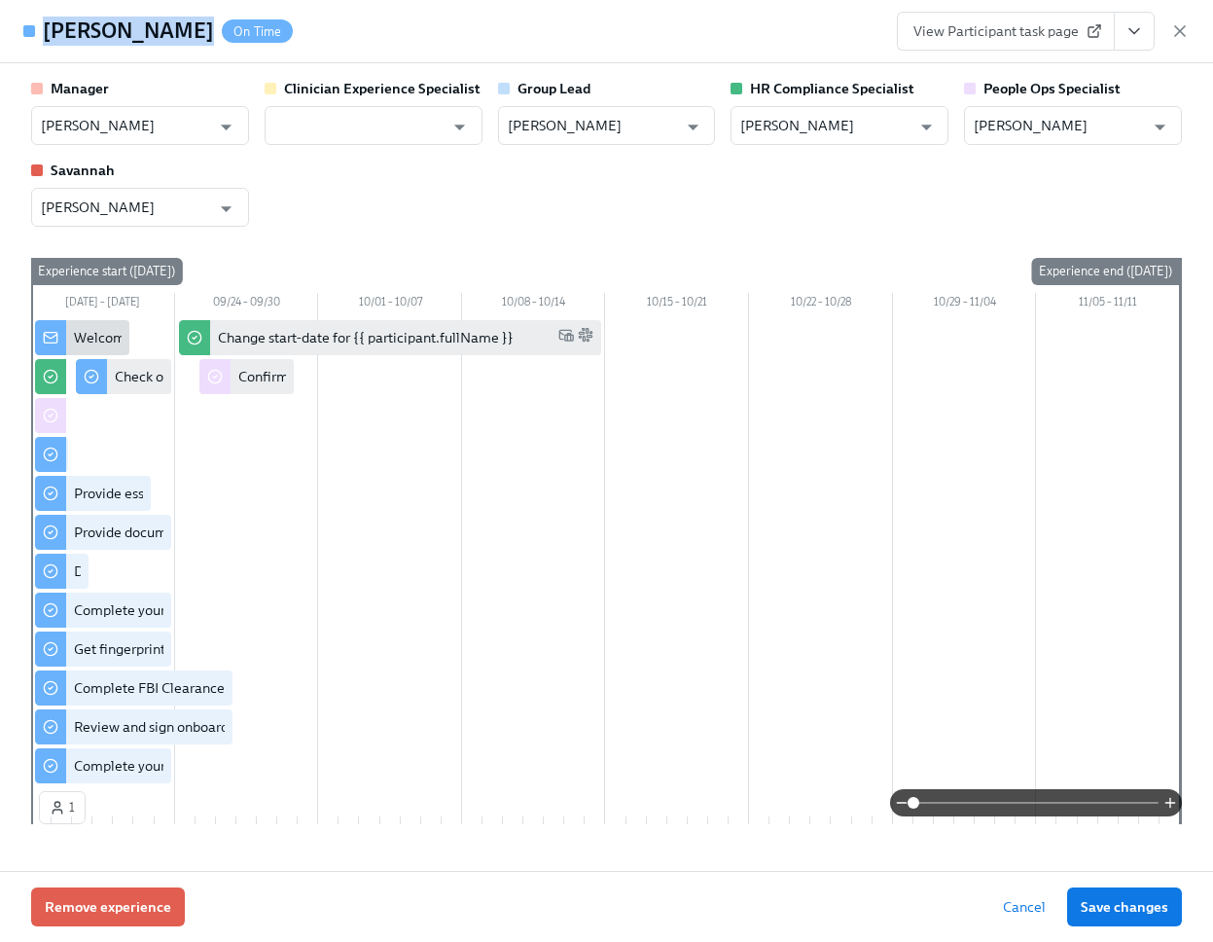
copy h4 "[PERSON_NAME]"
click at [993, 126] on input "[PERSON_NAME]" at bounding box center [1059, 125] width 170 height 39
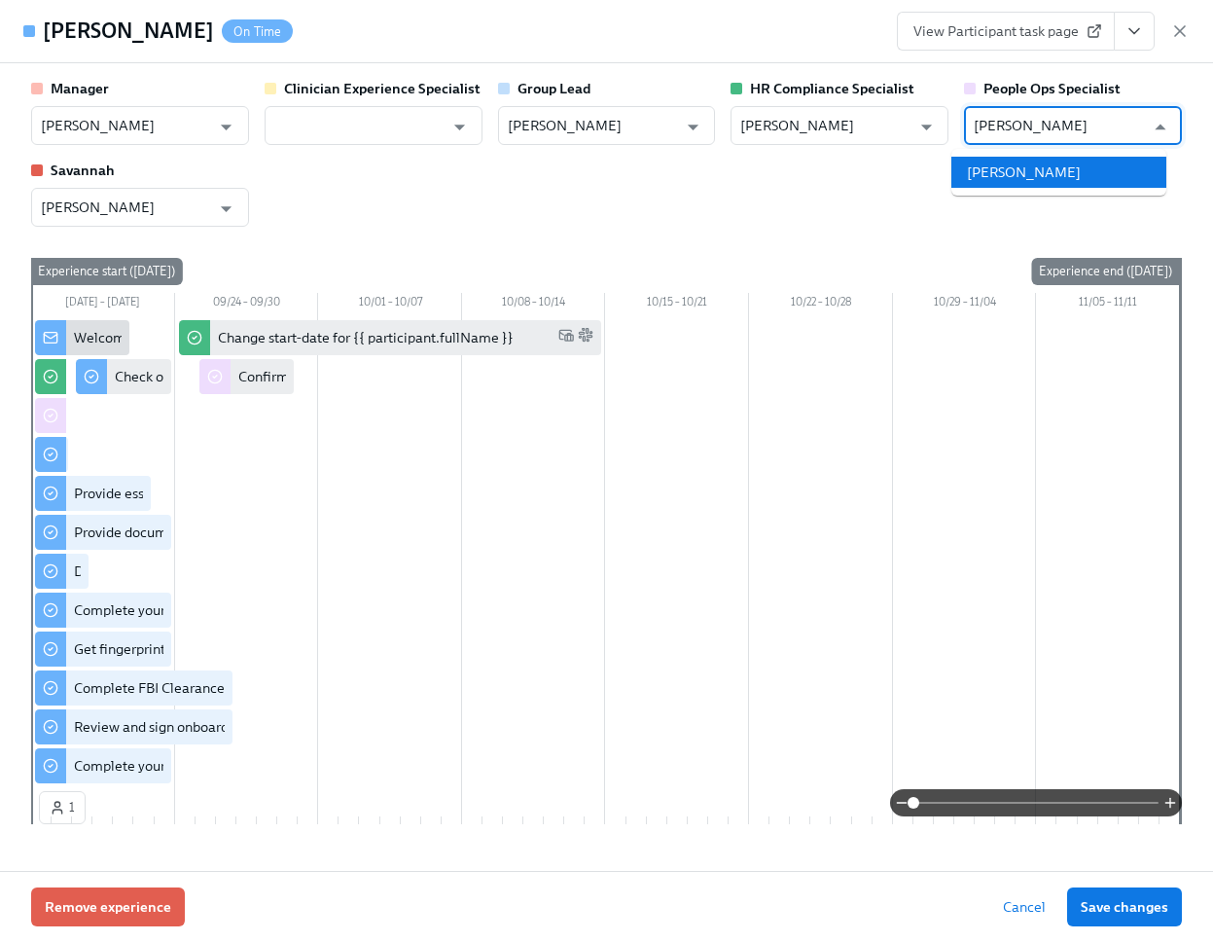
click at [1045, 168] on li "[PERSON_NAME]" at bounding box center [1058, 172] width 215 height 31
type input "[PERSON_NAME]"
click at [1136, 917] on button "Save changes" at bounding box center [1124, 906] width 115 height 39
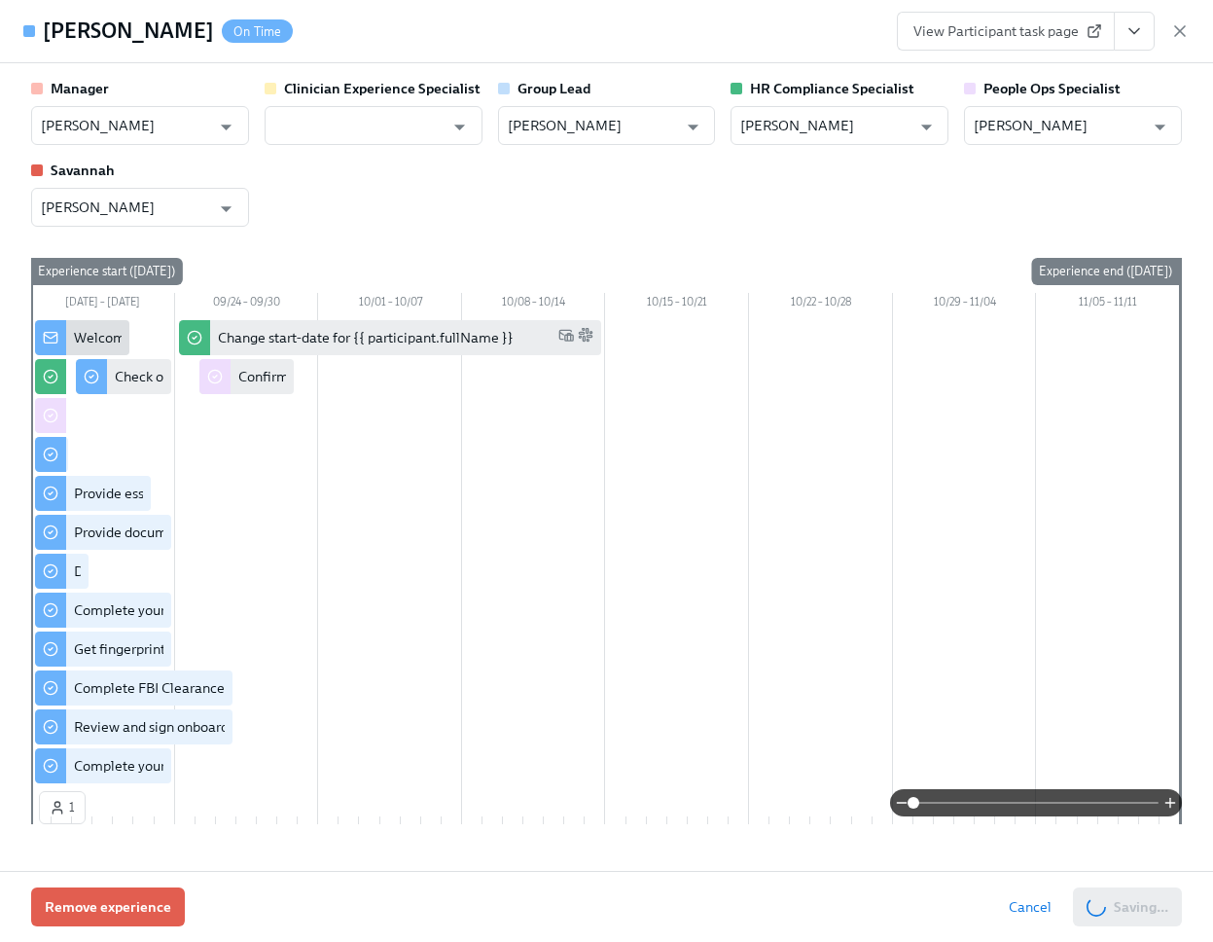
type input "[PERSON_NAME]"
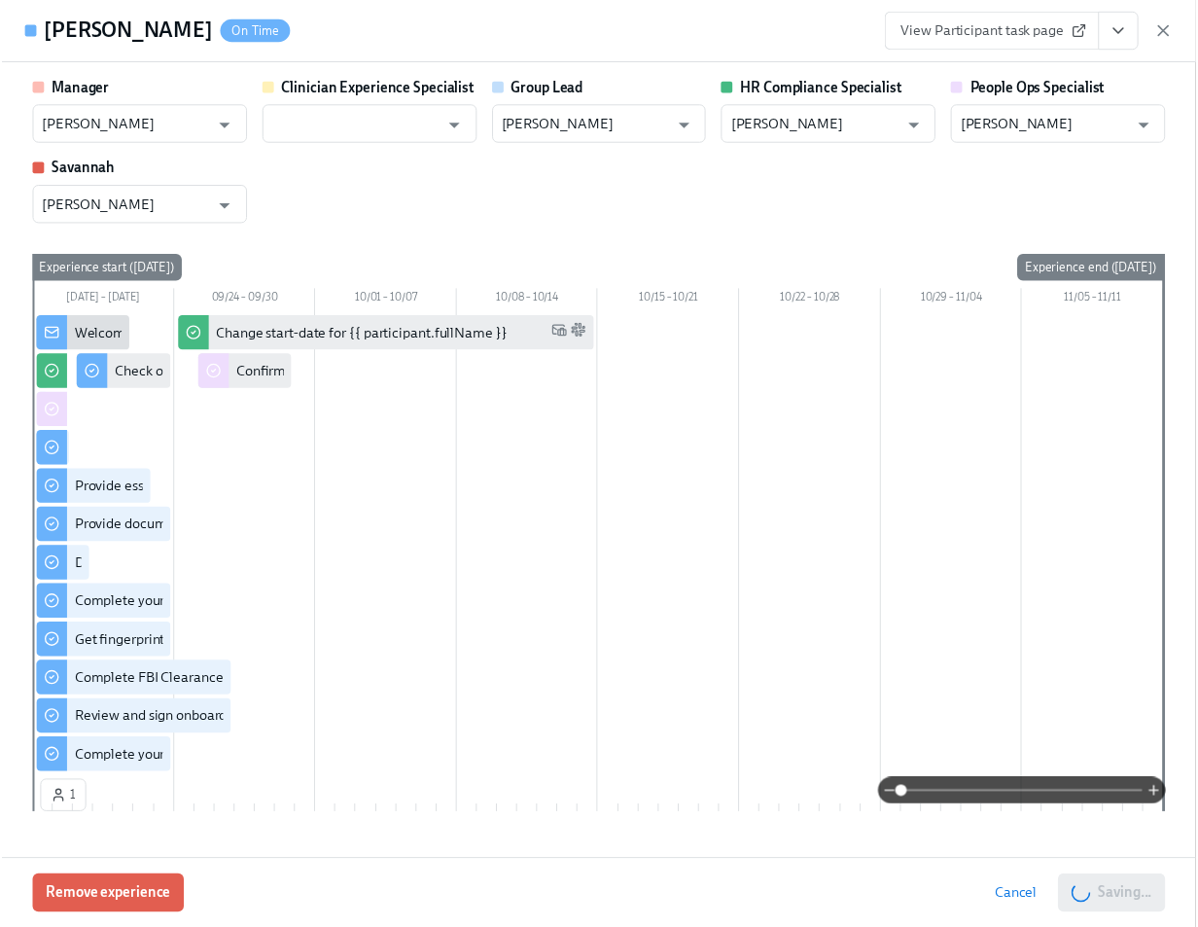
scroll to position [0, 23747]
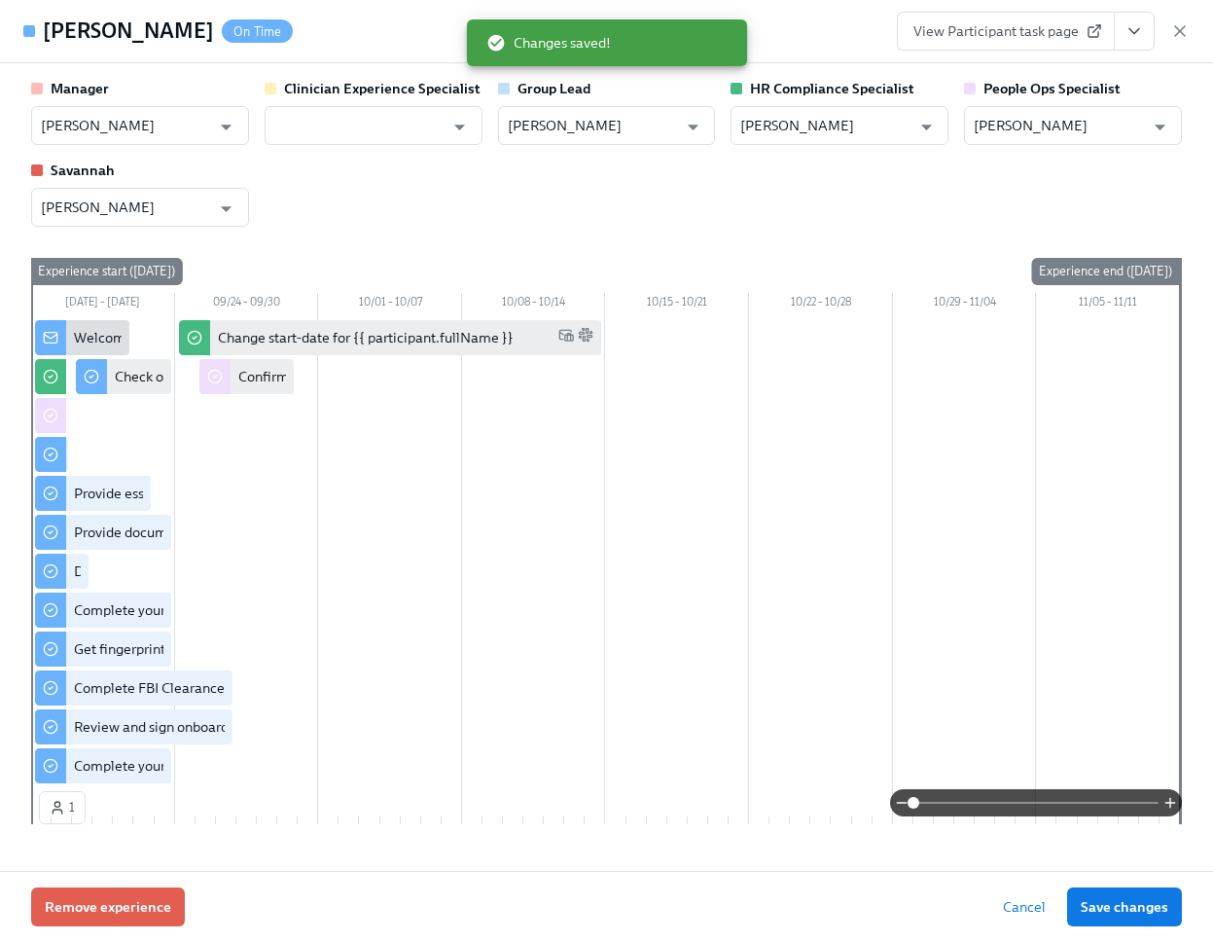
click at [1180, 33] on icon "button" at bounding box center [1179, 30] width 19 height 19
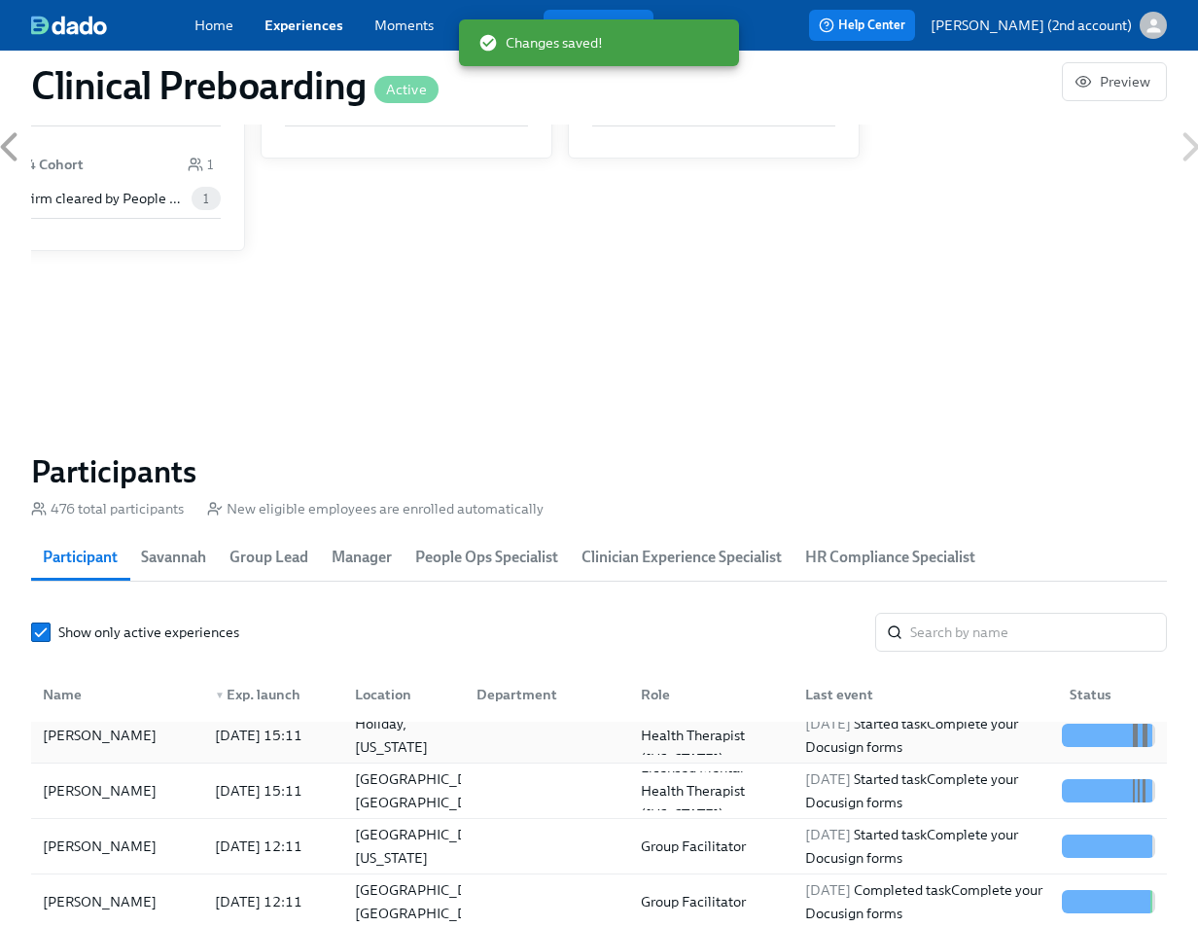
scroll to position [0, 23732]
click at [168, 842] on div "[PERSON_NAME]" at bounding box center [117, 846] width 164 height 39
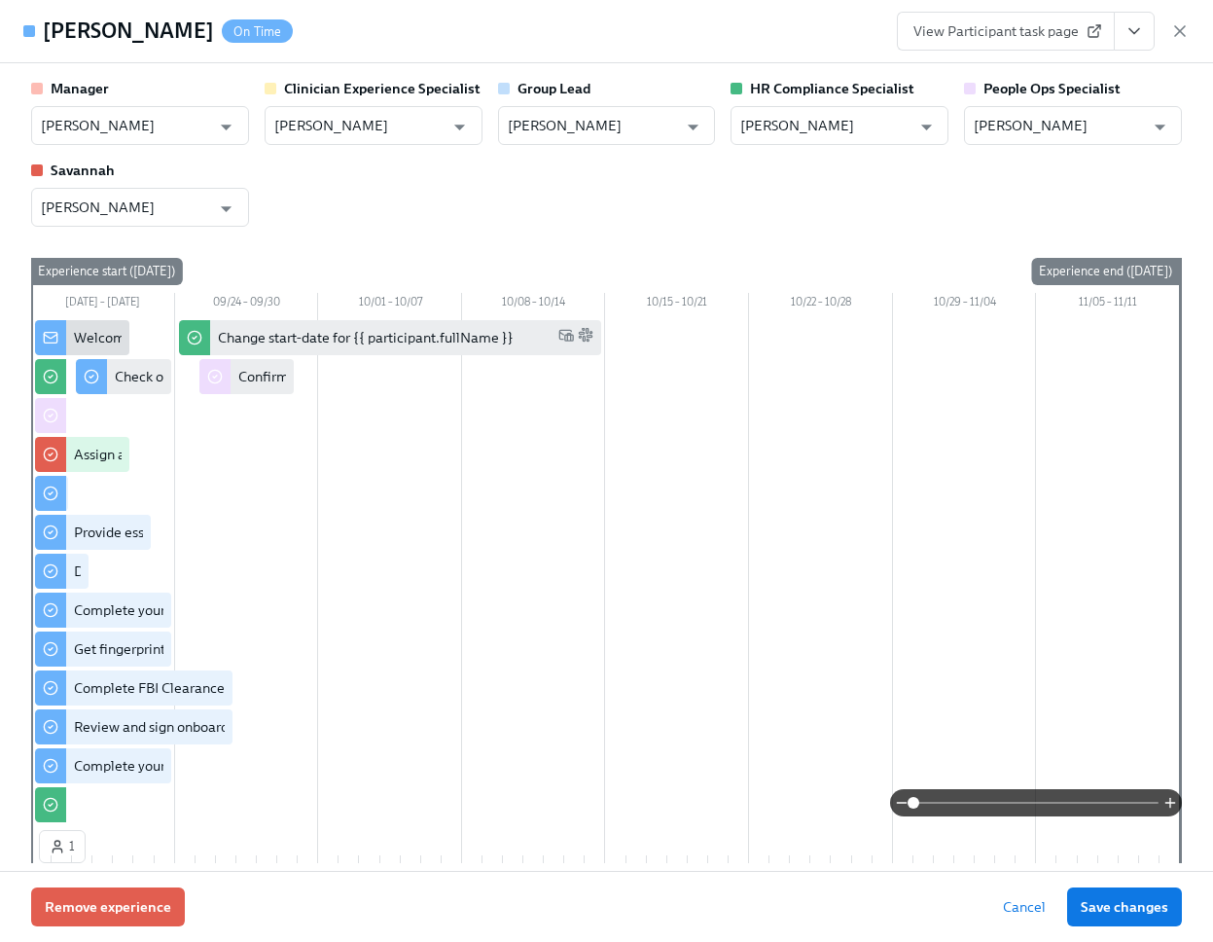
drag, startPoint x: 178, startPoint y: 37, endPoint x: 47, endPoint y: 42, distance: 131.4
click at [47, 42] on div "Carolyn Felton On Time" at bounding box center [168, 31] width 250 height 29
copy h4 "[PERSON_NAME]"
click at [1179, 32] on icon "button" at bounding box center [1180, 31] width 10 height 10
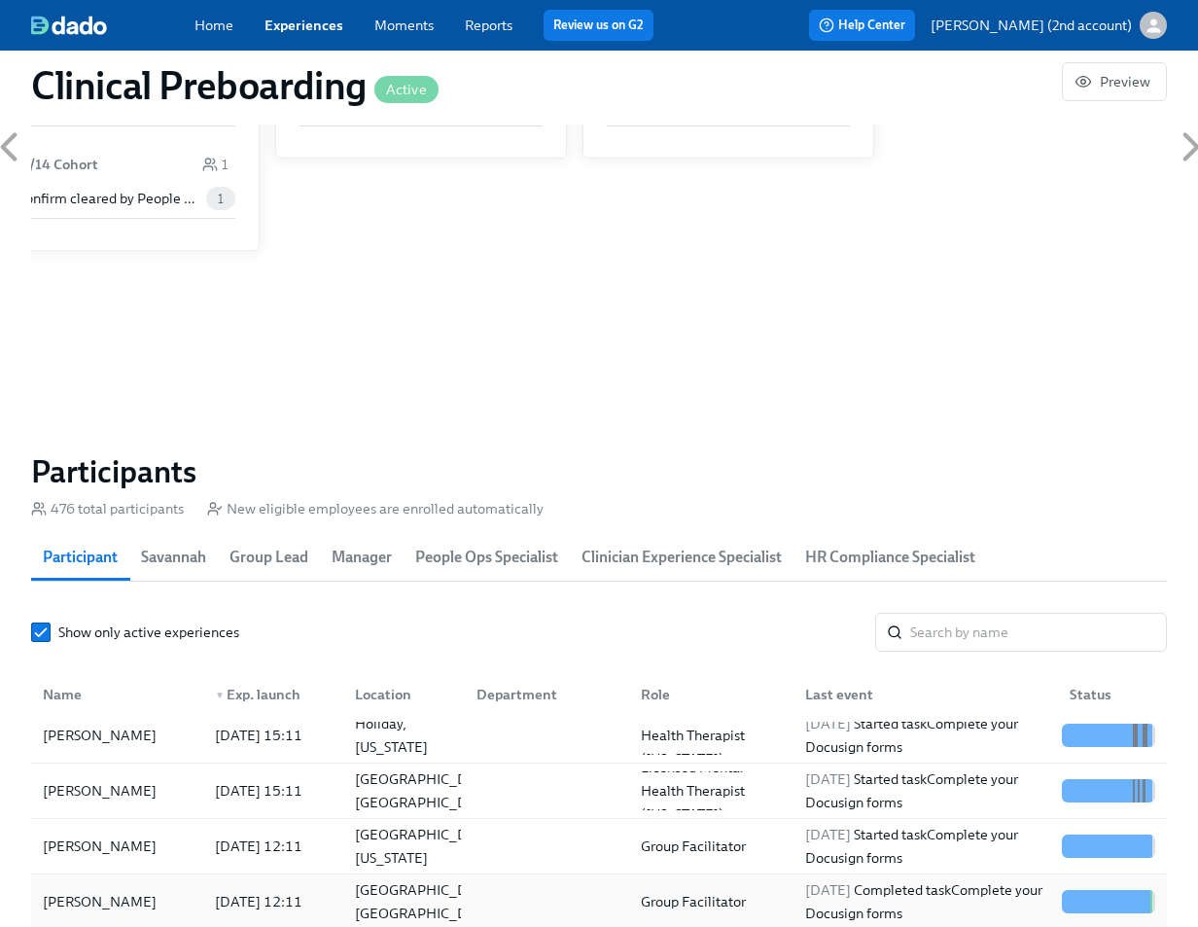
click at [121, 892] on div "[PERSON_NAME]" at bounding box center [99, 901] width 129 height 23
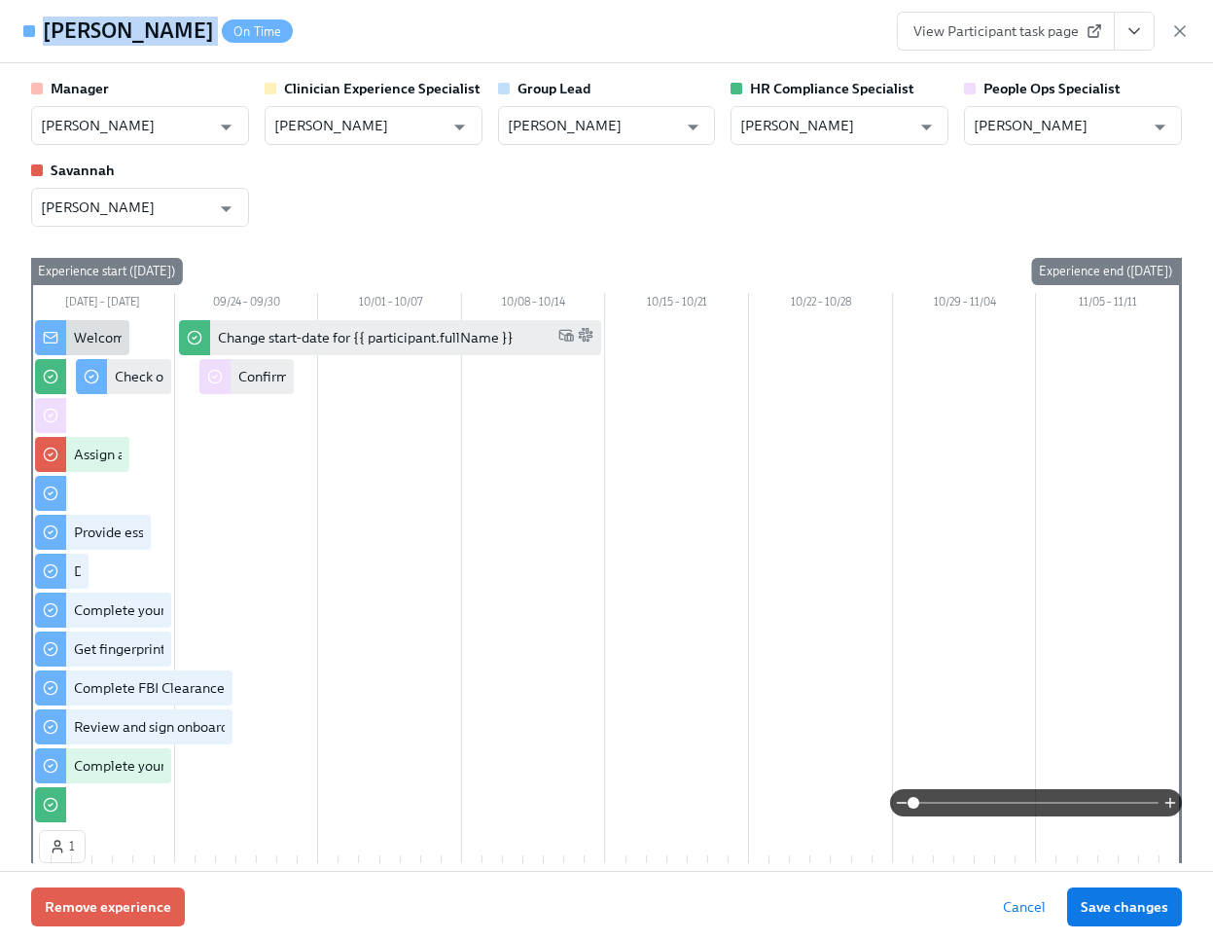
drag, startPoint x: 218, startPoint y: 36, endPoint x: 46, endPoint y: 45, distance: 172.4
click at [46, 45] on div "Thania Hernandez On Time" at bounding box center [168, 31] width 250 height 29
click at [1184, 36] on icon "button" at bounding box center [1180, 31] width 10 height 10
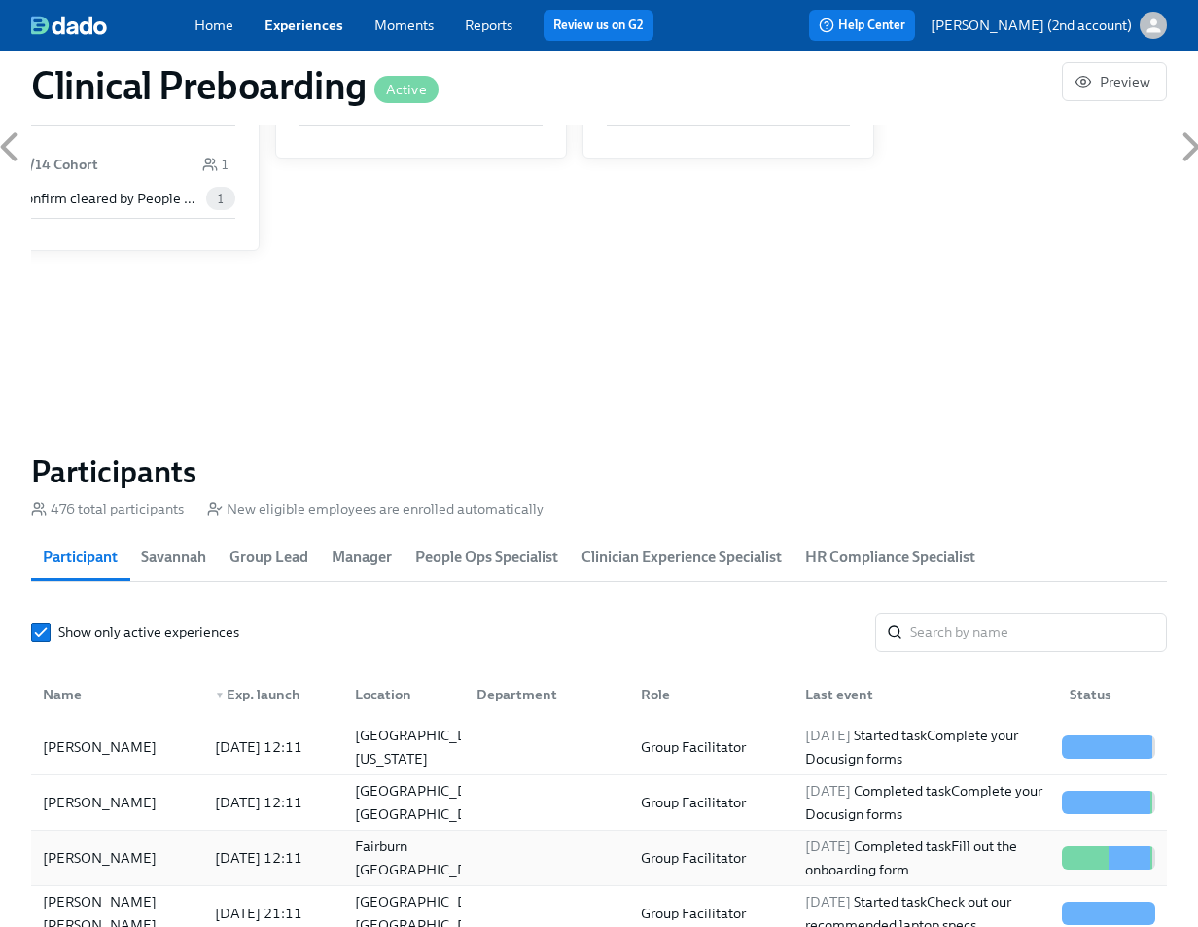
scroll to position [724, 0]
click at [192, 860] on div "[PERSON_NAME]" at bounding box center [117, 857] width 164 height 39
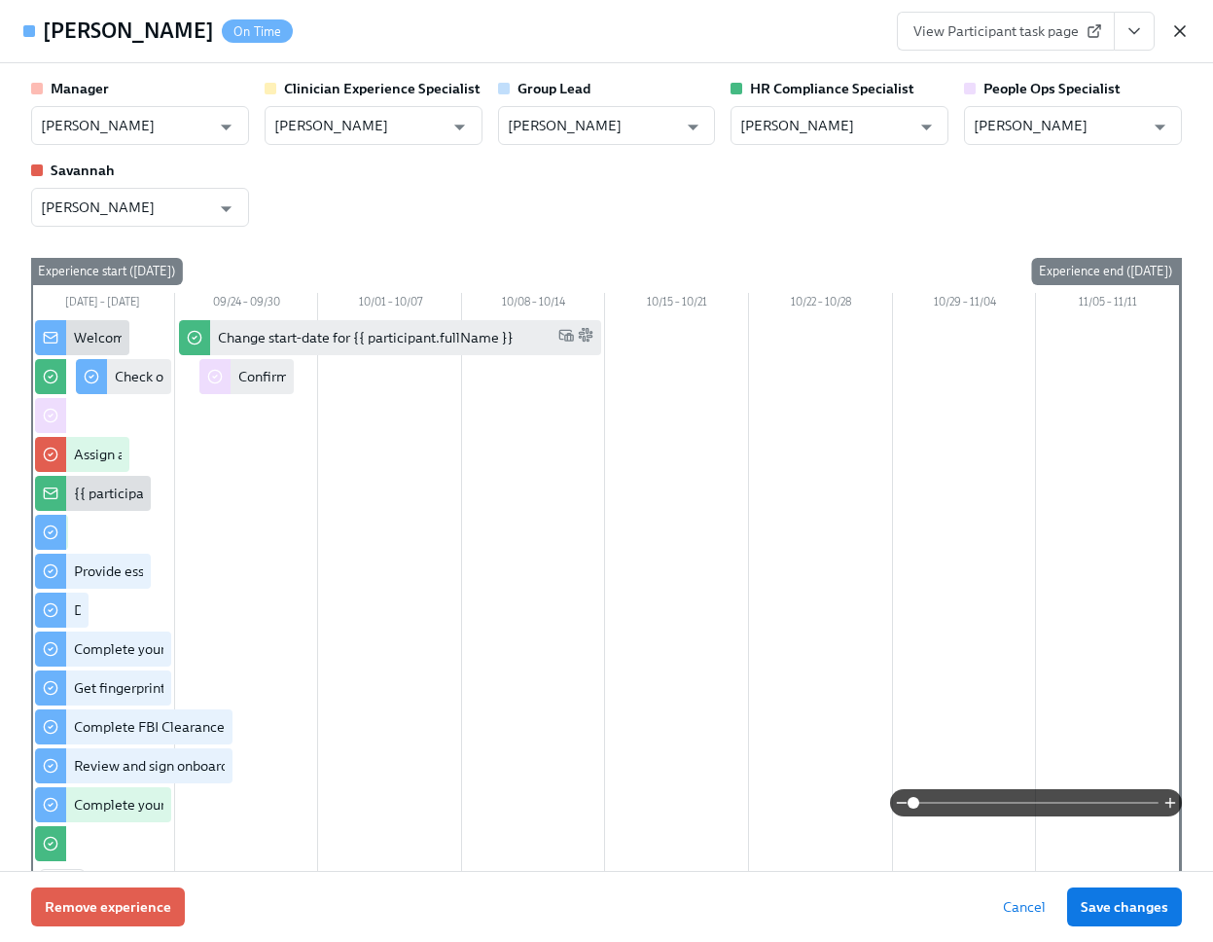
click at [1170, 23] on icon "button" at bounding box center [1179, 30] width 19 height 19
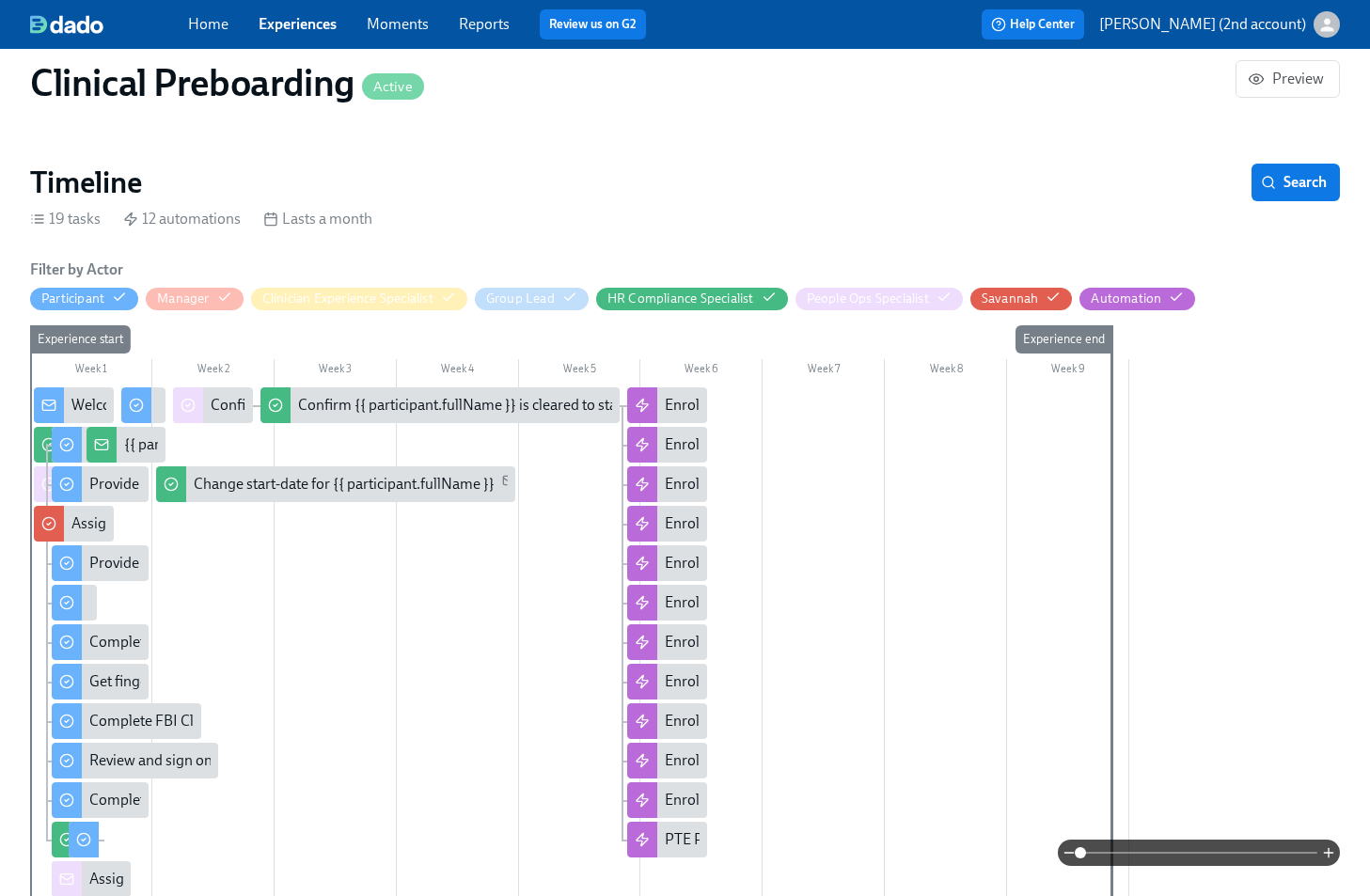
scroll to position [662, 0]
